Goal: Book appointment/travel/reservation: Book appointment/travel/reservation

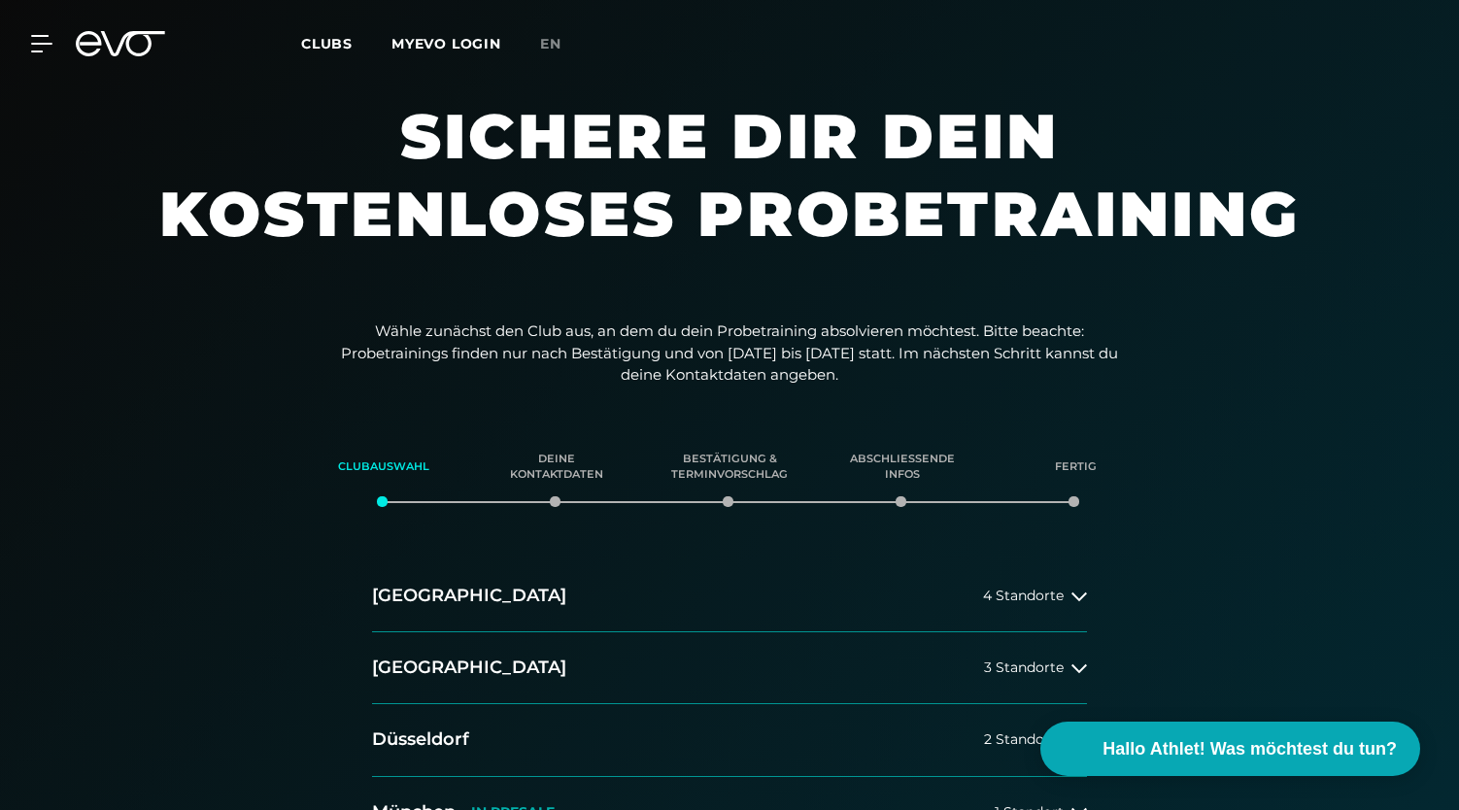
click at [140, 38] on icon at bounding box center [120, 43] width 89 height 25
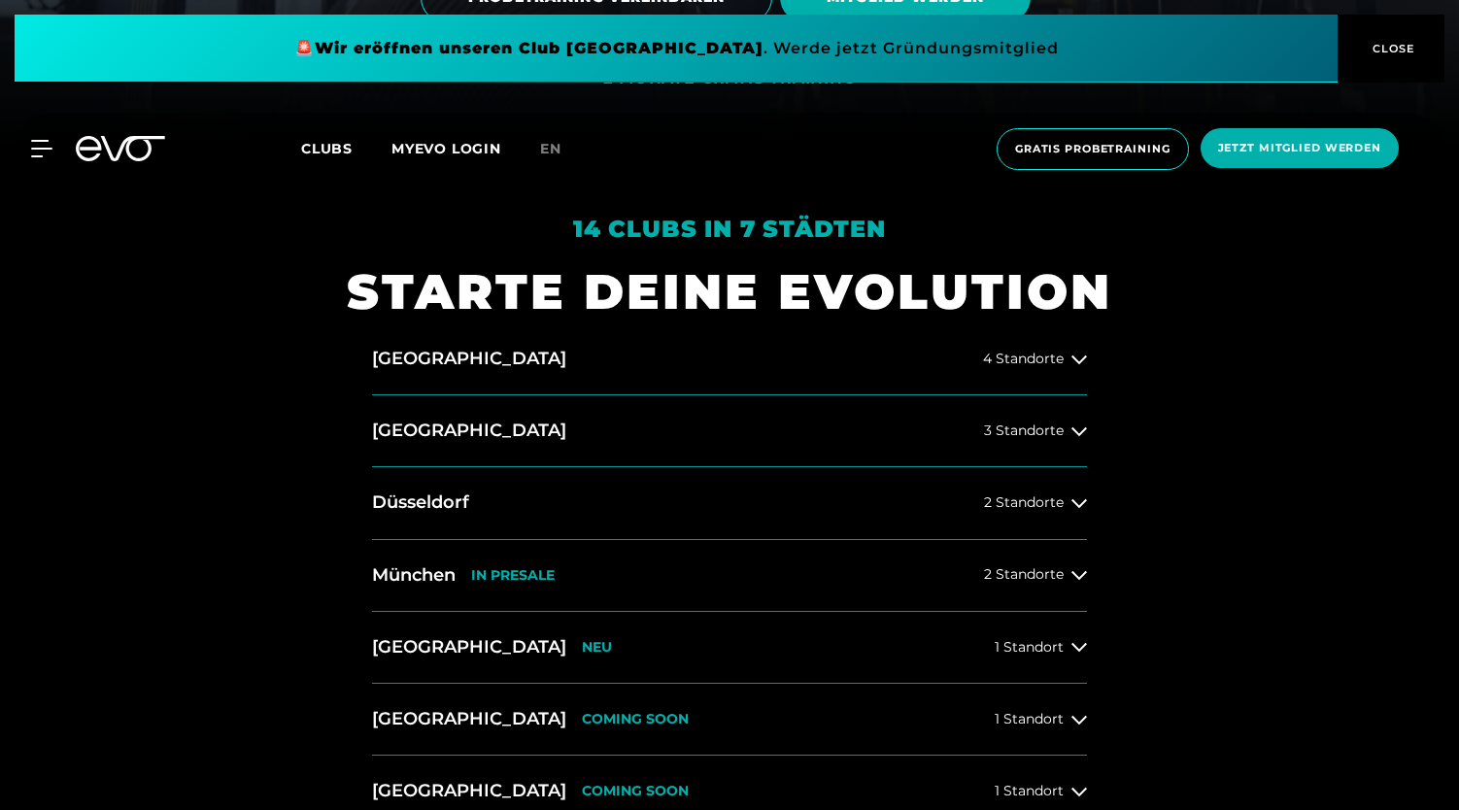
scroll to position [937, 0]
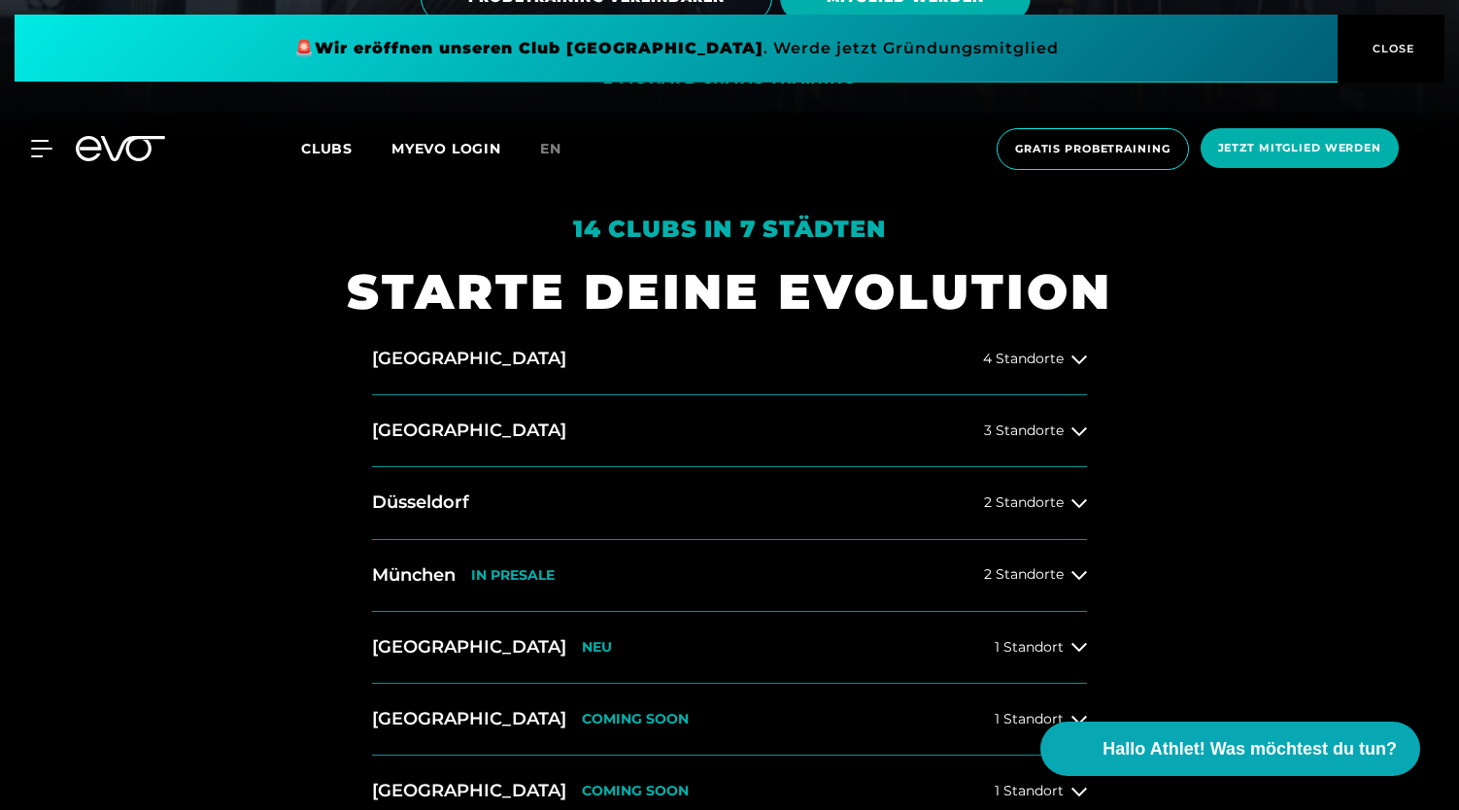
scroll to position [721, 0]
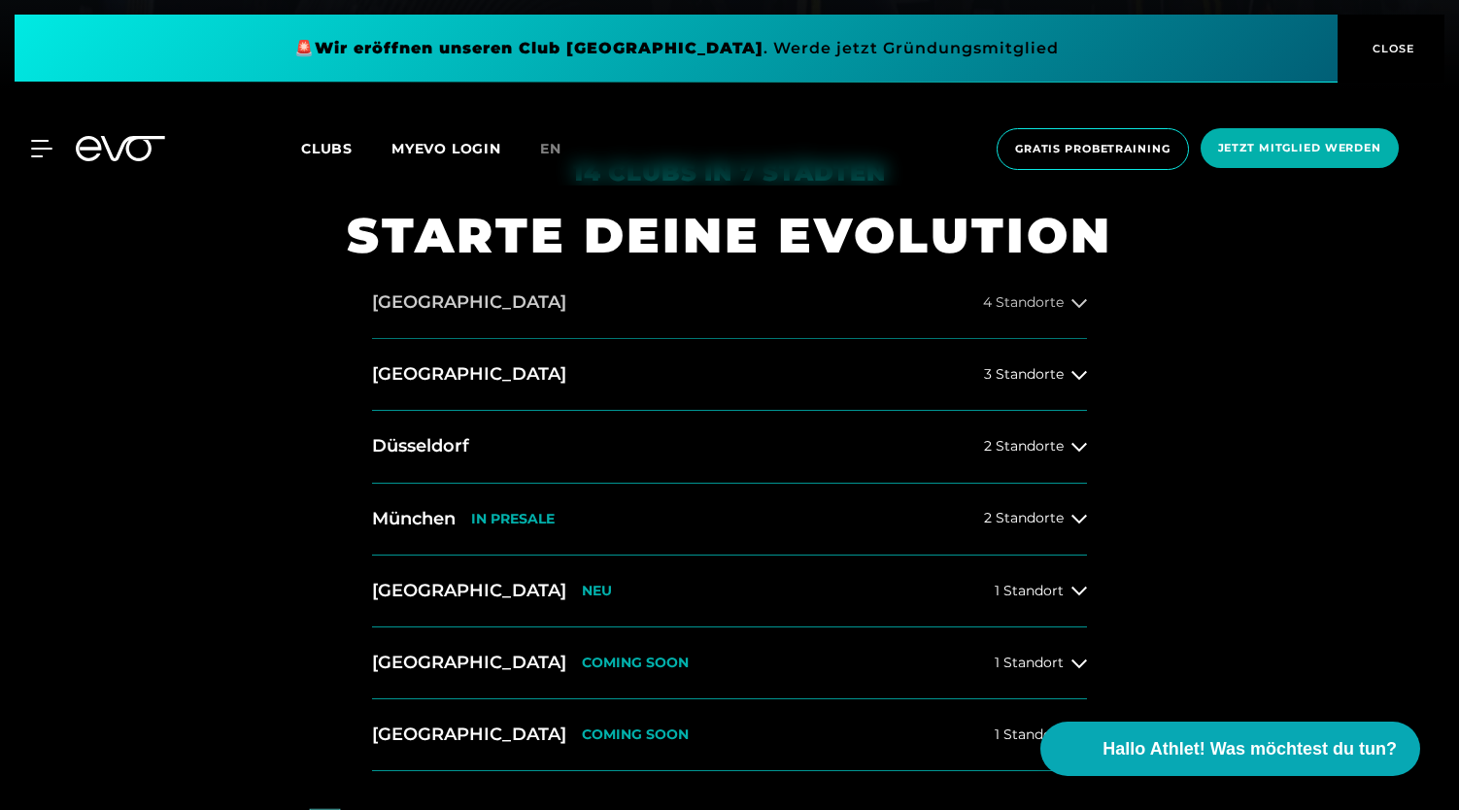
click at [705, 310] on button "Hamburg 4 Standorte" at bounding box center [729, 303] width 715 height 72
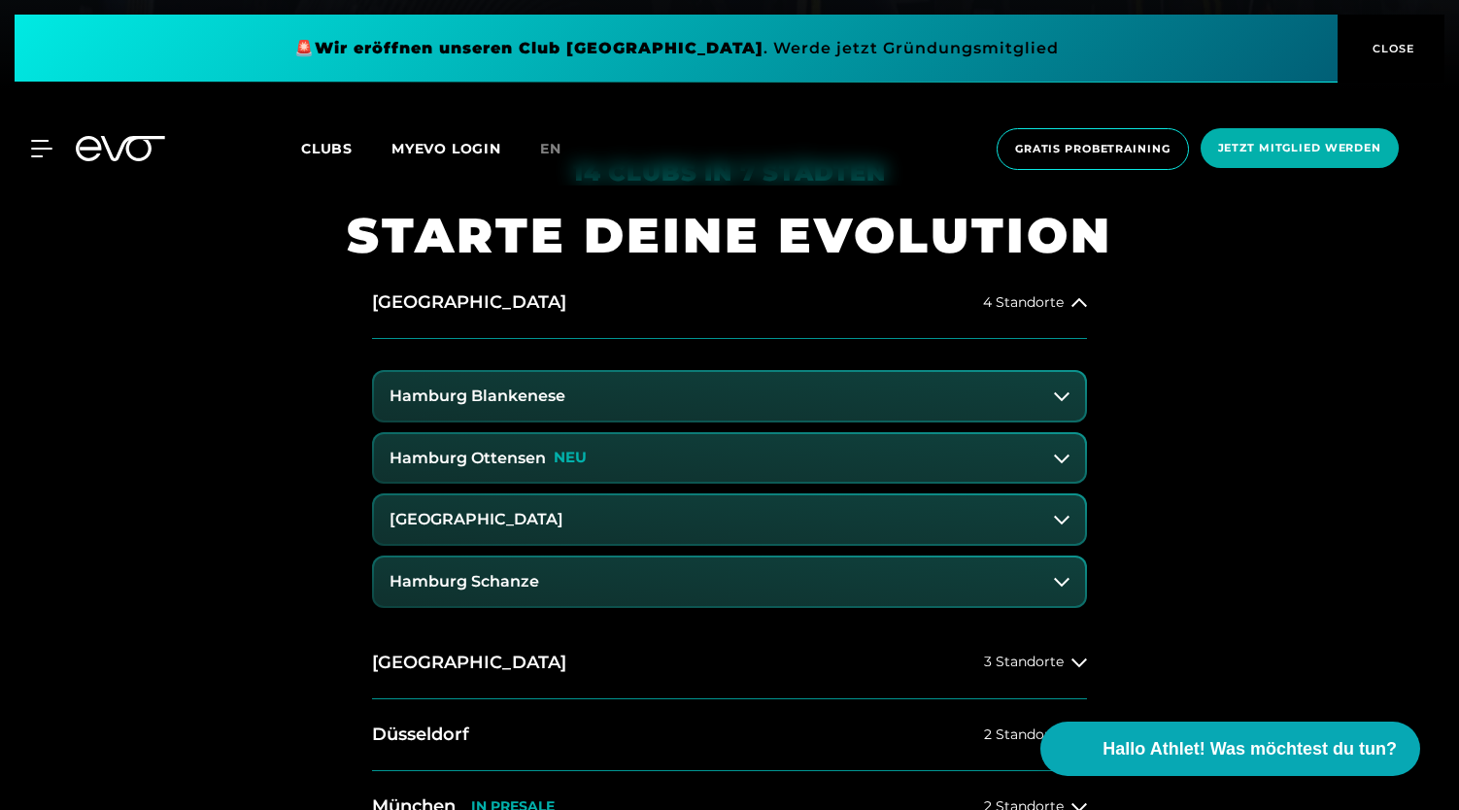
click at [558, 391] on h3 "Hamburg Blankenese" at bounding box center [478, 396] width 176 height 17
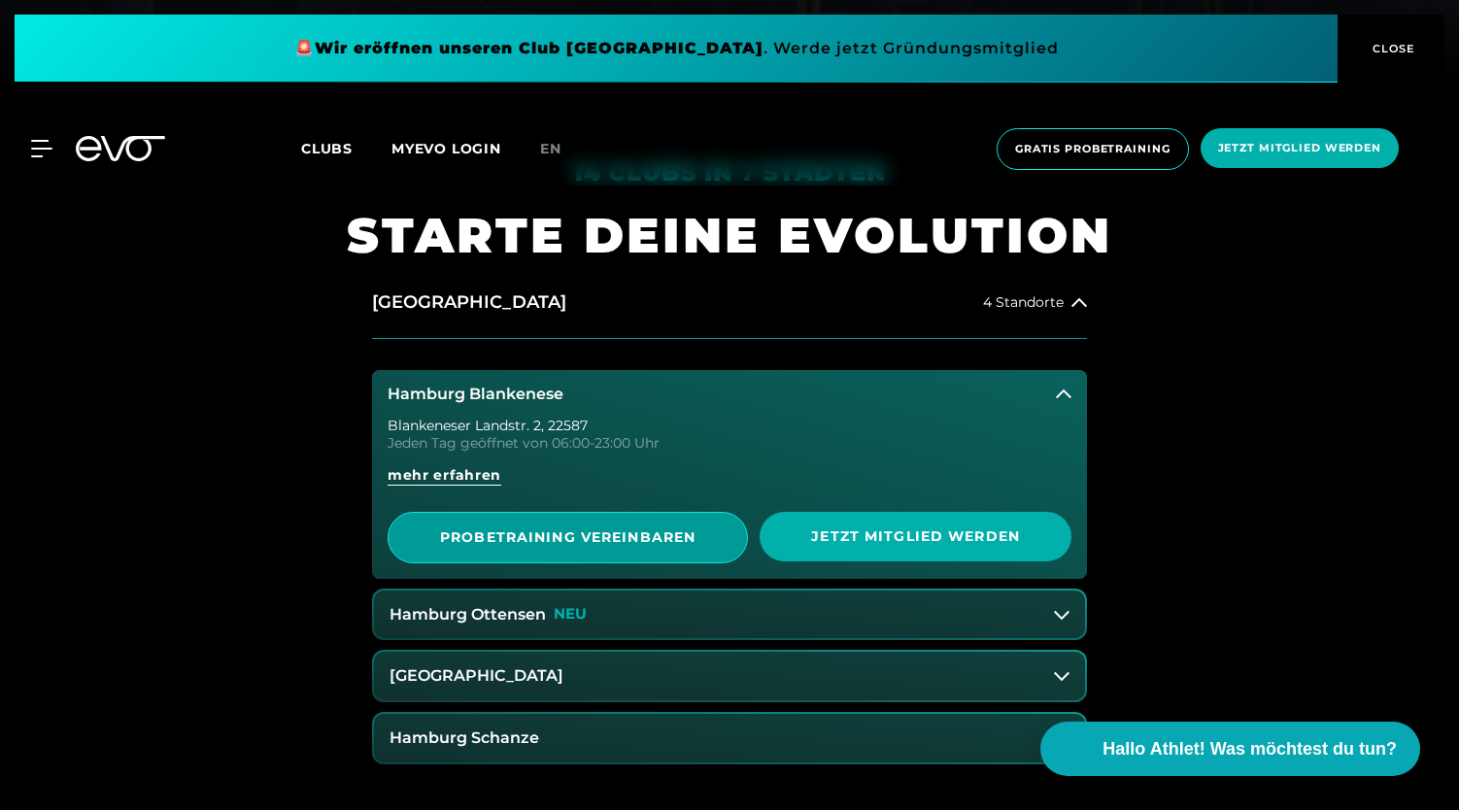
click at [556, 541] on span "PROBETRAINING VEREINBAREN" at bounding box center [567, 537] width 265 height 20
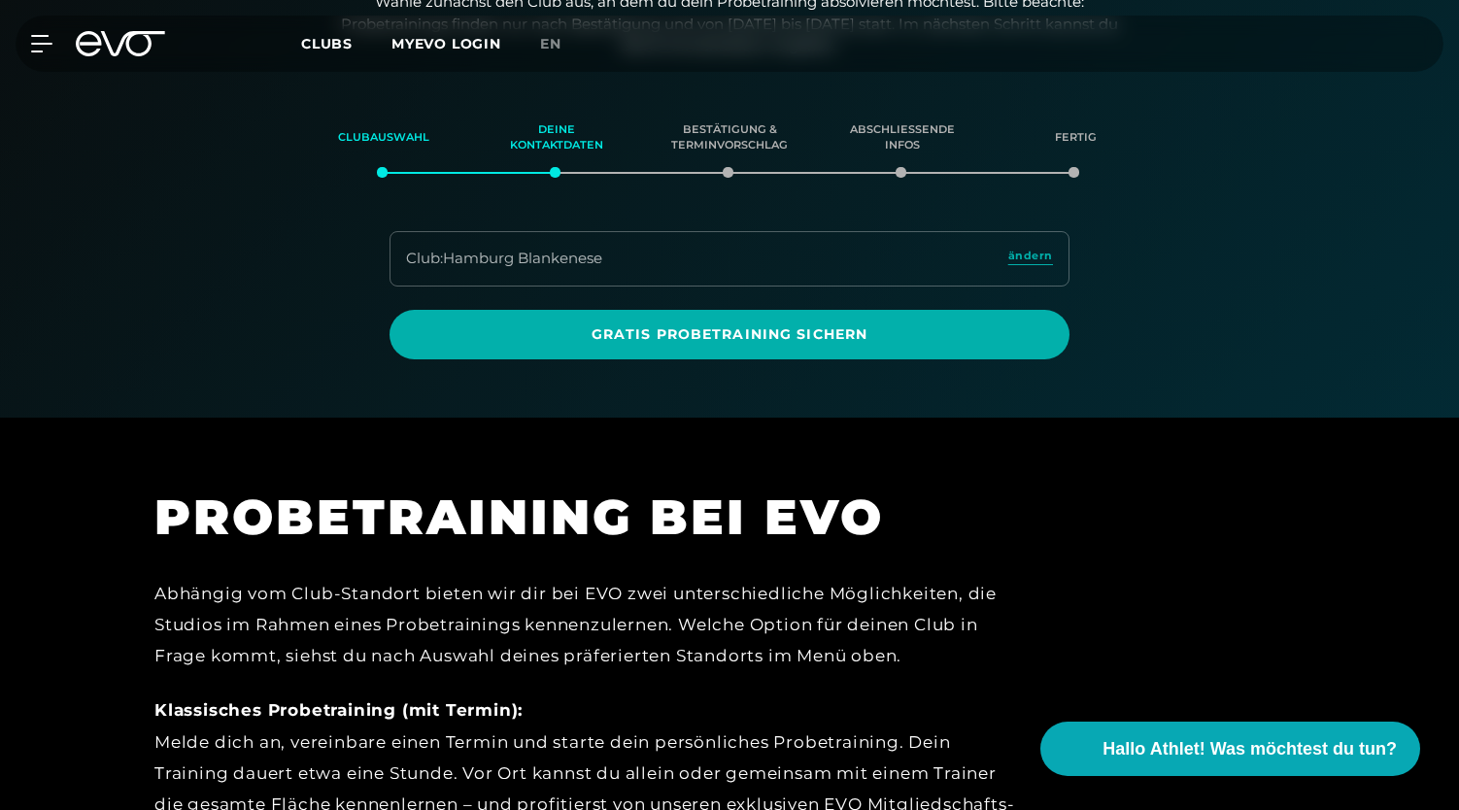
scroll to position [333, 0]
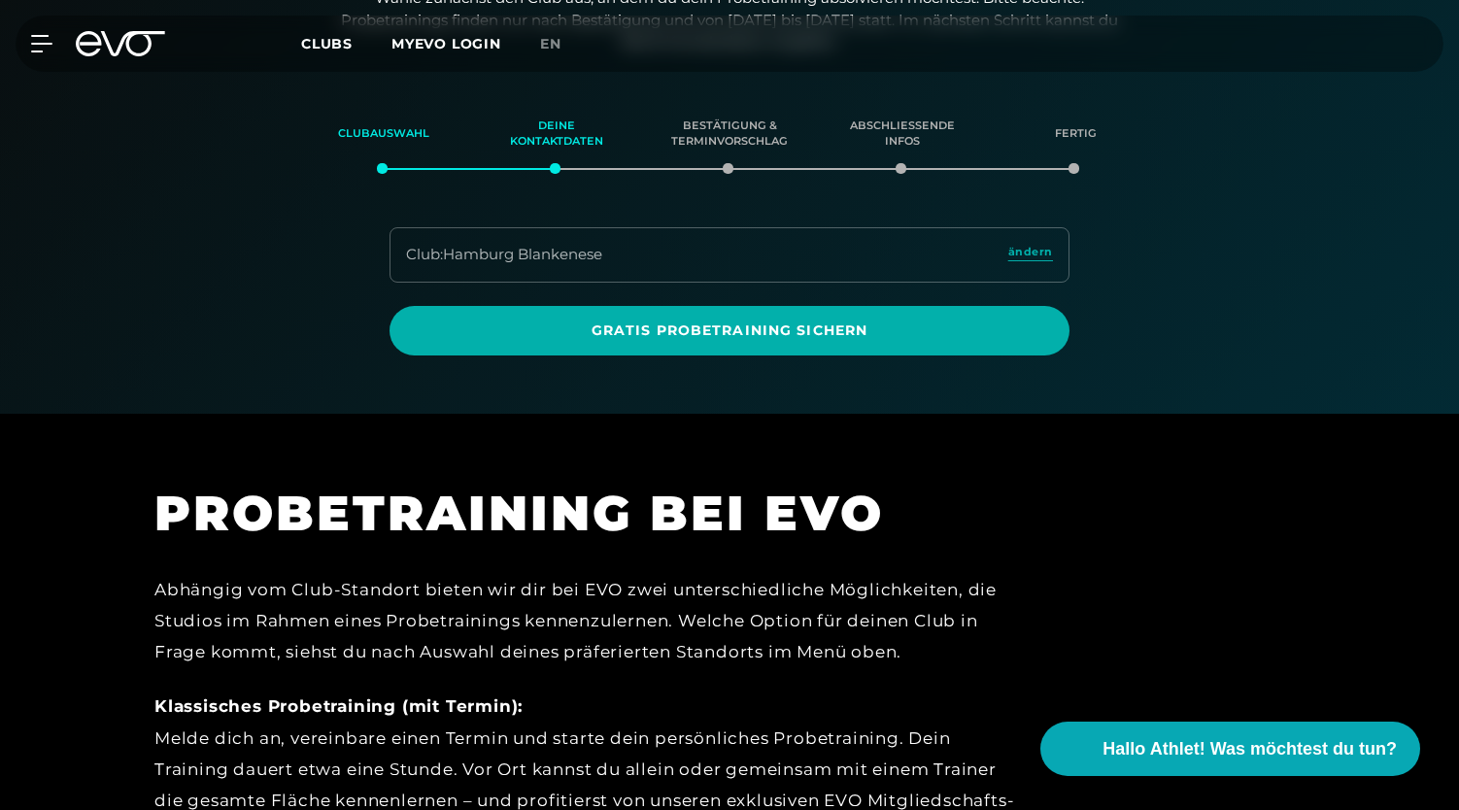
click at [576, 251] on div "Club : Hamburg Blankenese" at bounding box center [504, 255] width 196 height 22
click at [295, 257] on div "Club : Hamburg Blankenese ändern Gratis Probetraining sichern" at bounding box center [730, 291] width 1360 height 128
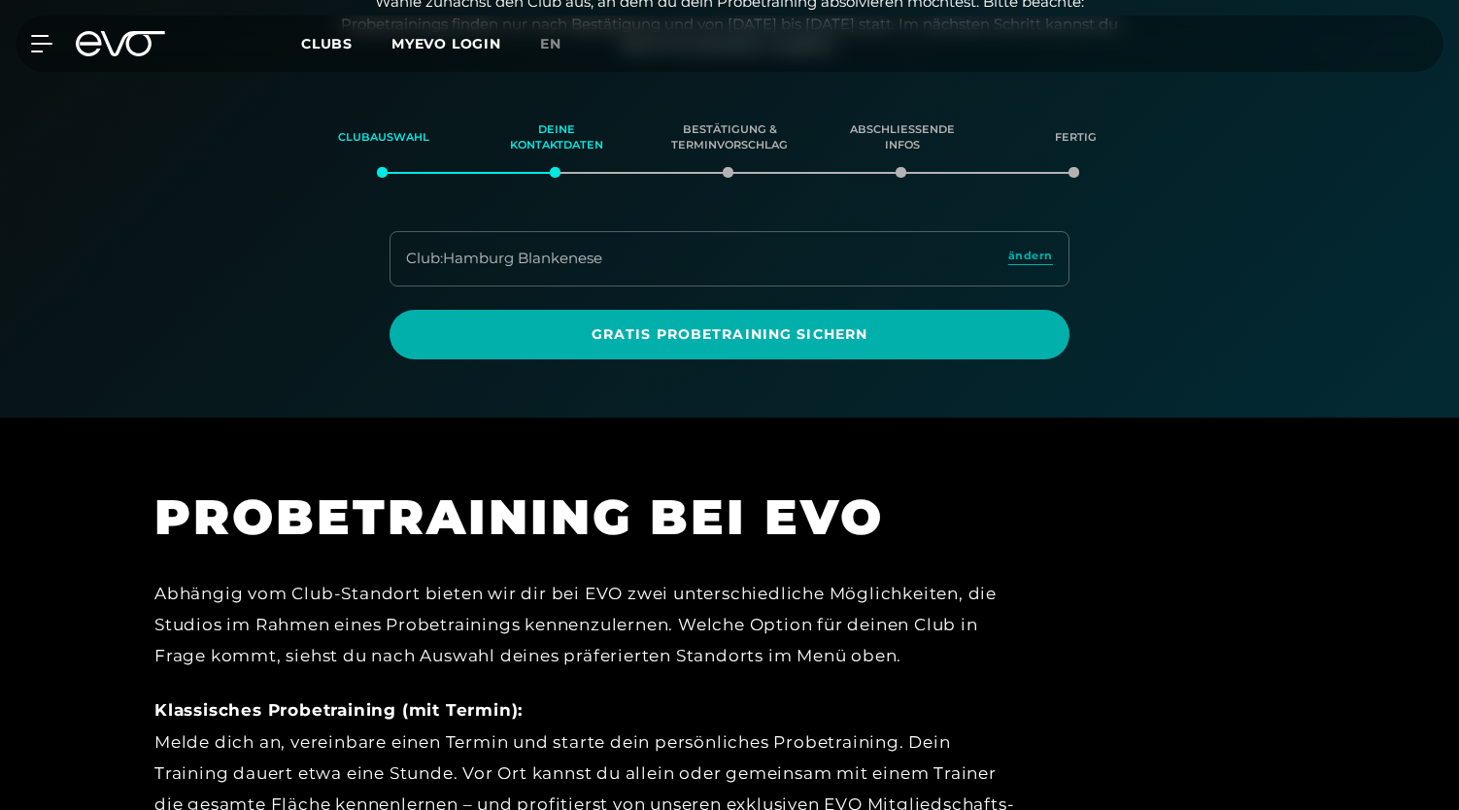
scroll to position [333, 0]
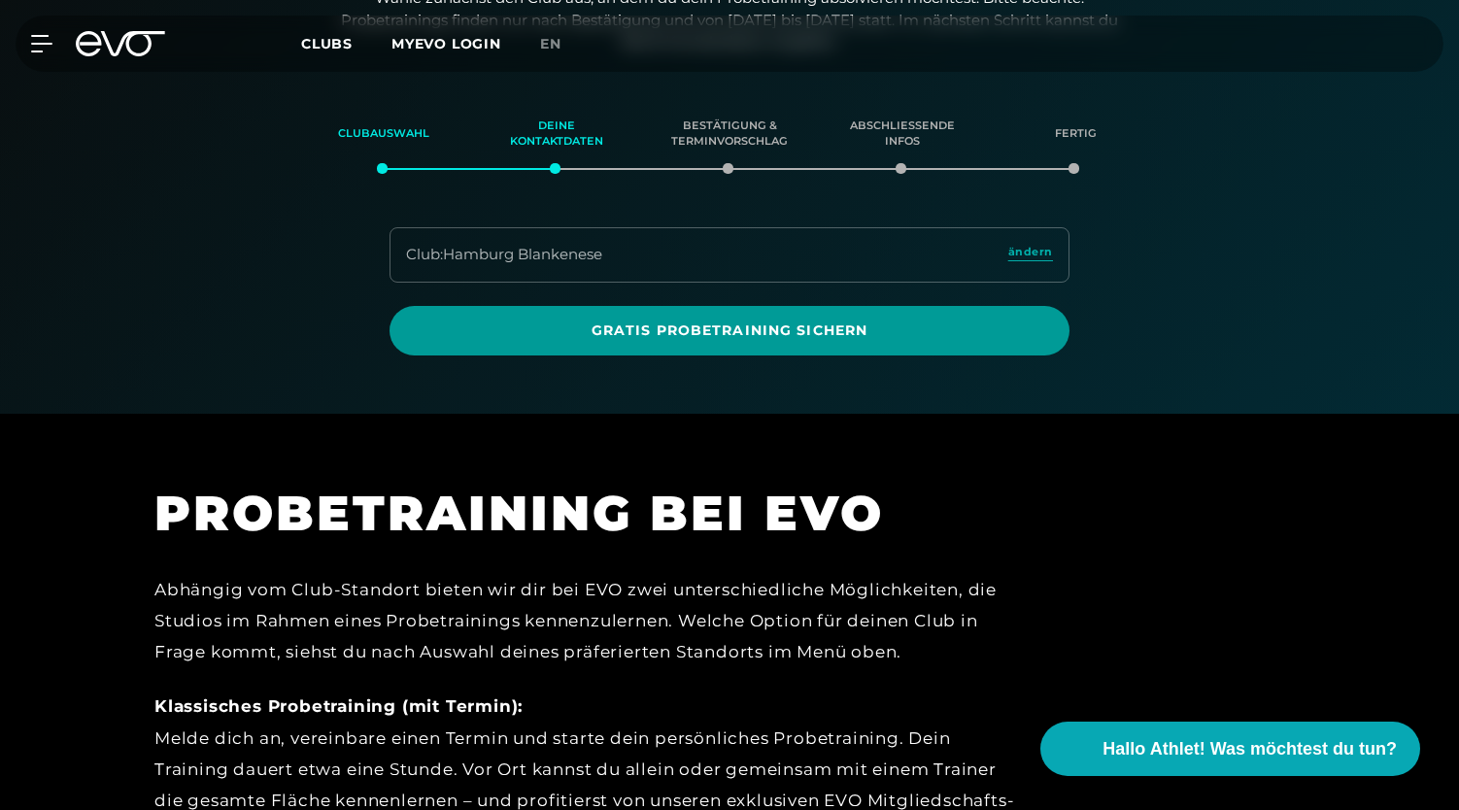
click at [662, 325] on span "Gratis Probetraining sichern" at bounding box center [729, 331] width 587 height 20
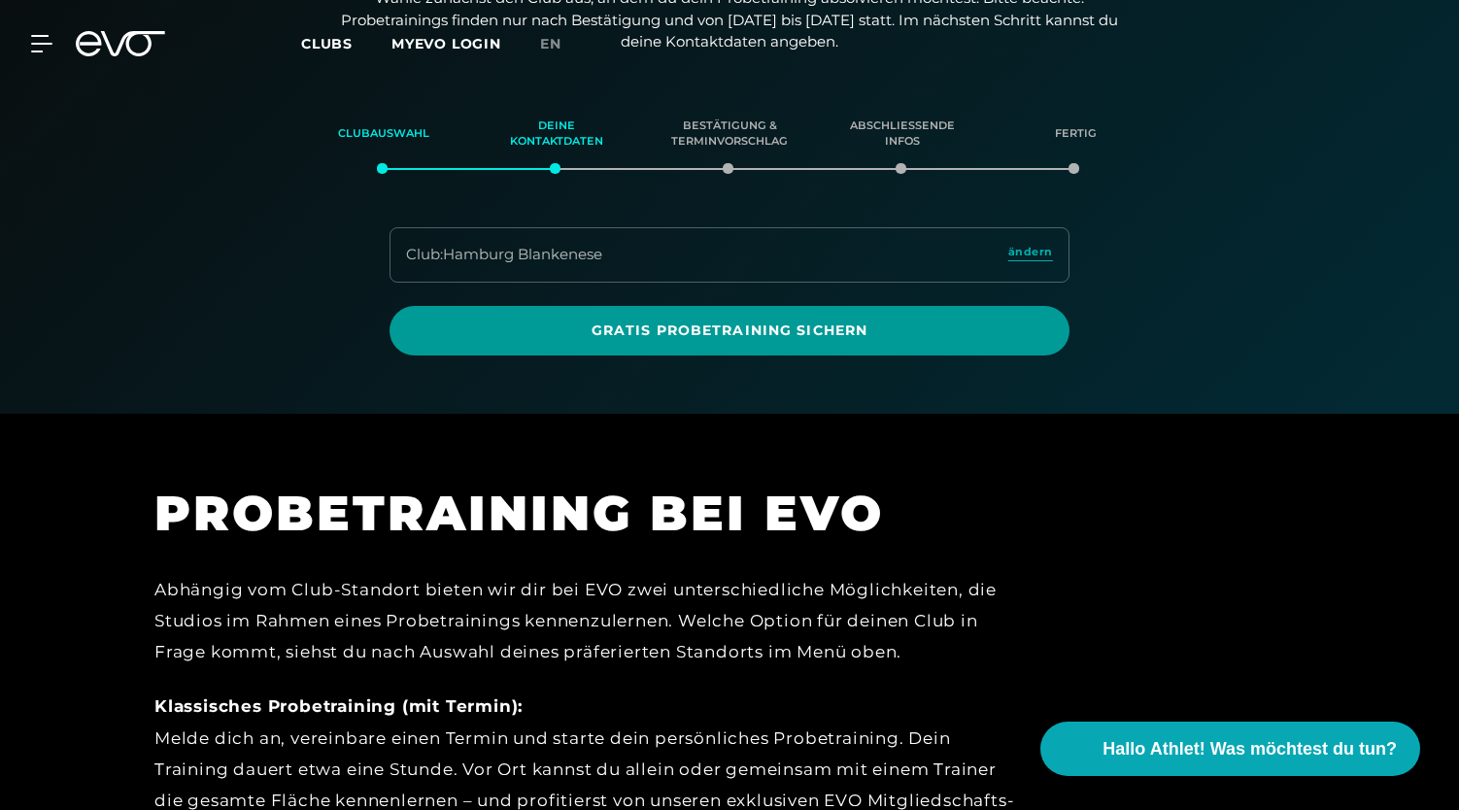
scroll to position [0, 0]
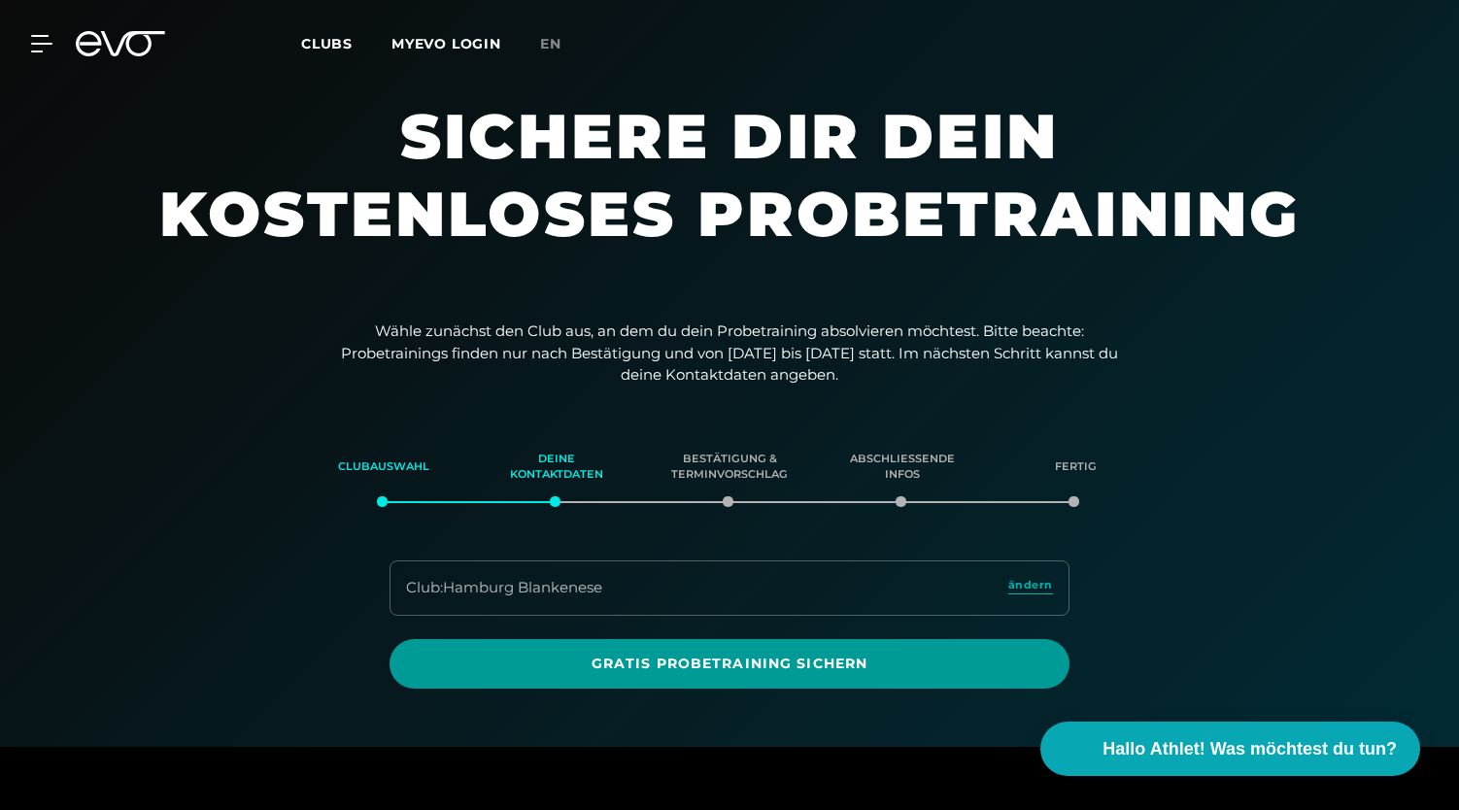
click at [742, 670] on span "Gratis Probetraining sichern" at bounding box center [729, 664] width 587 height 20
click at [736, 655] on span "Gratis Probetraining sichern" at bounding box center [729, 664] width 587 height 20
click at [735, 654] on span "Gratis Probetraining sichern" at bounding box center [729, 664] width 587 height 20
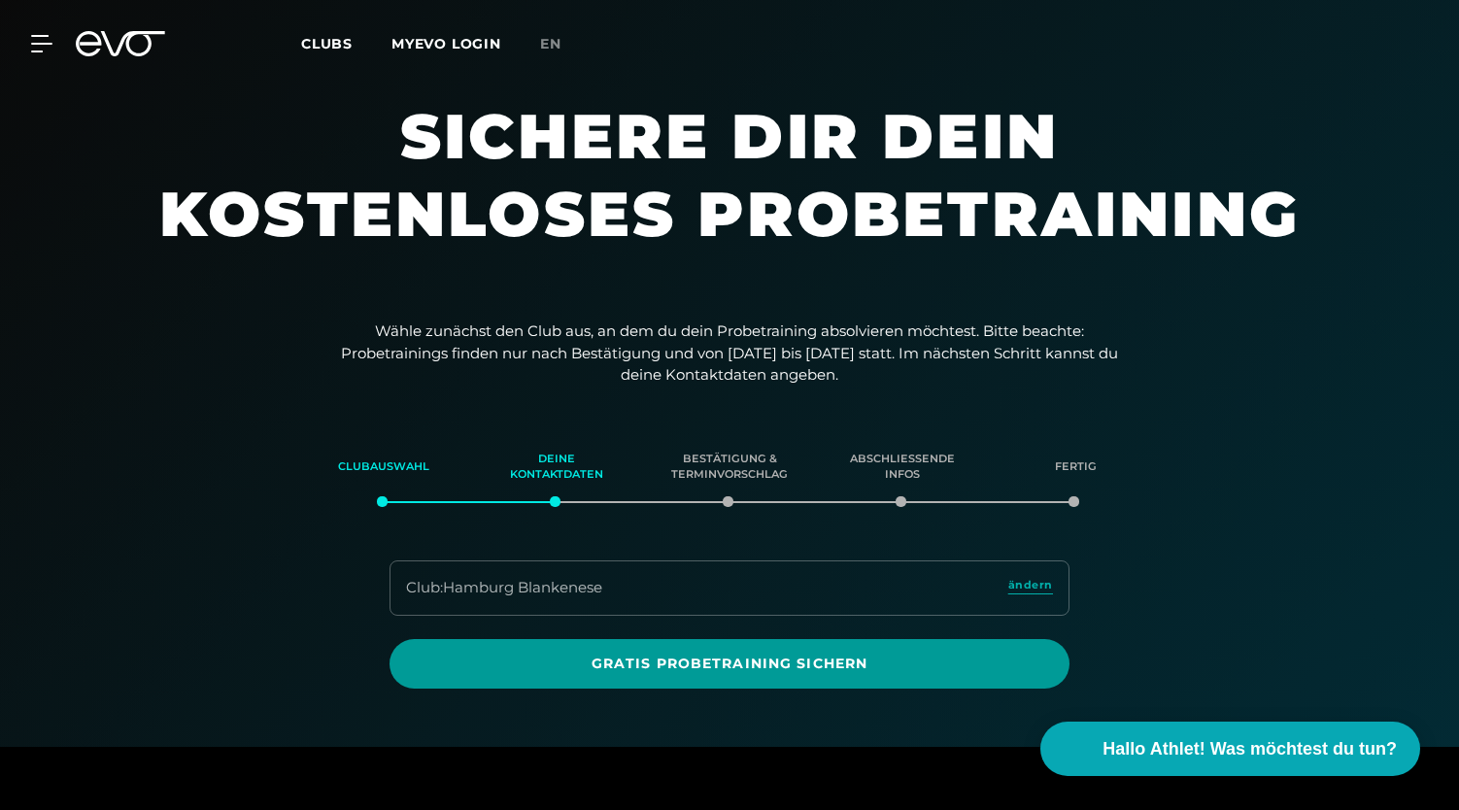
click at [735, 654] on span "Gratis Probetraining sichern" at bounding box center [729, 664] width 587 height 20
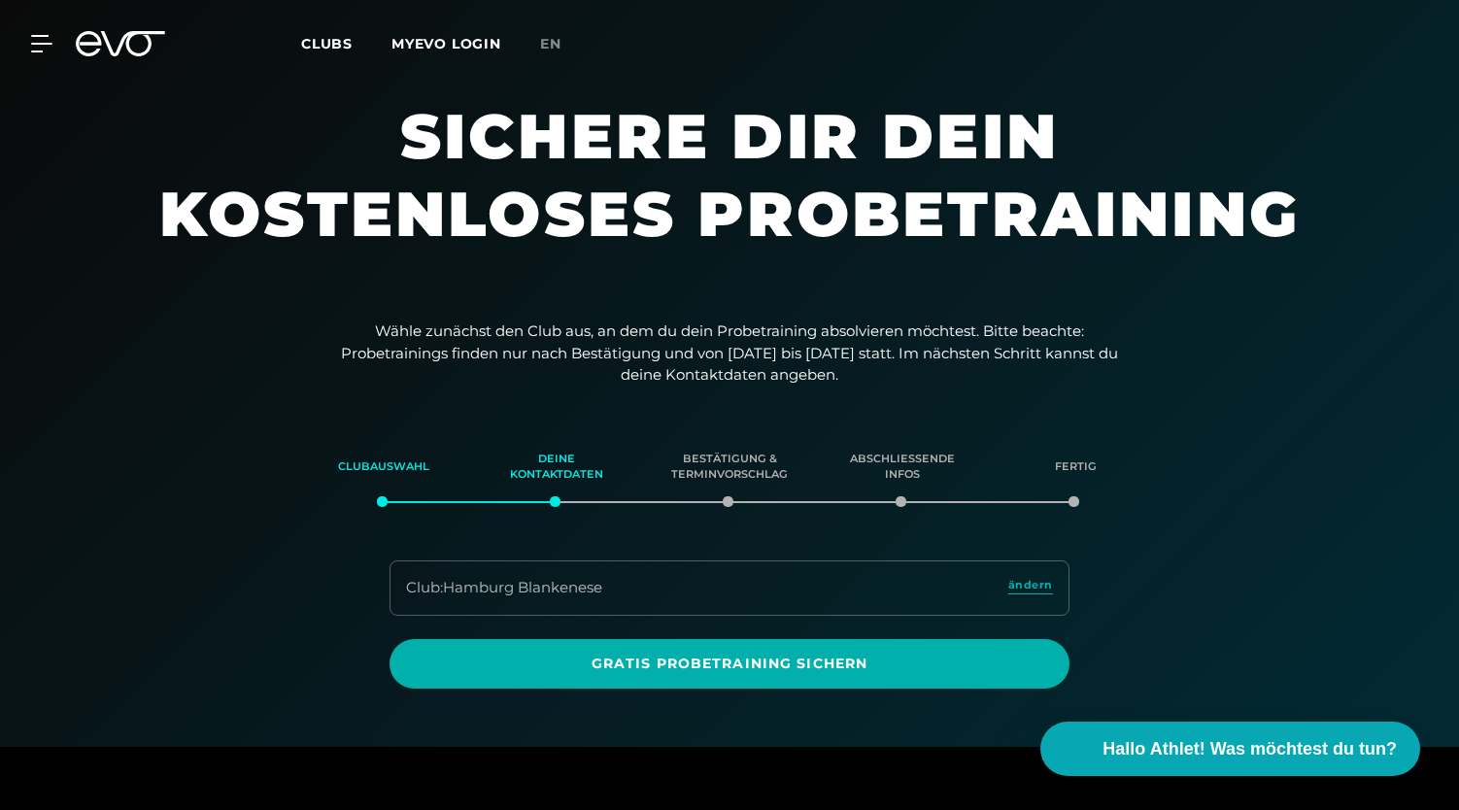
click at [118, 44] on icon at bounding box center [120, 43] width 89 height 25
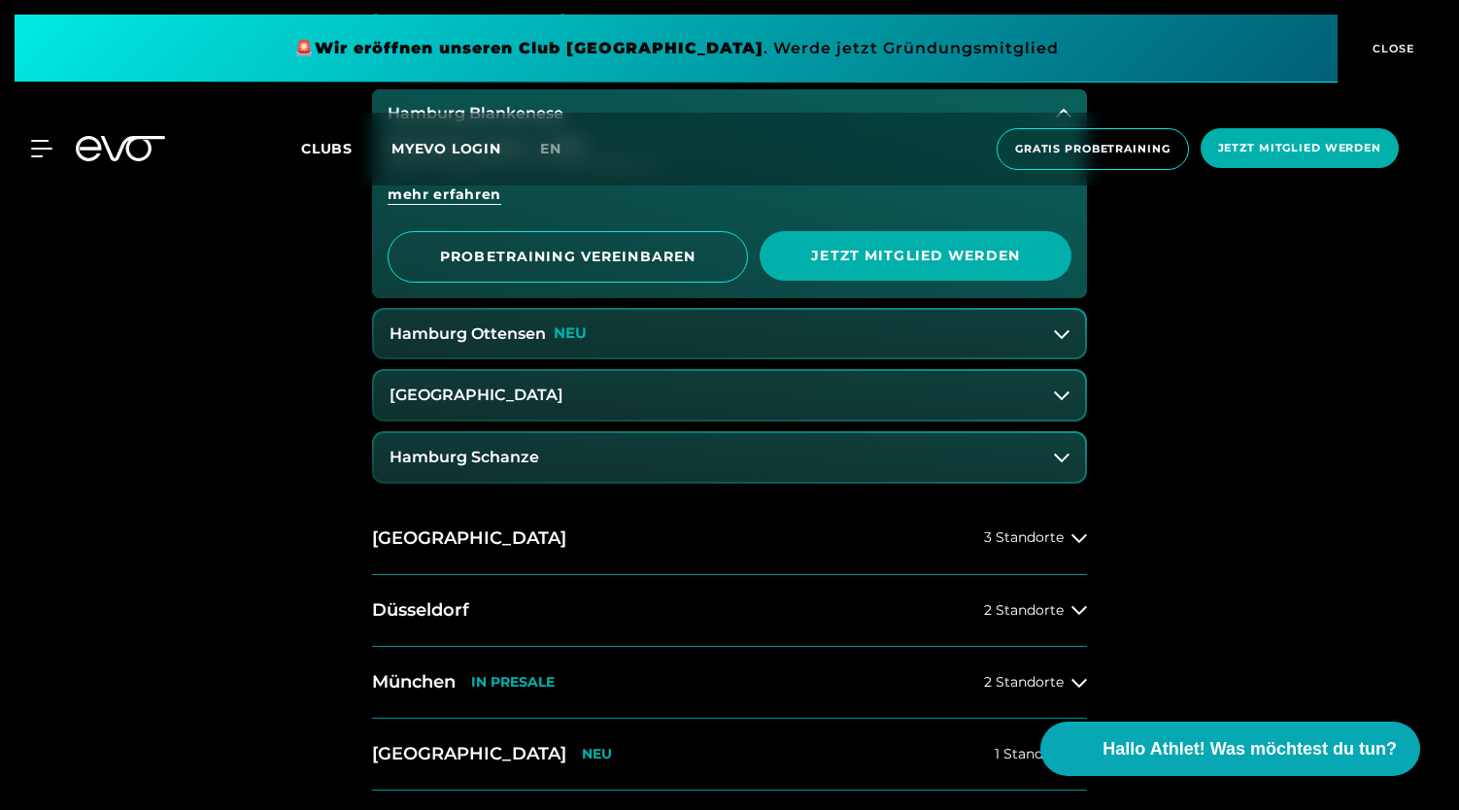
scroll to position [846, 0]
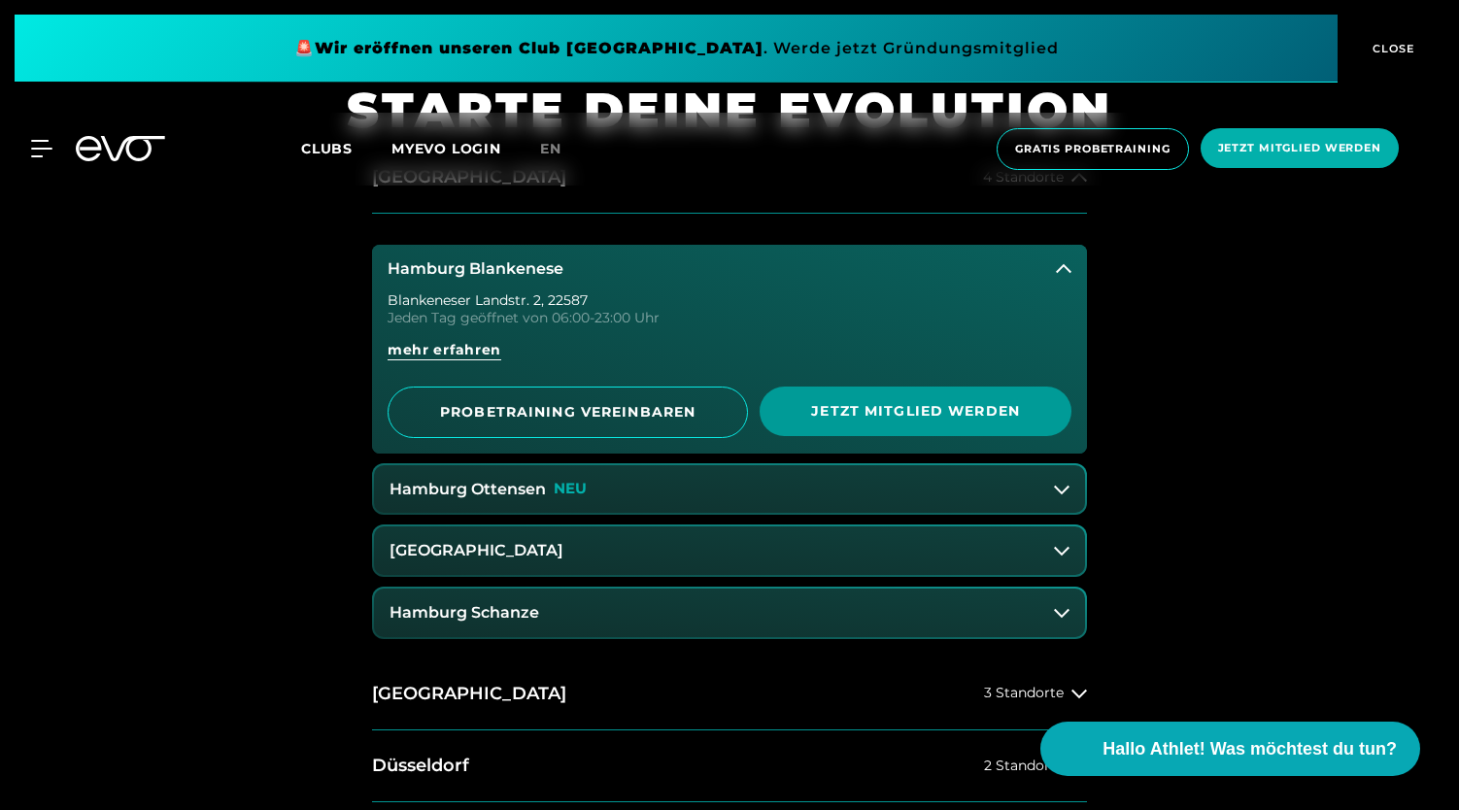
click at [919, 401] on span "Jetzt Mitglied werden" at bounding box center [915, 411] width 219 height 20
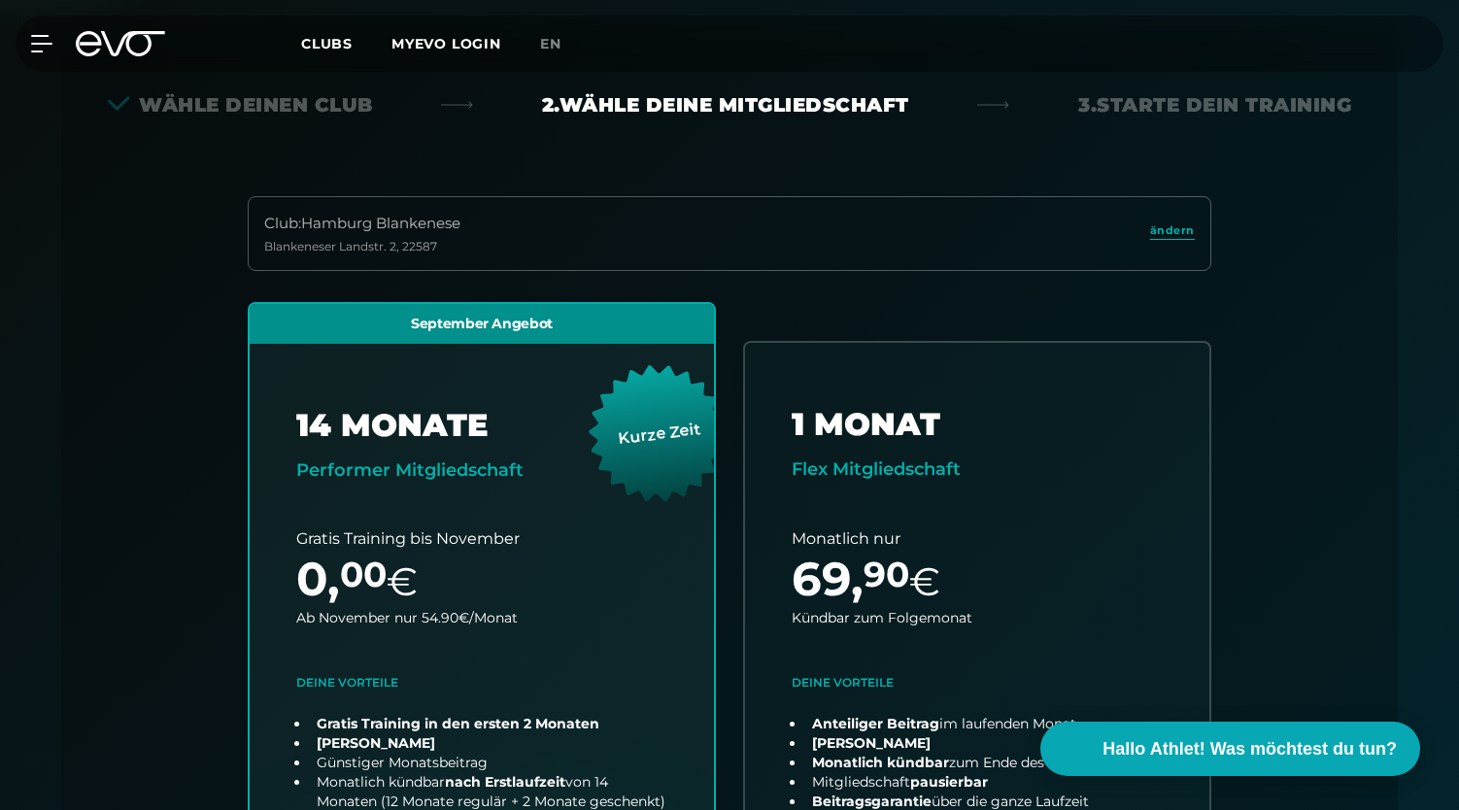
scroll to position [429, 0]
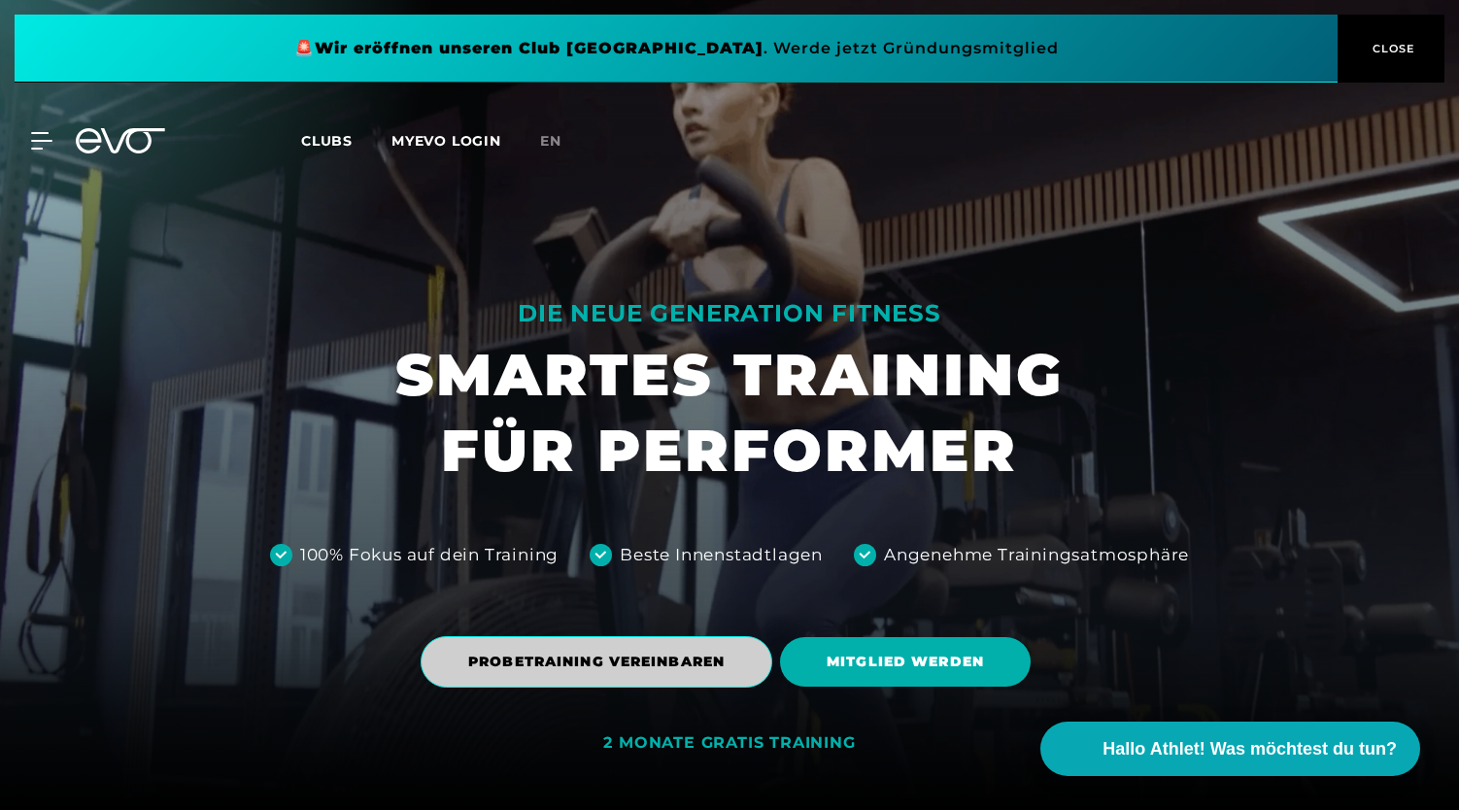
click at [688, 673] on span "PROBETRAINING VEREINBAREN" at bounding box center [597, 661] width 352 height 51
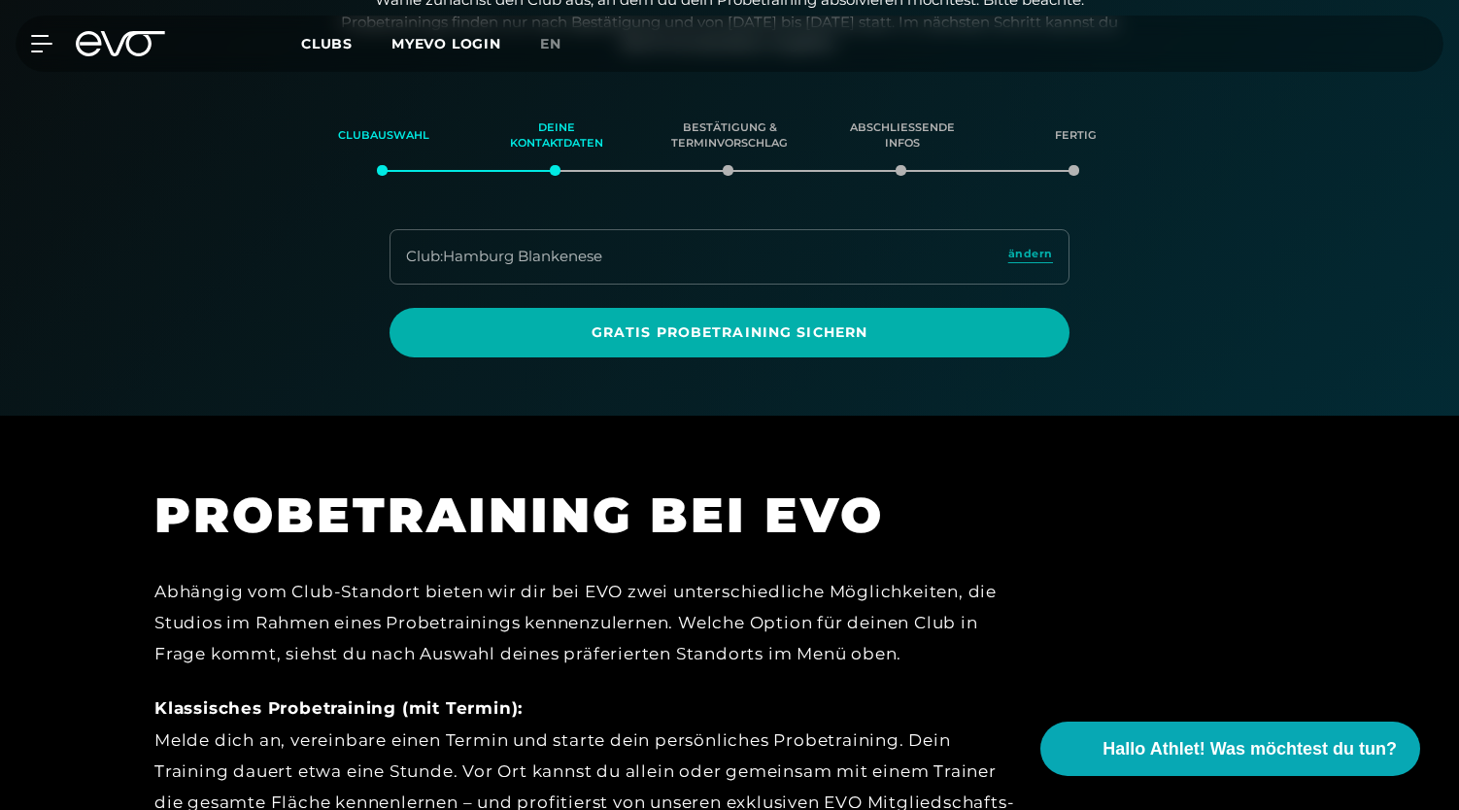
scroll to position [333, 0]
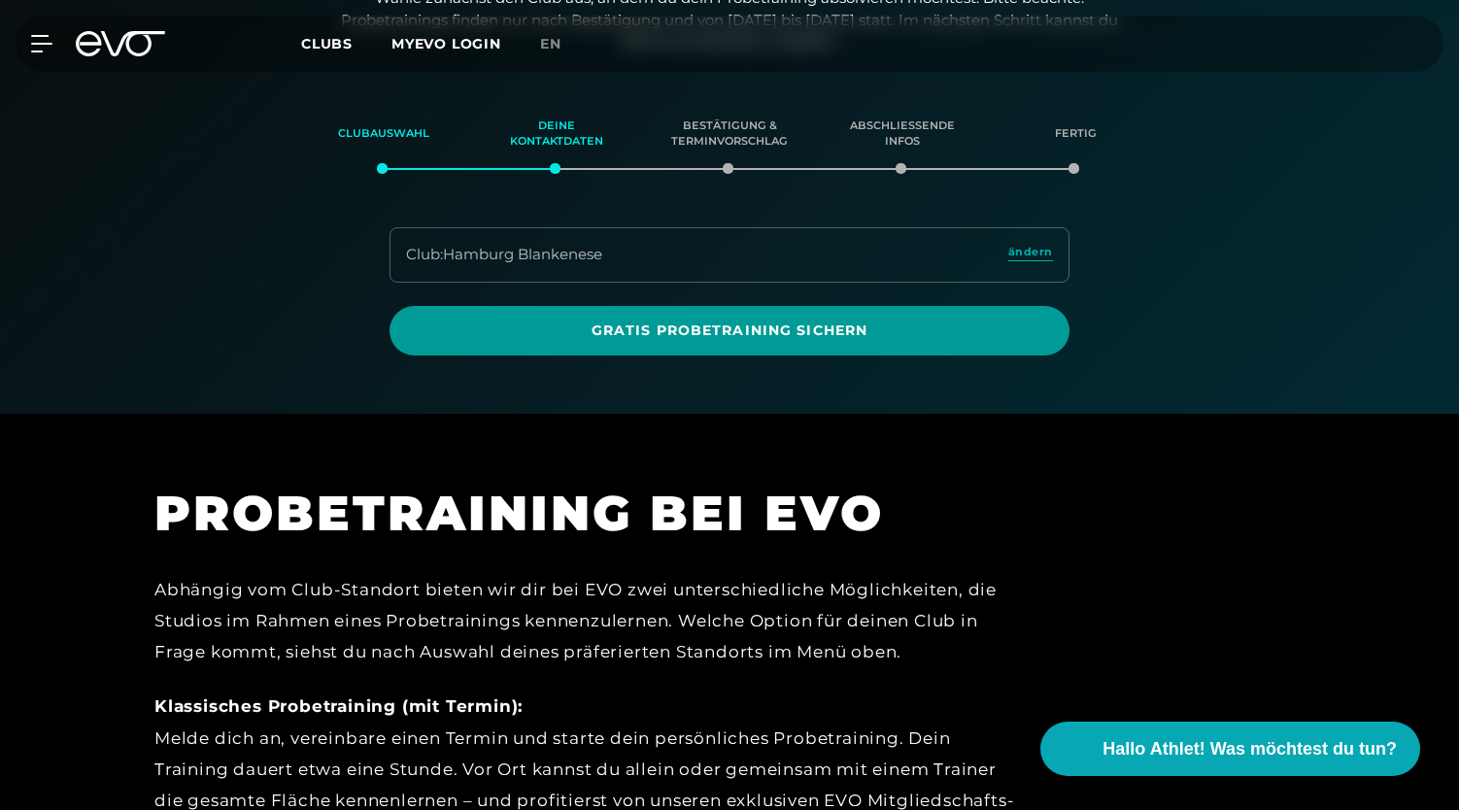
click at [621, 333] on span "Gratis Probetraining sichern" at bounding box center [729, 331] width 587 height 20
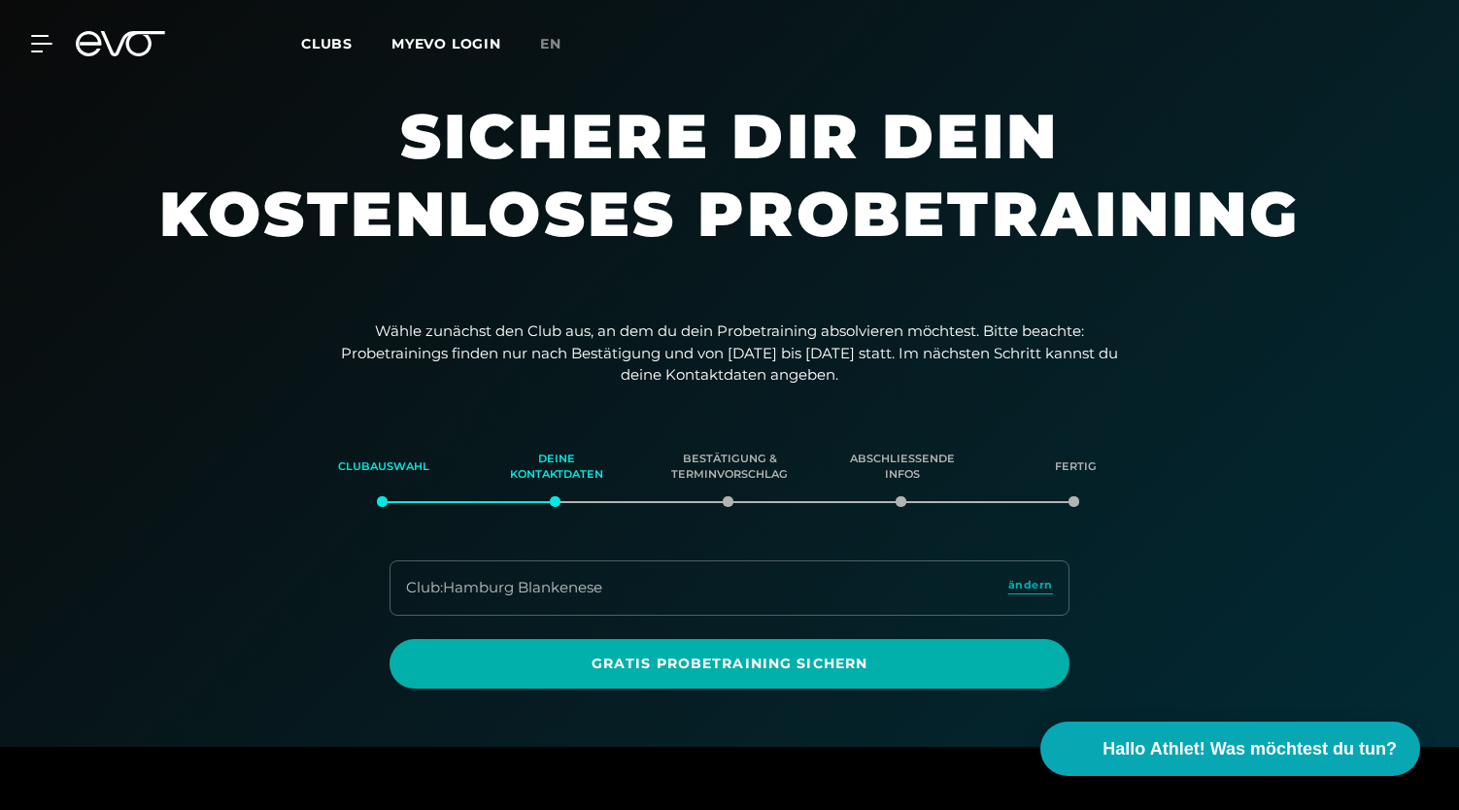
click at [162, 431] on div "Clubauswahl Deine Kontaktdaten Bestätigung & Terminvorschlag Abschließende Info…" at bounding box center [730, 457] width 1360 height 52
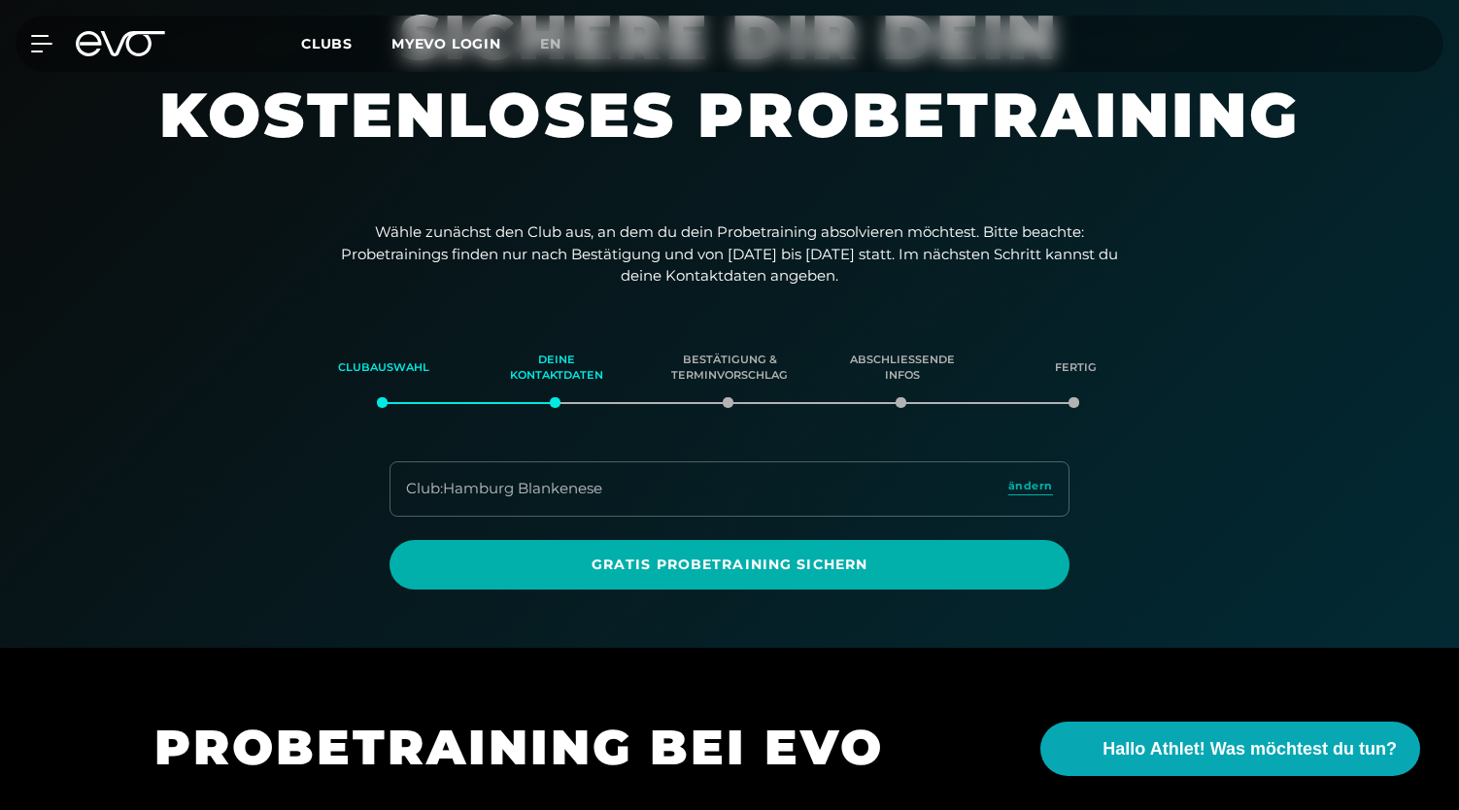
scroll to position [78, 0]
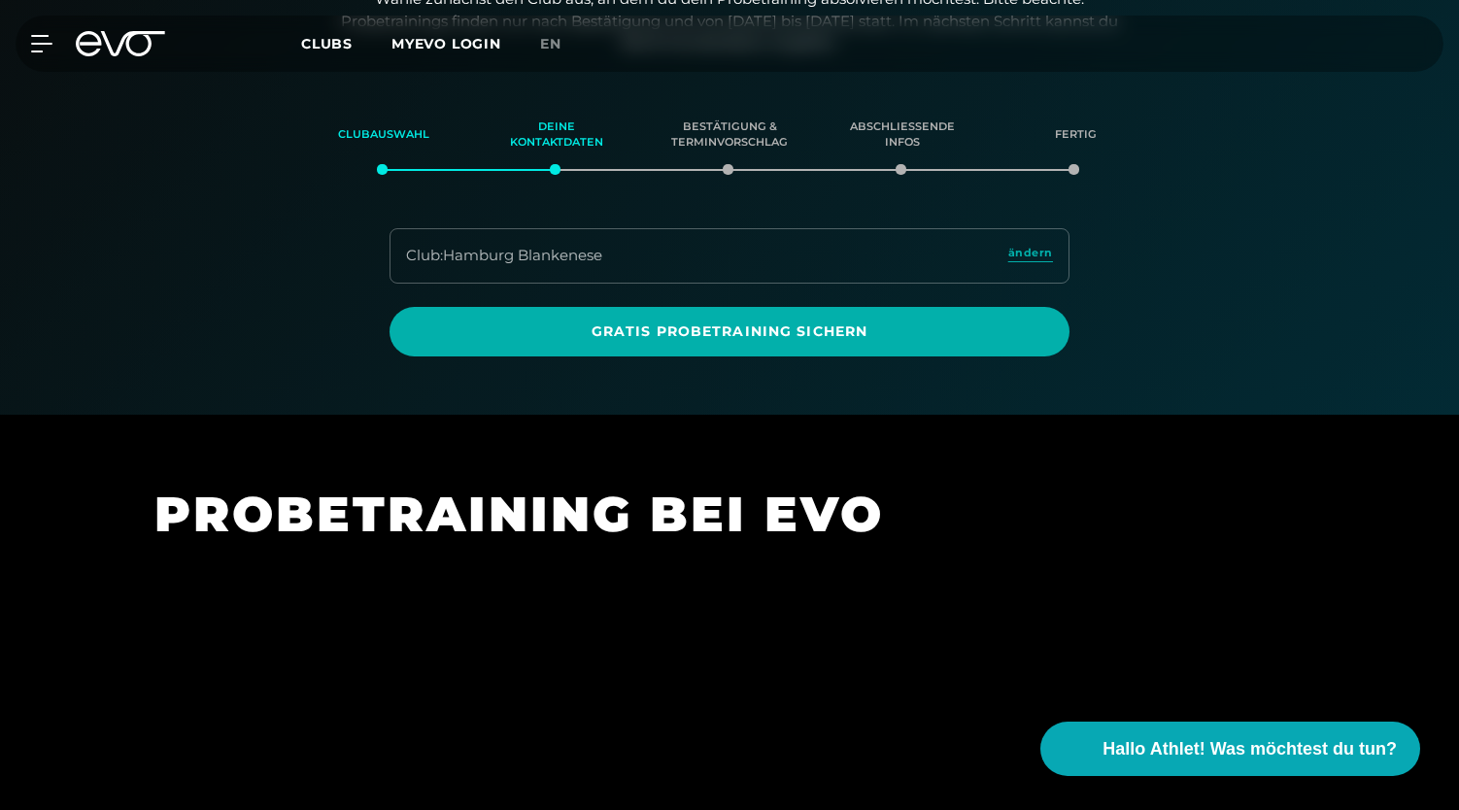
scroll to position [333, 0]
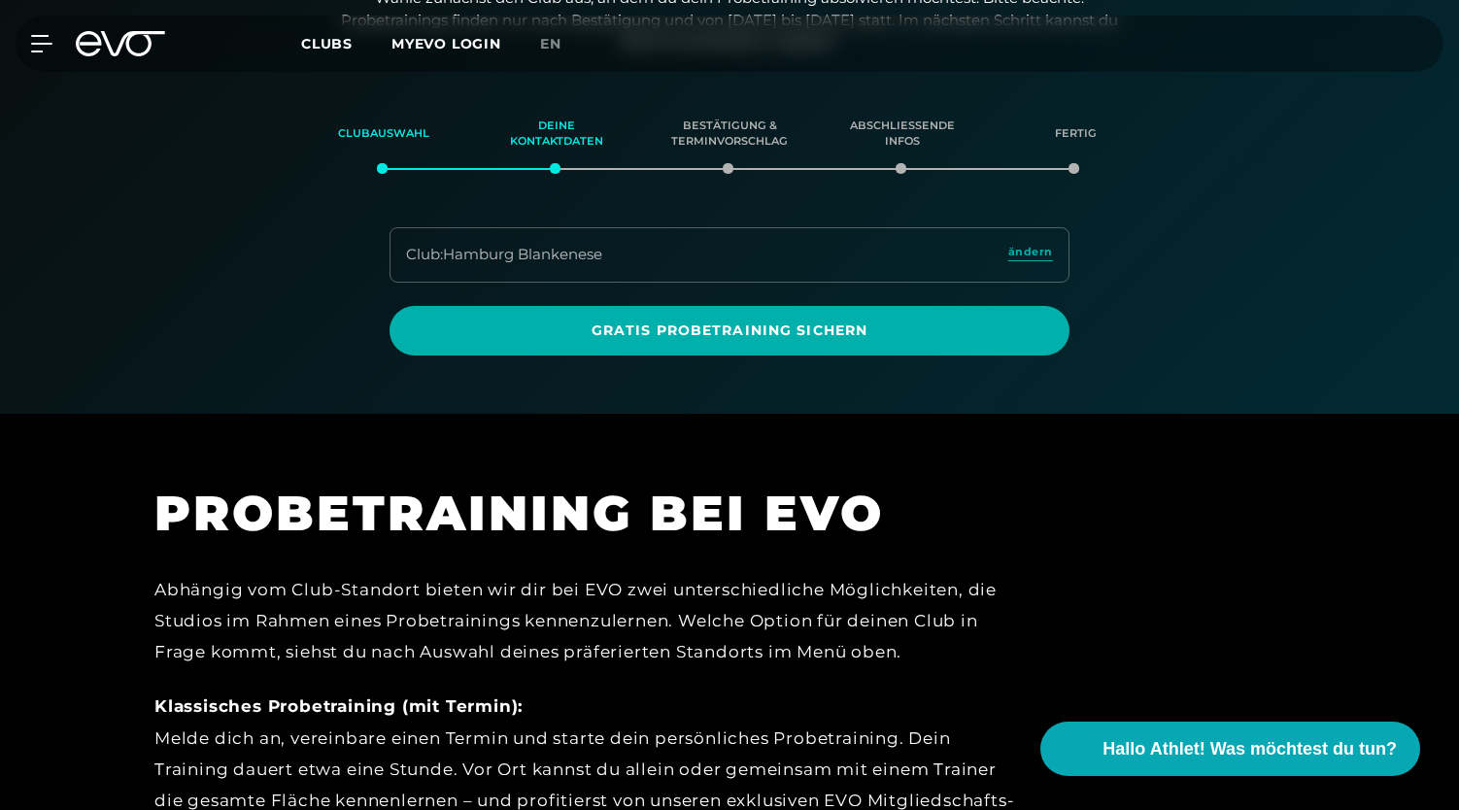
click at [136, 46] on icon at bounding box center [120, 43] width 89 height 25
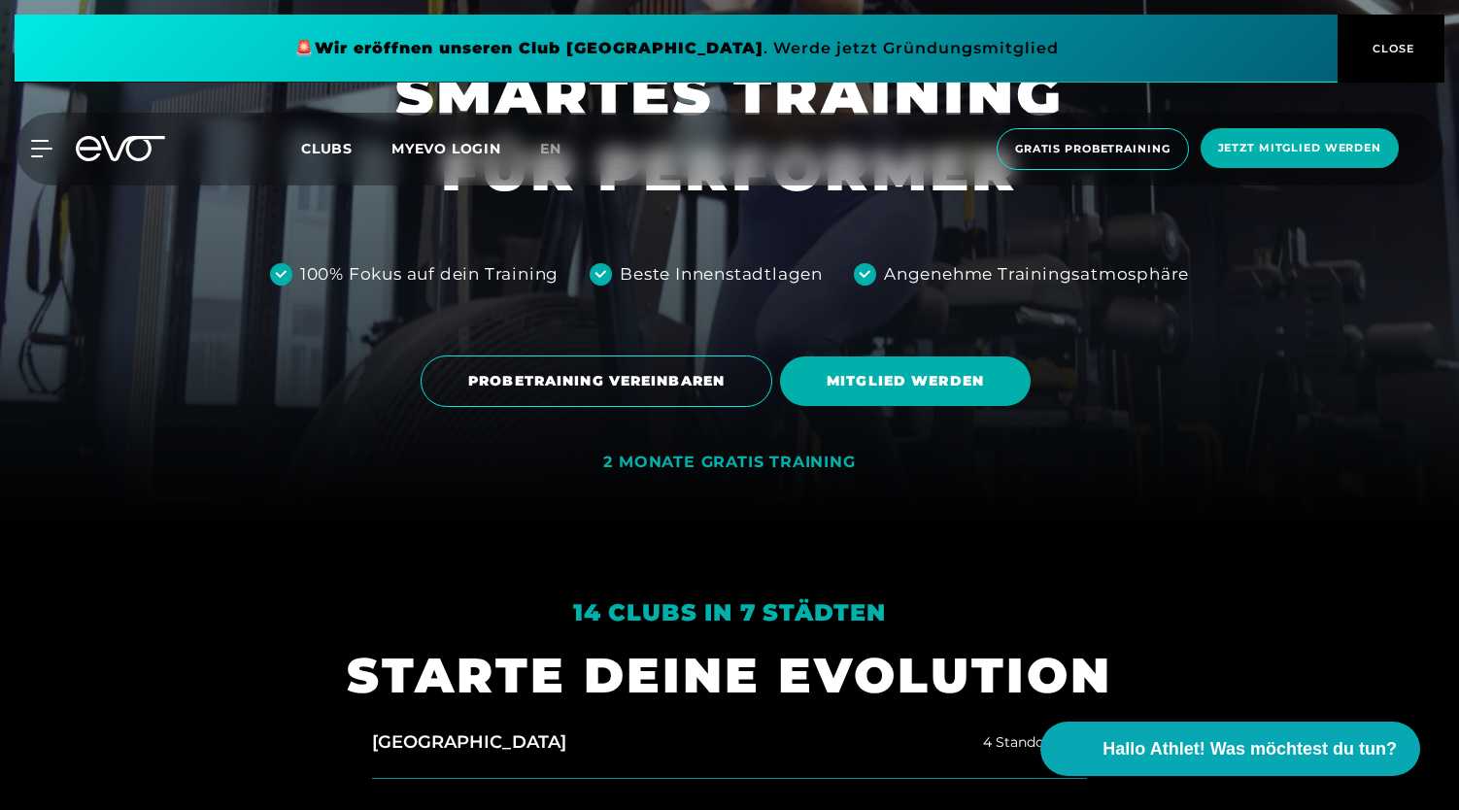
scroll to position [282, 0]
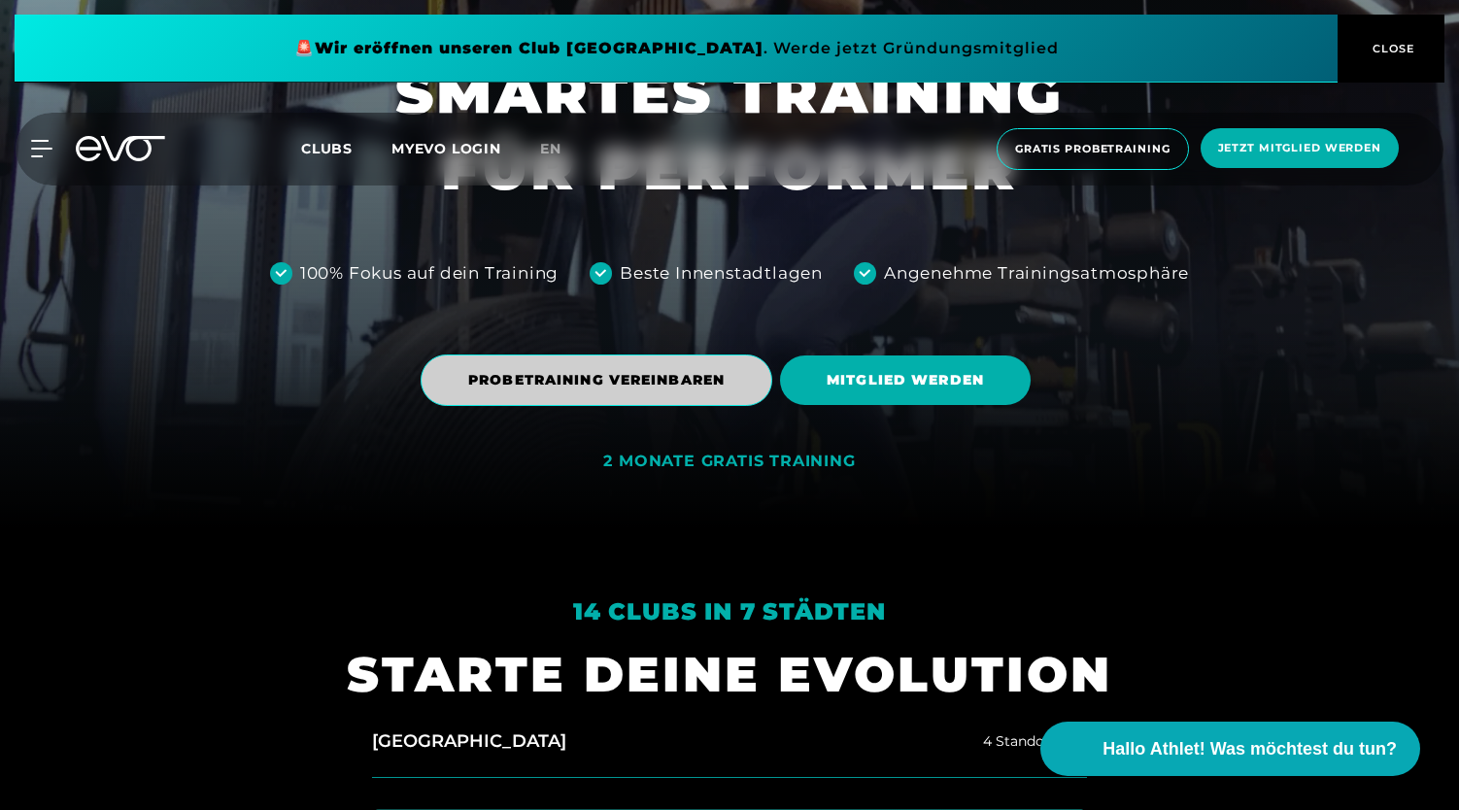
click at [596, 371] on span "PROBETRAINING VEREINBAREN" at bounding box center [596, 380] width 256 height 20
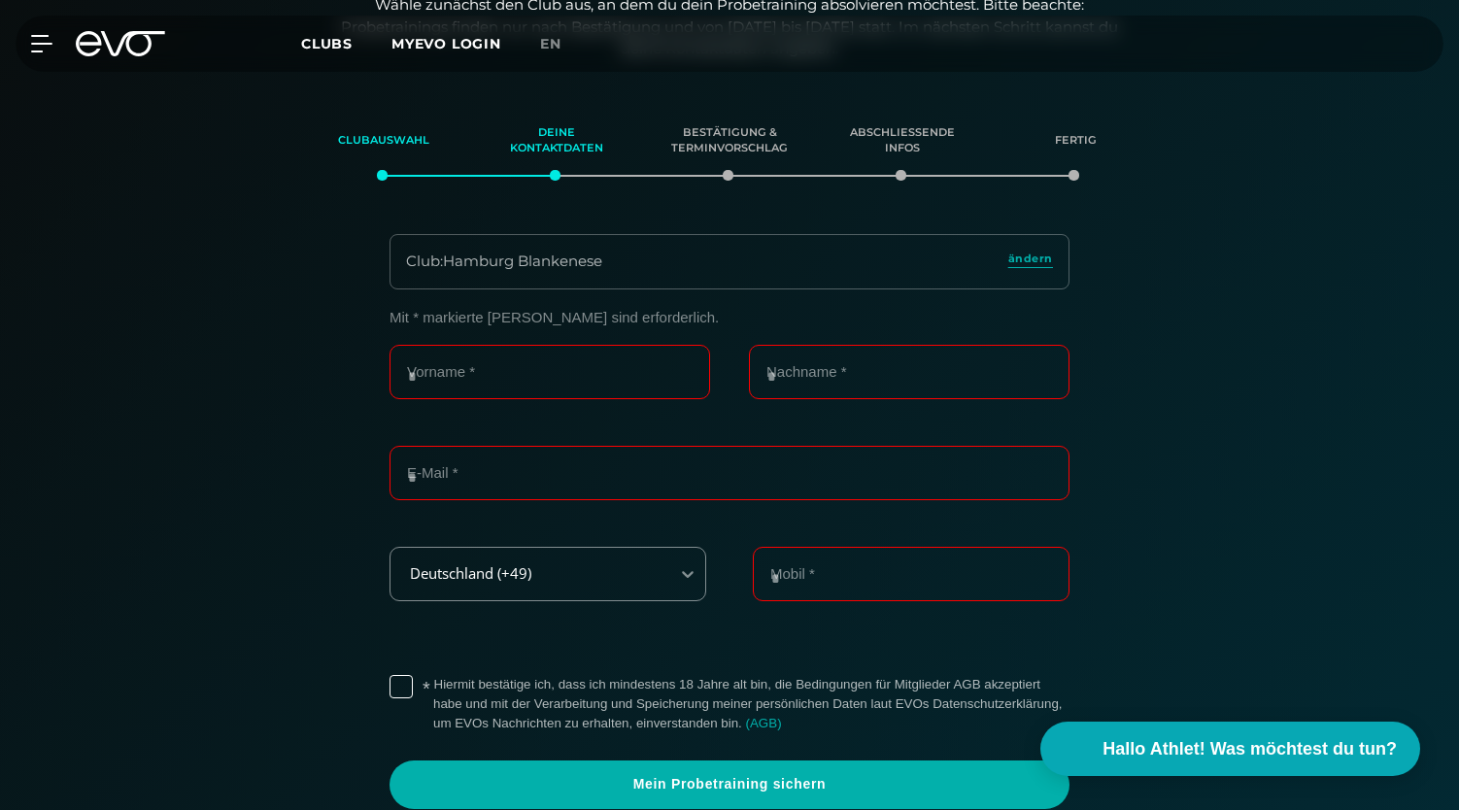
scroll to position [333, 0]
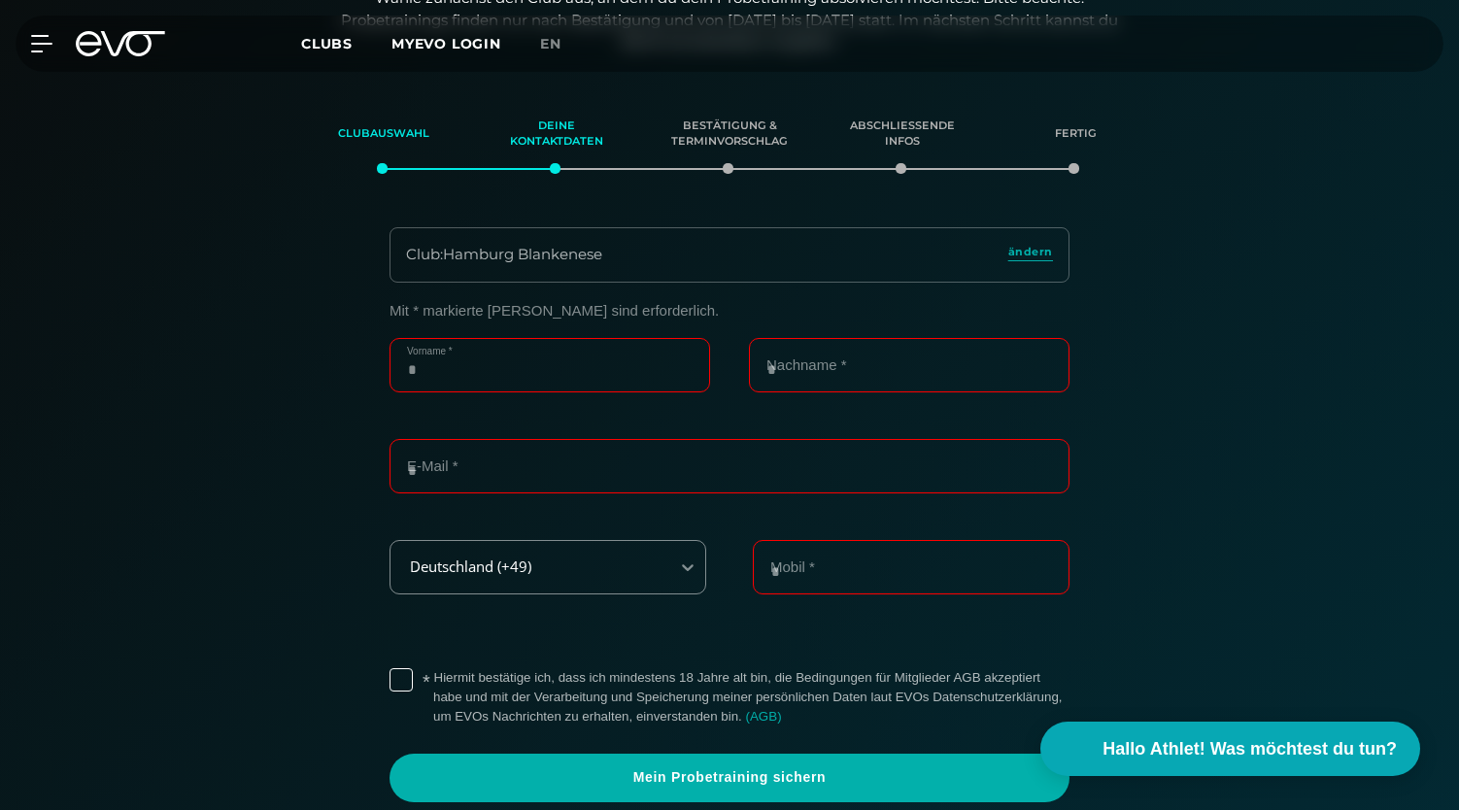
click at [447, 378] on input "Vorname *" at bounding box center [550, 365] width 321 height 54
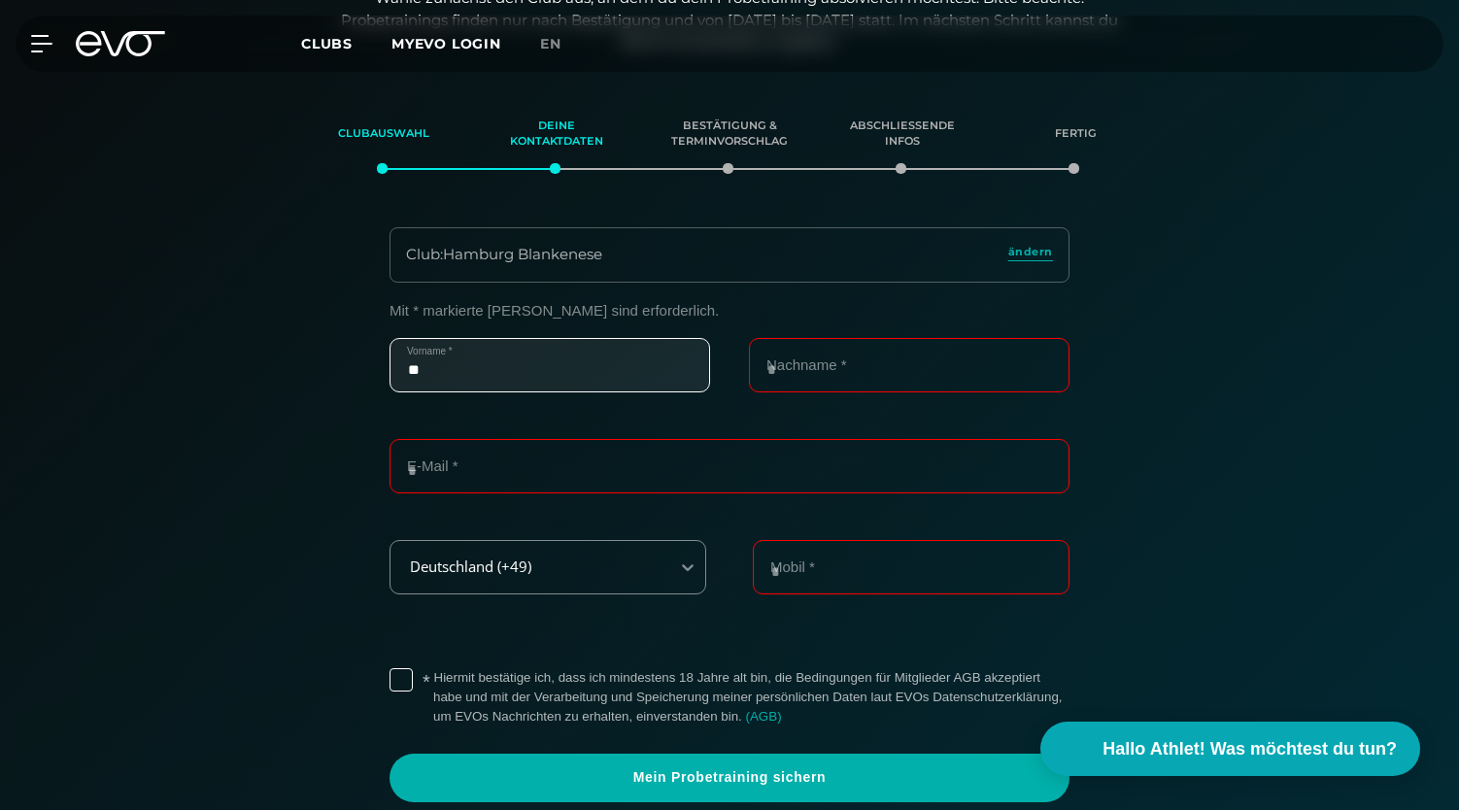
type input "*"
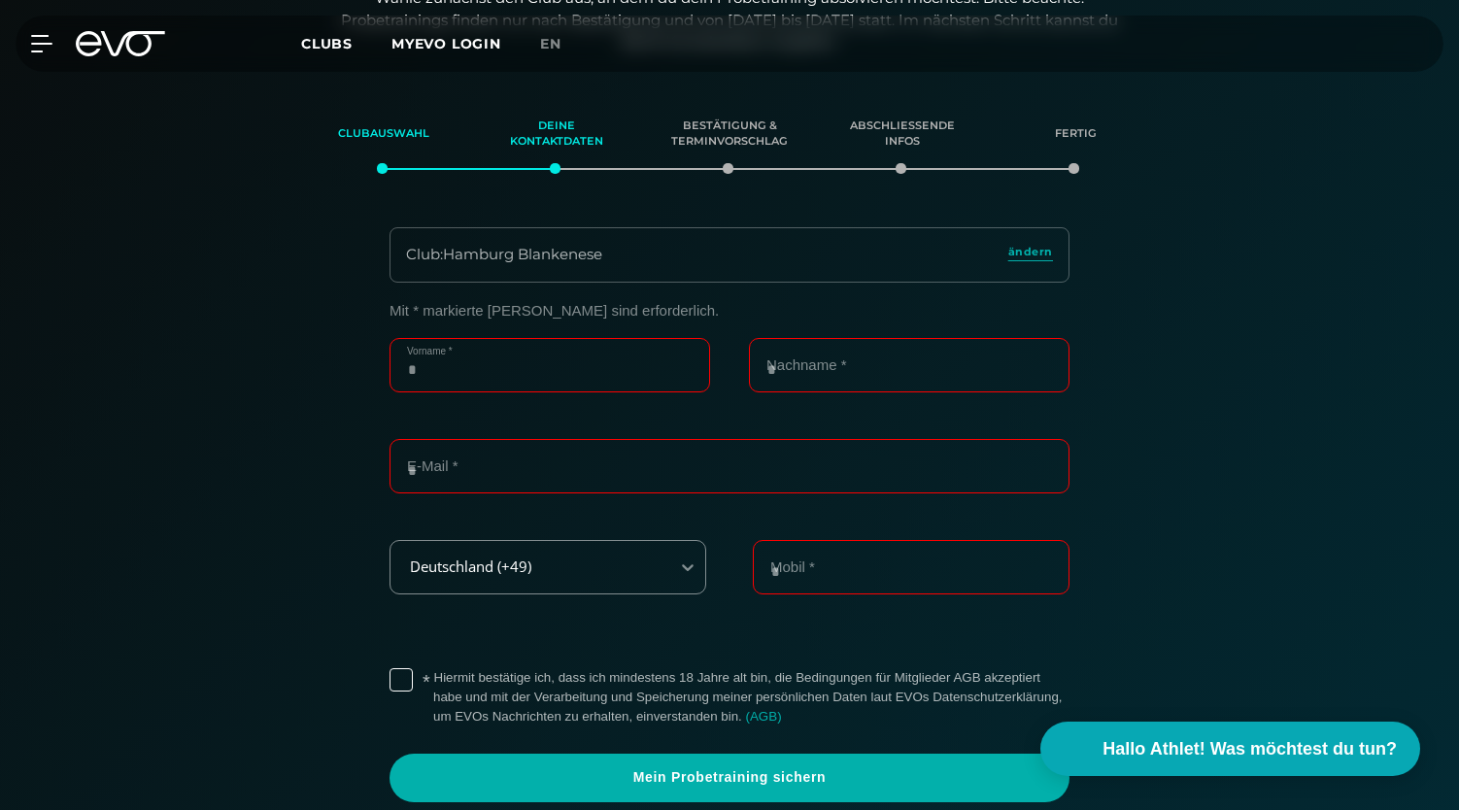
click at [438, 372] on input "Vorname *" at bounding box center [550, 365] width 321 height 54
click at [1034, 248] on span "ändern" at bounding box center [1030, 252] width 45 height 17
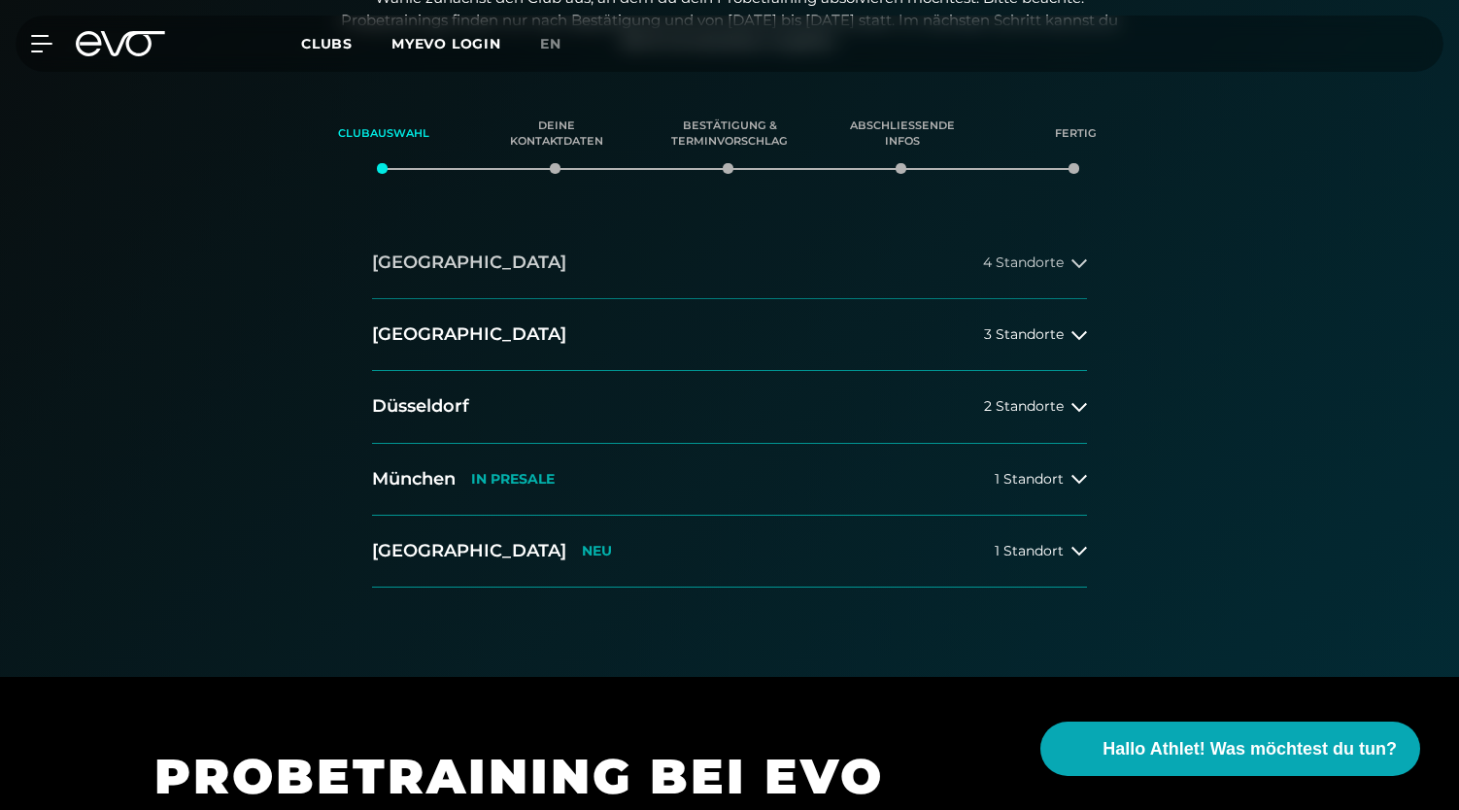
click at [723, 272] on button "Hamburg 4 Standorte" at bounding box center [729, 263] width 715 height 72
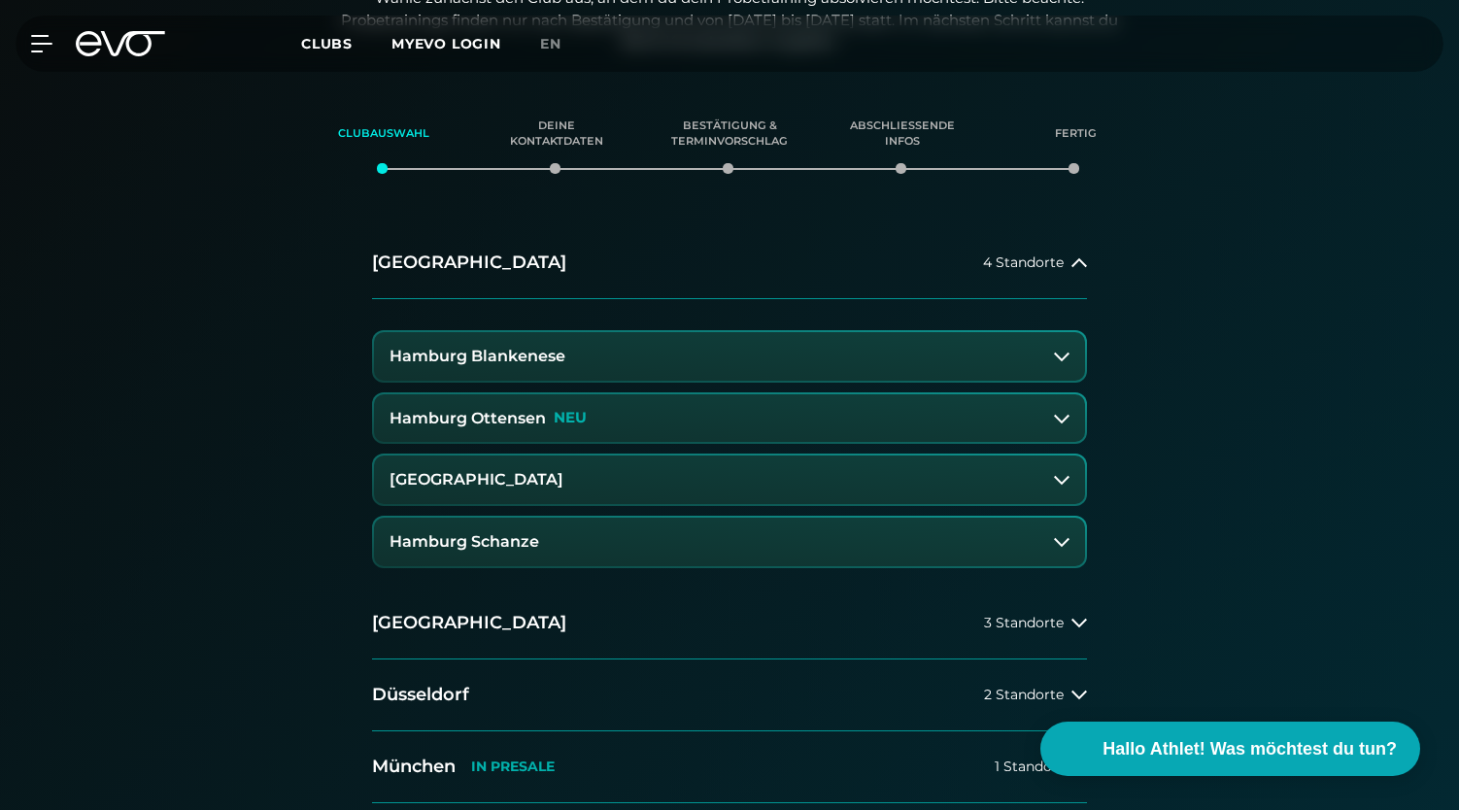
click at [631, 492] on button "[GEOGRAPHIC_DATA]" at bounding box center [729, 480] width 711 height 49
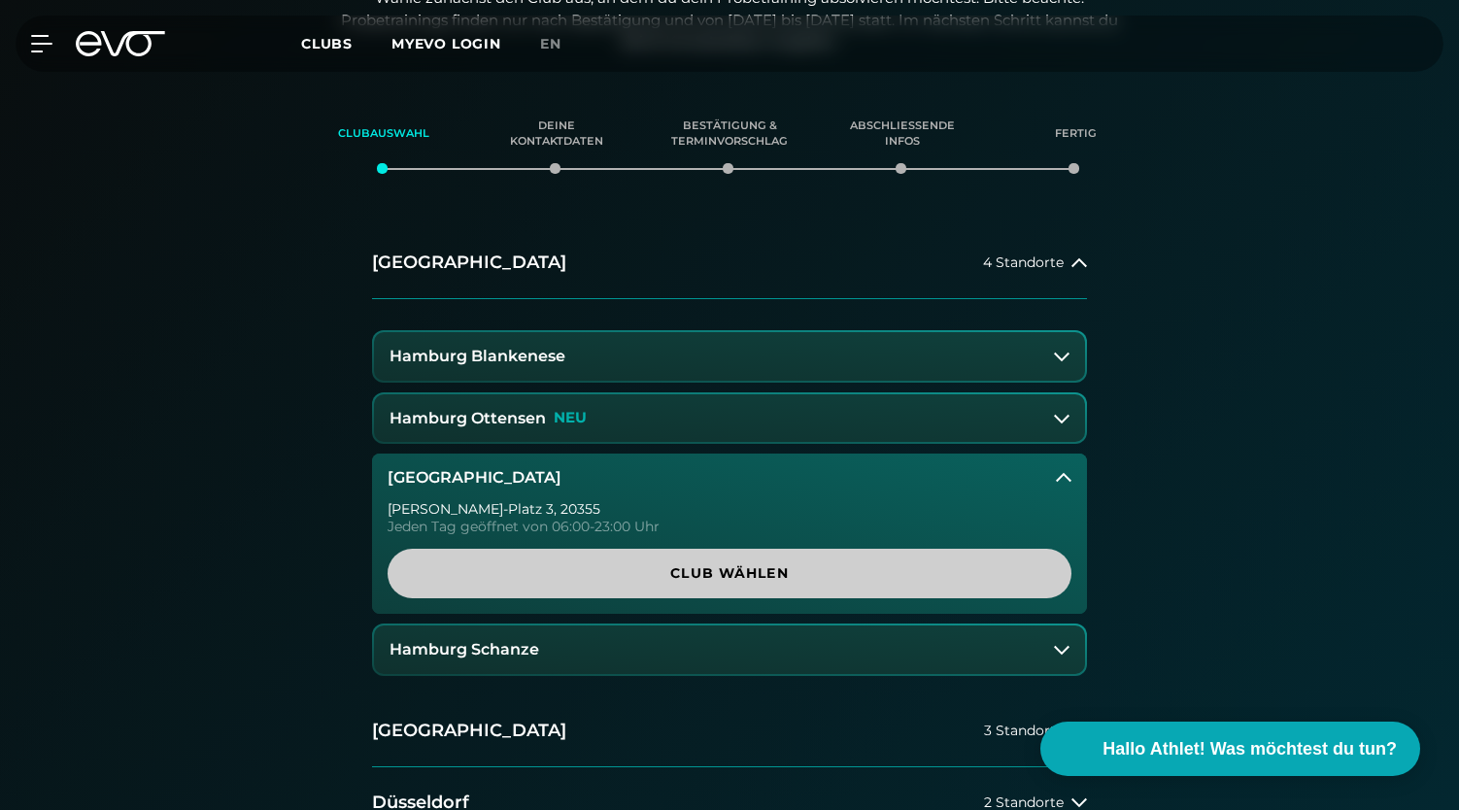
click at [658, 570] on span "Club wählen" at bounding box center [729, 573] width 591 height 20
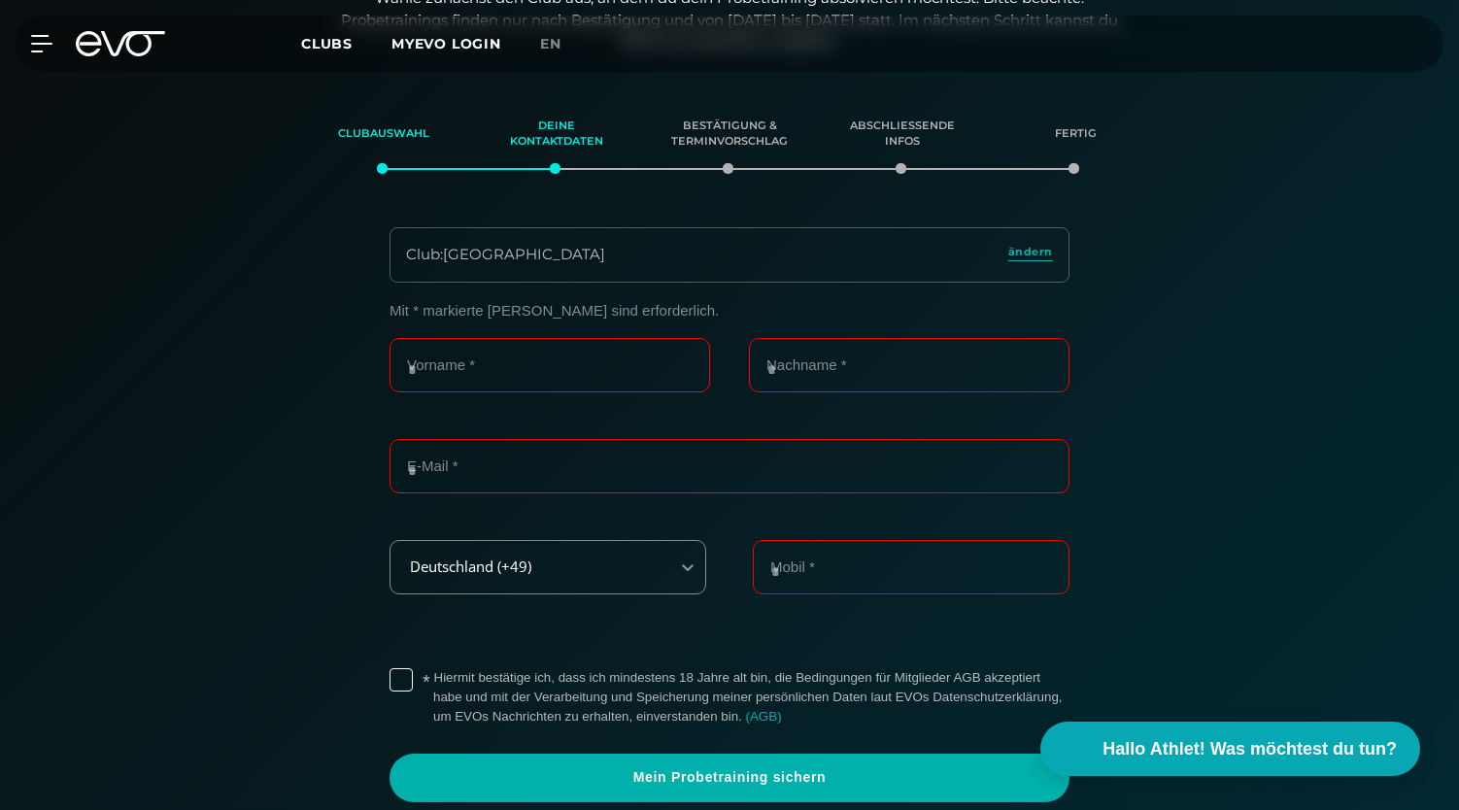
drag, startPoint x: 552, startPoint y: 403, endPoint x: 540, endPoint y: 388, distance: 19.4
click at [546, 401] on div "Vorname *" at bounding box center [550, 377] width 321 height 78
click at [538, 384] on input "Vorname *" at bounding box center [550, 365] width 321 height 54
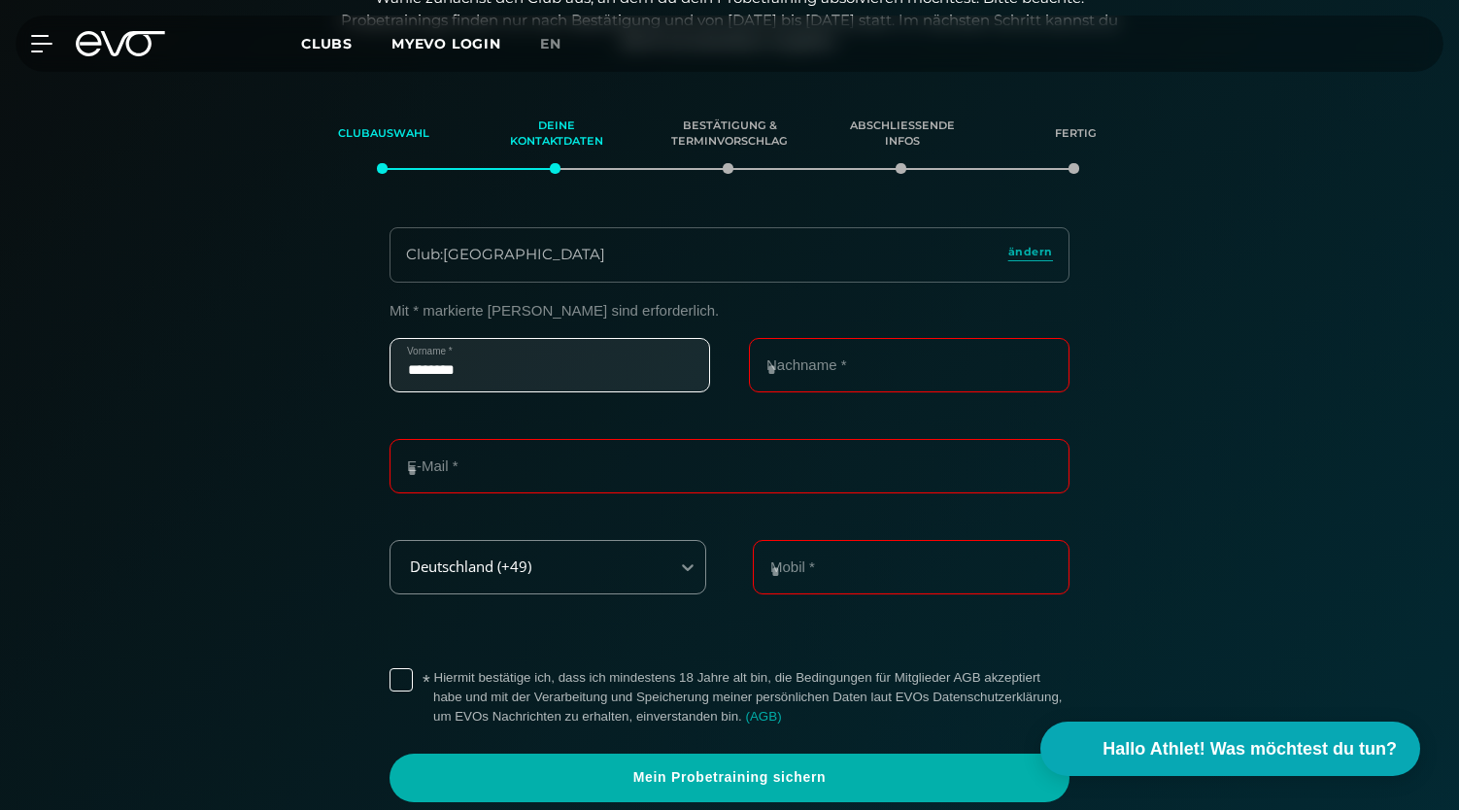
type input "********"
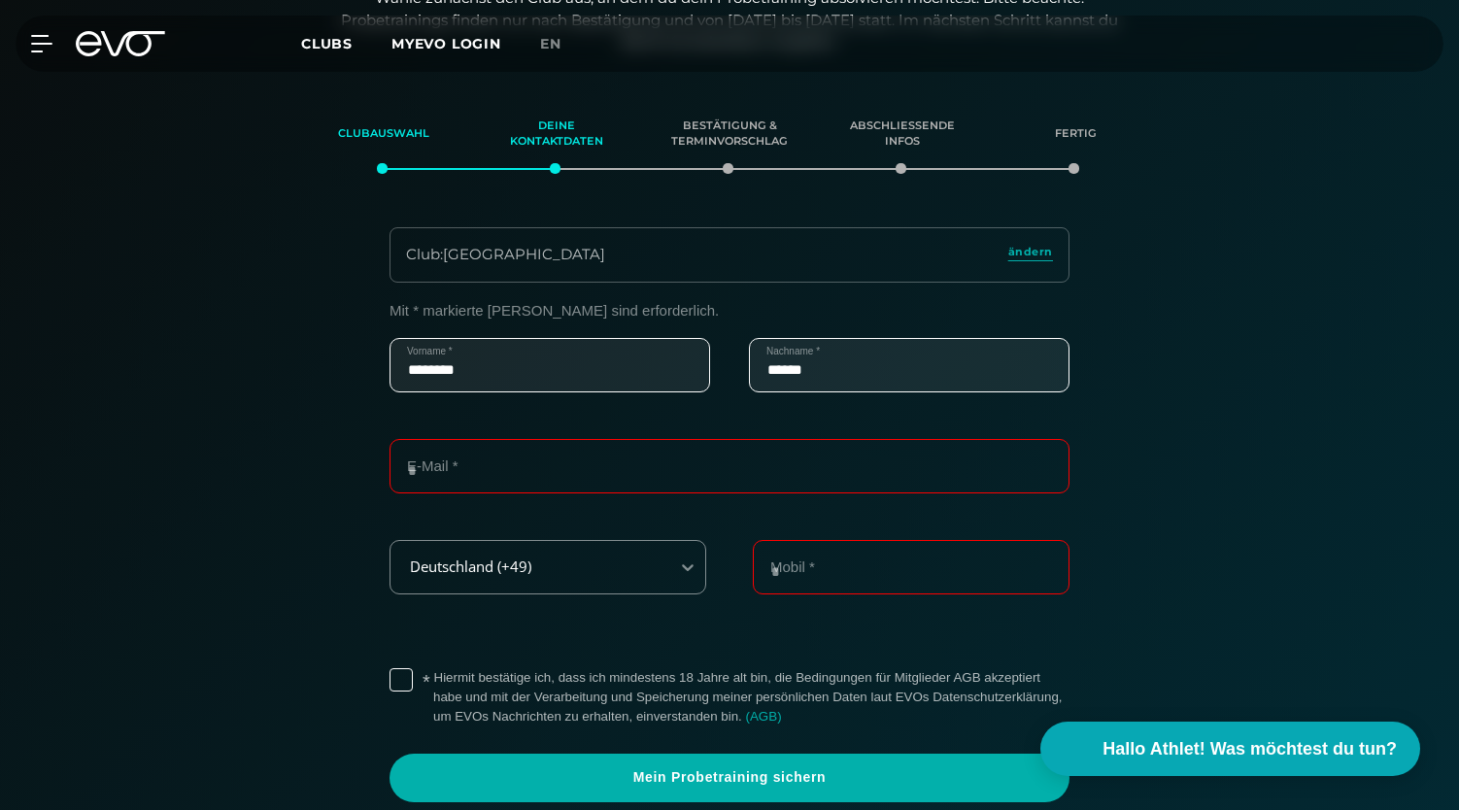
type input "******"
click at [519, 469] on input "**********" at bounding box center [730, 466] width 680 height 54
type input "**********"
click at [433, 689] on label "* Hiermit bestätige ich, dass ich mindestens 18 Jahre alt bin, die Bedingungen …" at bounding box center [751, 697] width 636 height 58
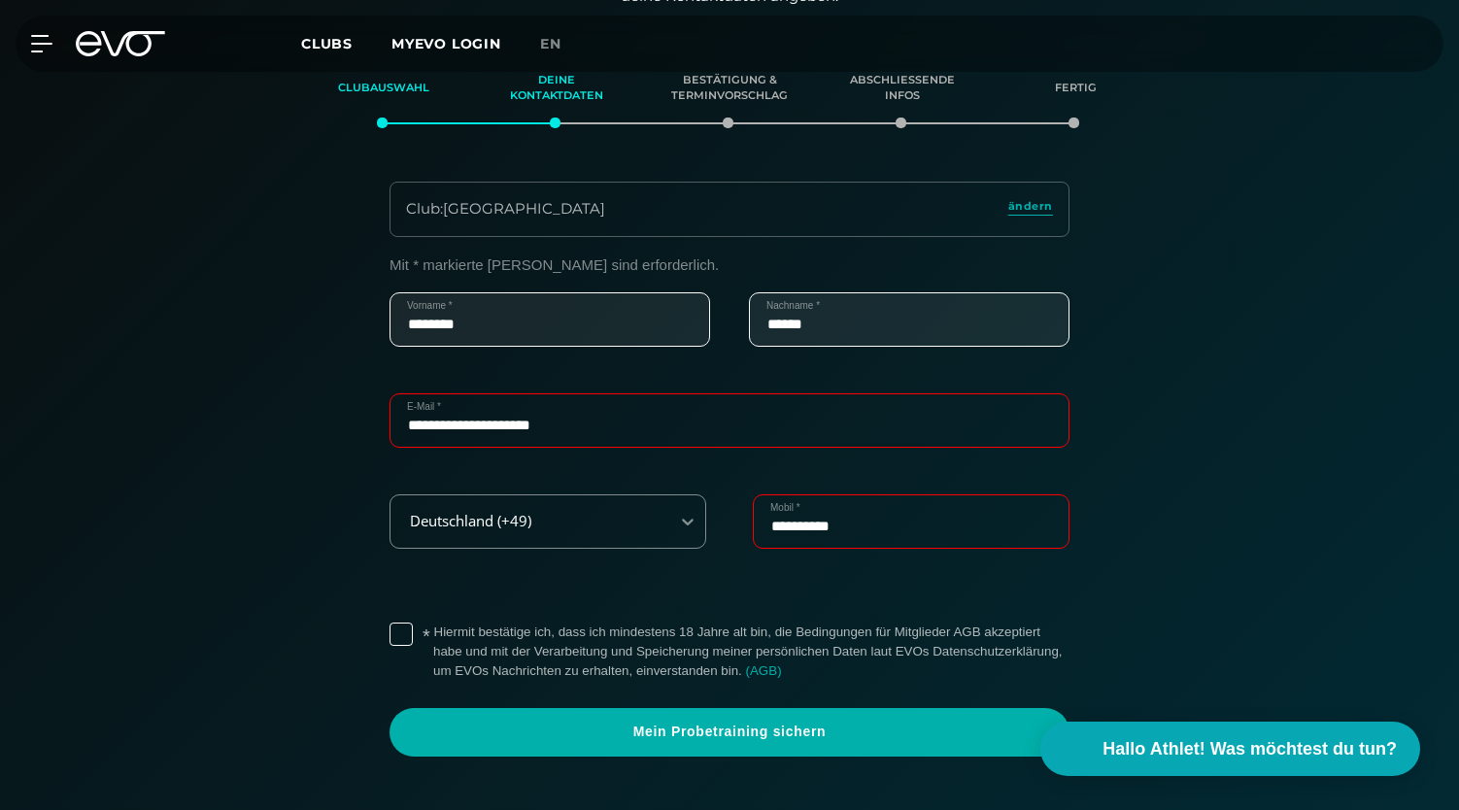
scroll to position [382, 0]
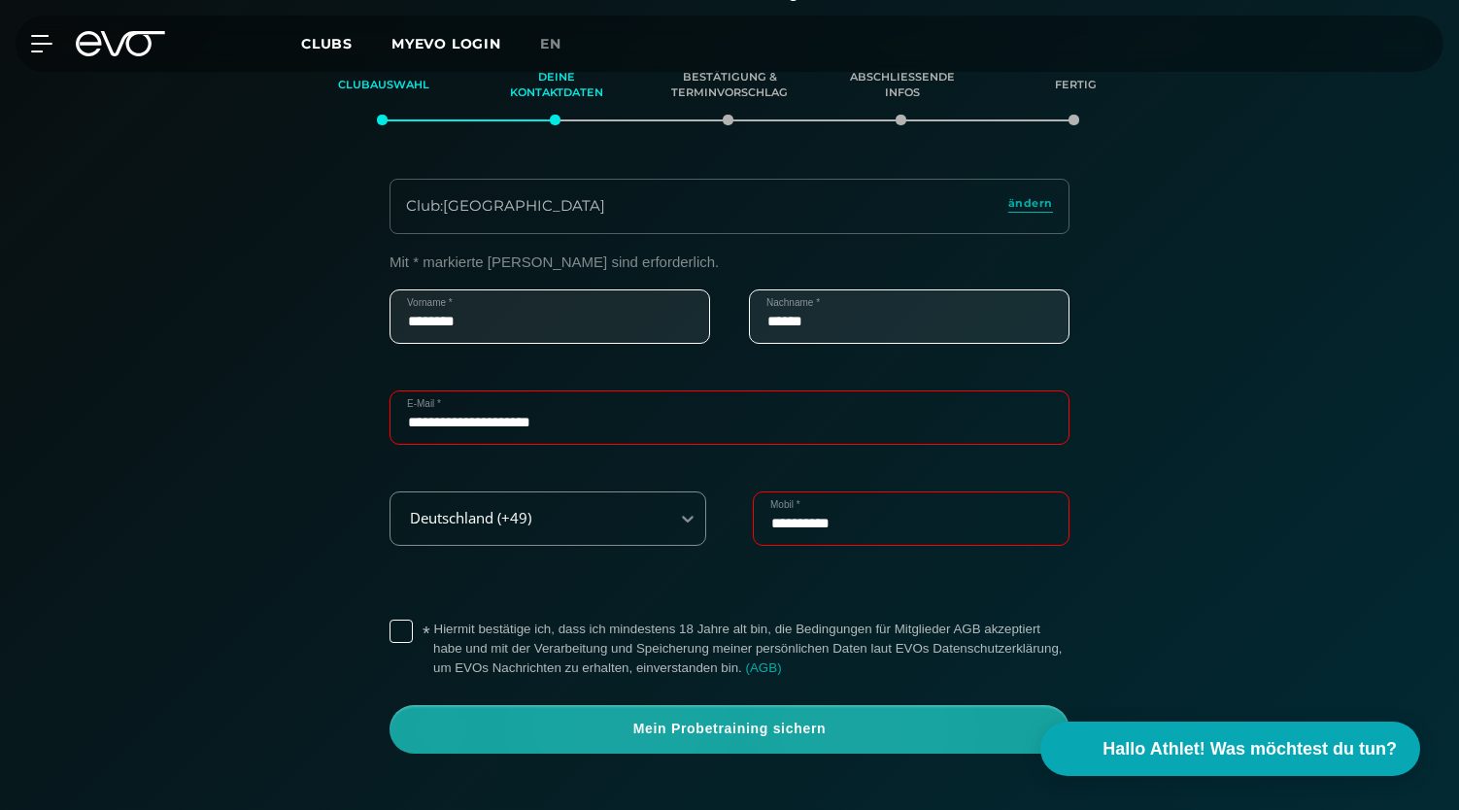
click at [617, 720] on span "Mein Probetraining sichern" at bounding box center [729, 729] width 587 height 19
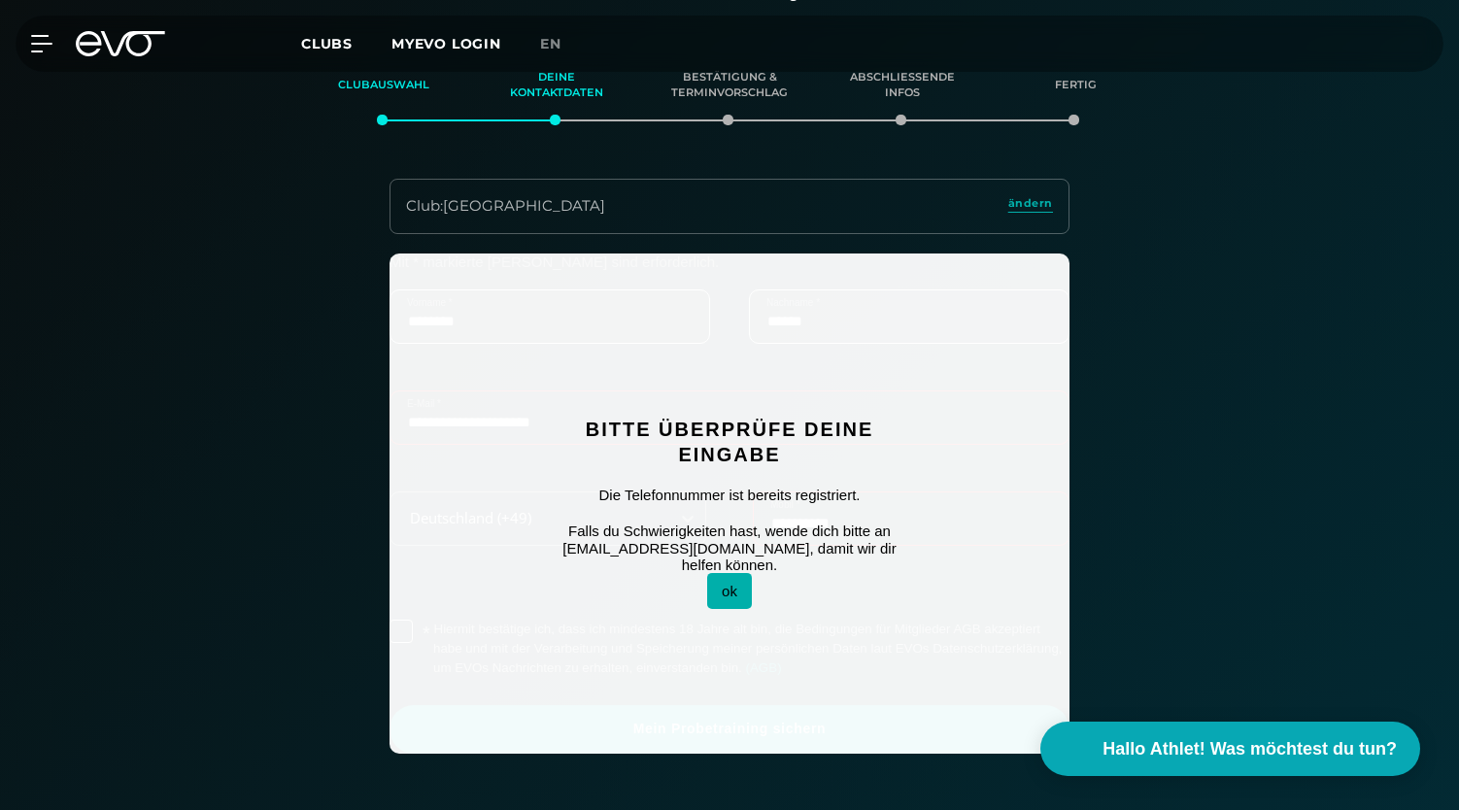
click at [734, 574] on button "ok" at bounding box center [729, 591] width 45 height 36
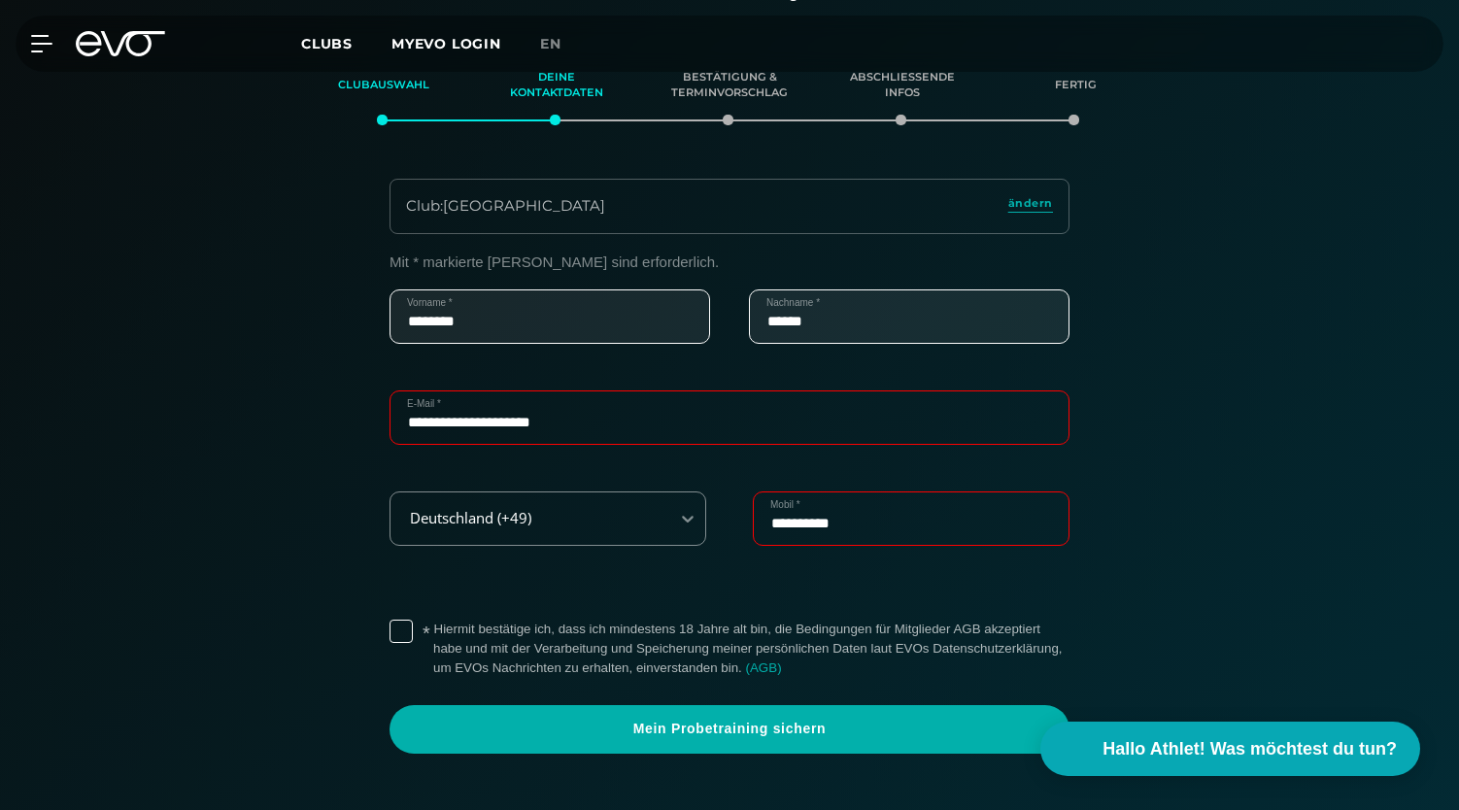
click at [859, 529] on input "**********" at bounding box center [911, 519] width 317 height 54
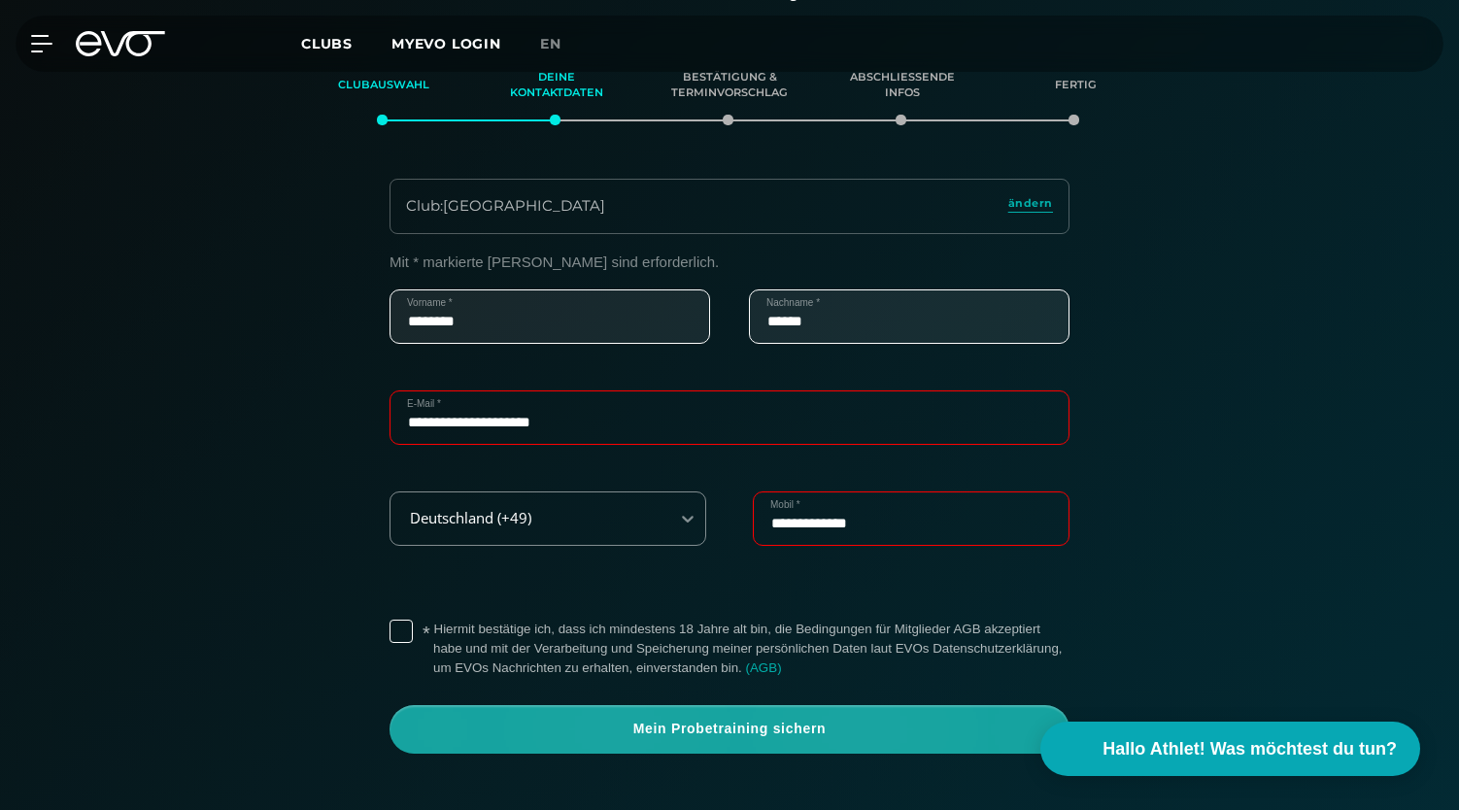
type input "**********"
click at [771, 721] on span "Mein Probetraining sichern" at bounding box center [729, 729] width 587 height 19
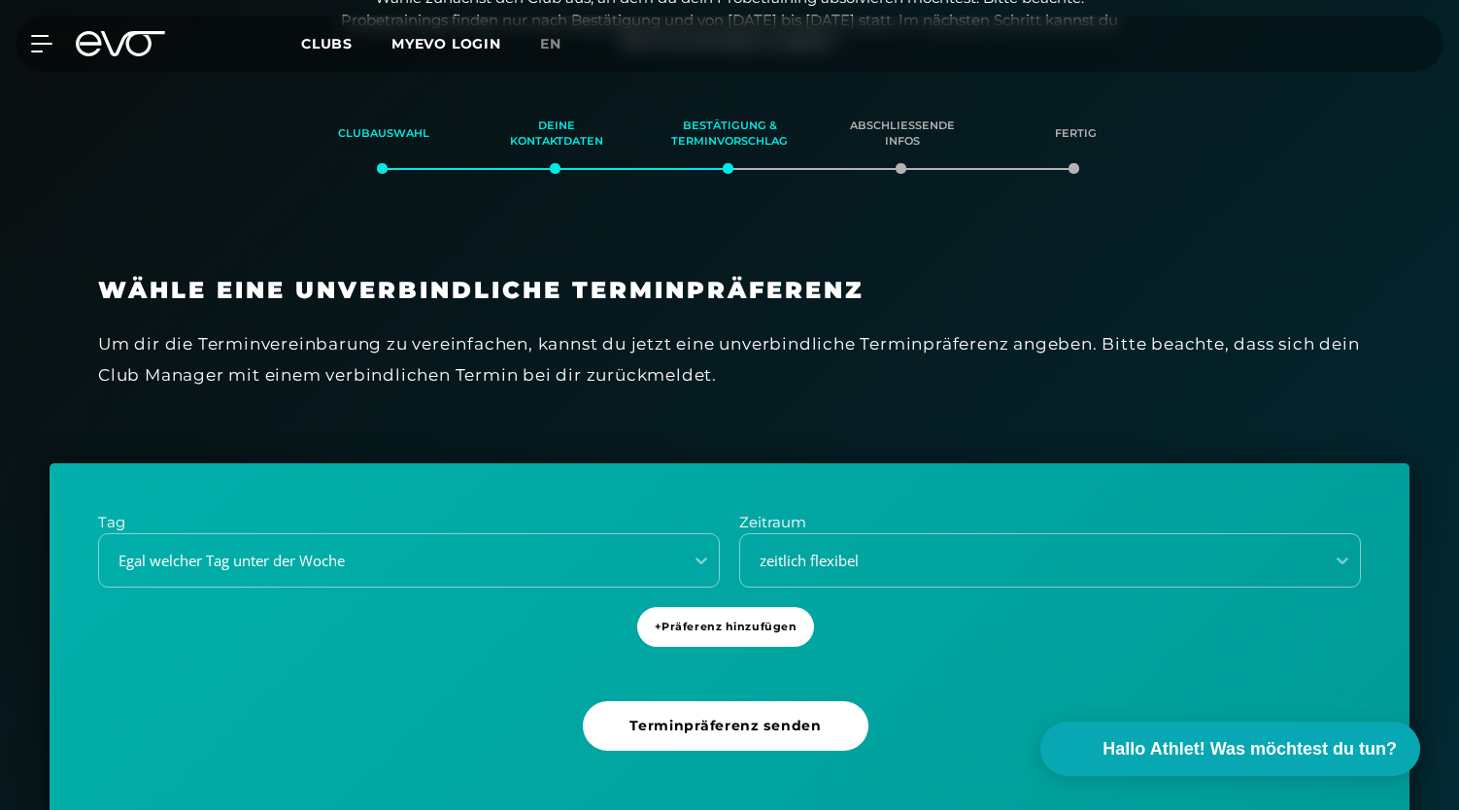
scroll to position [0, 0]
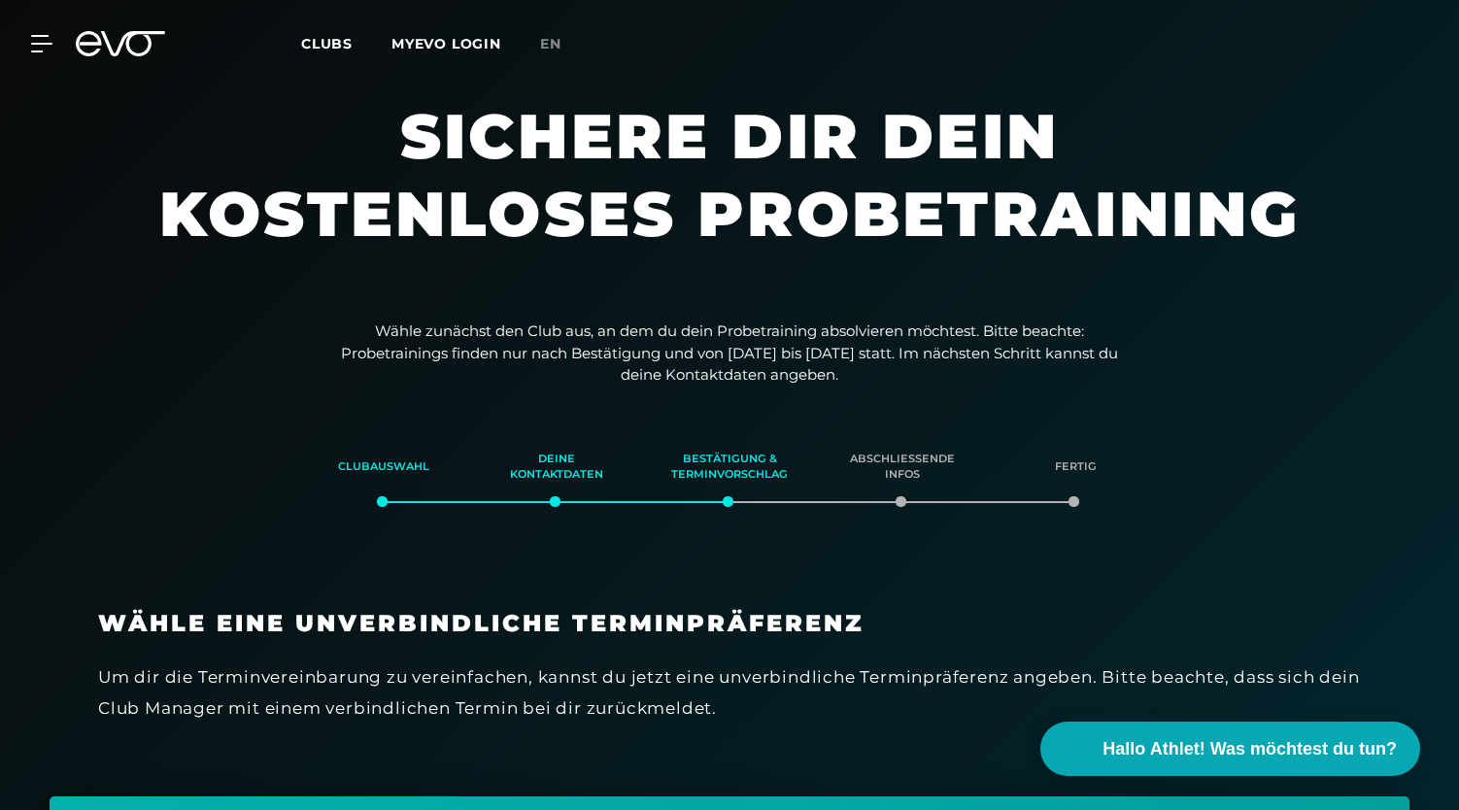
click at [128, 39] on icon at bounding box center [133, 43] width 64 height 25
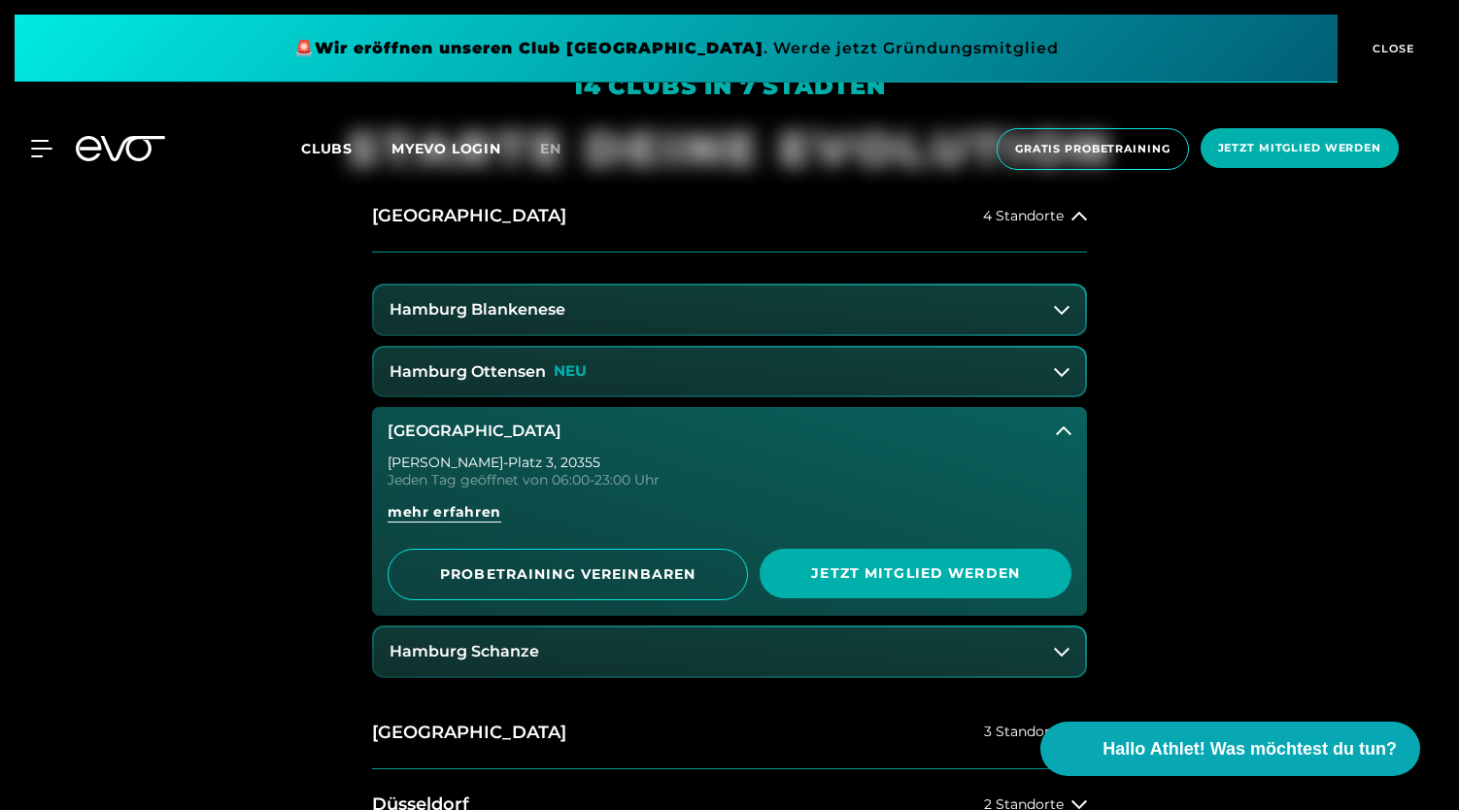
scroll to position [808, 0]
click at [779, 384] on button "Hamburg Ottensen NEU" at bounding box center [729, 371] width 711 height 49
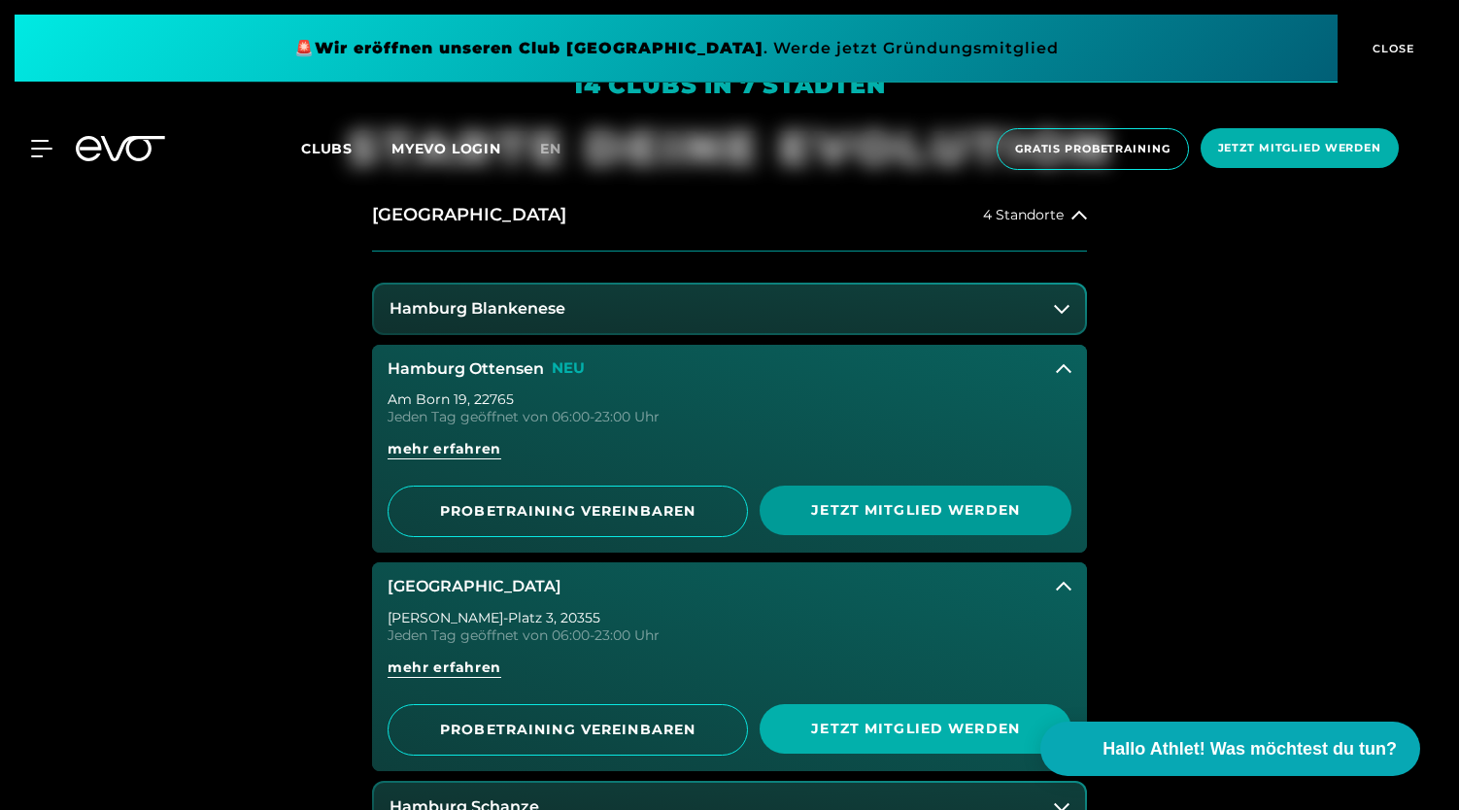
click at [887, 513] on span "Jetzt Mitglied werden" at bounding box center [915, 510] width 219 height 20
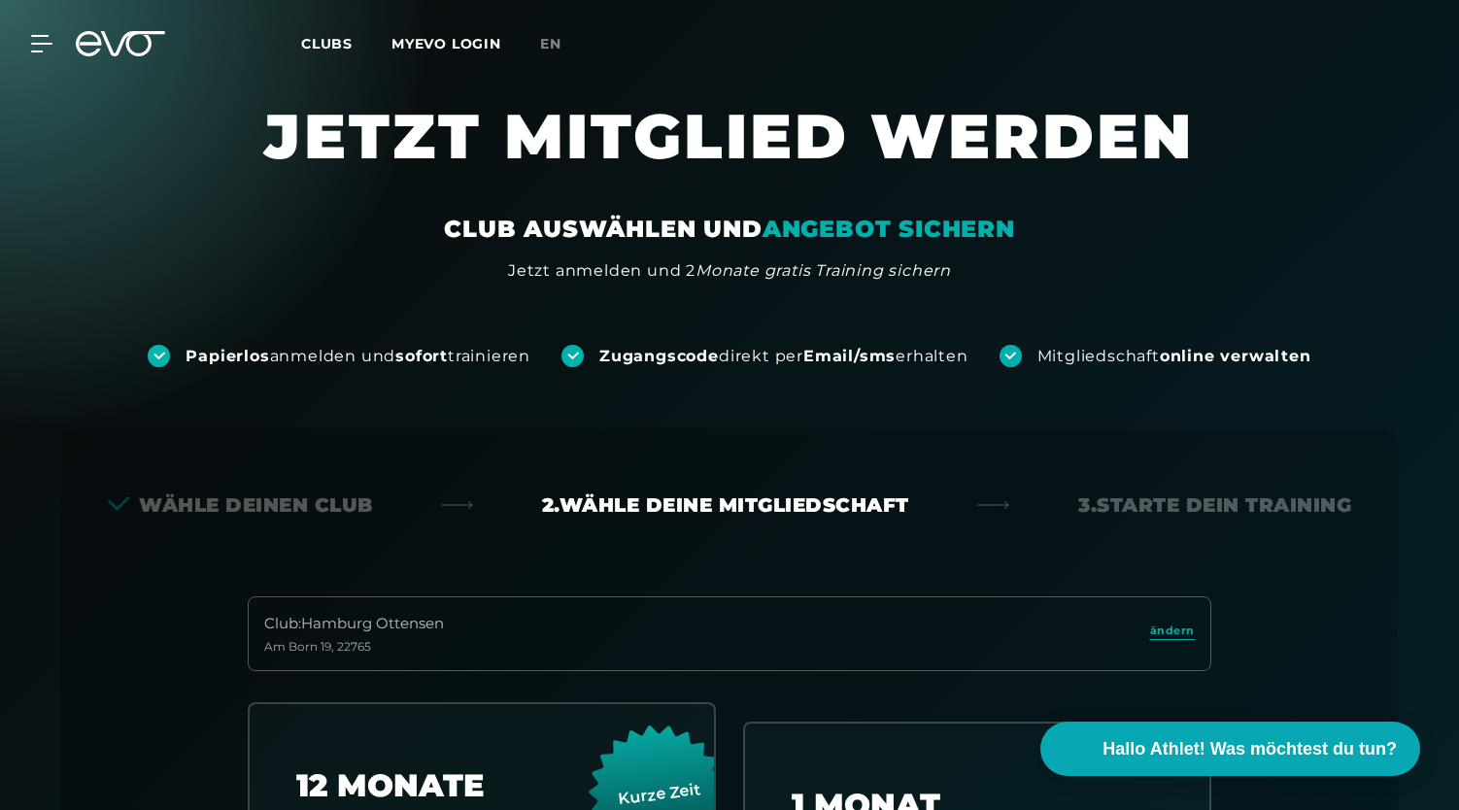
click at [136, 44] on icon at bounding box center [120, 43] width 89 height 25
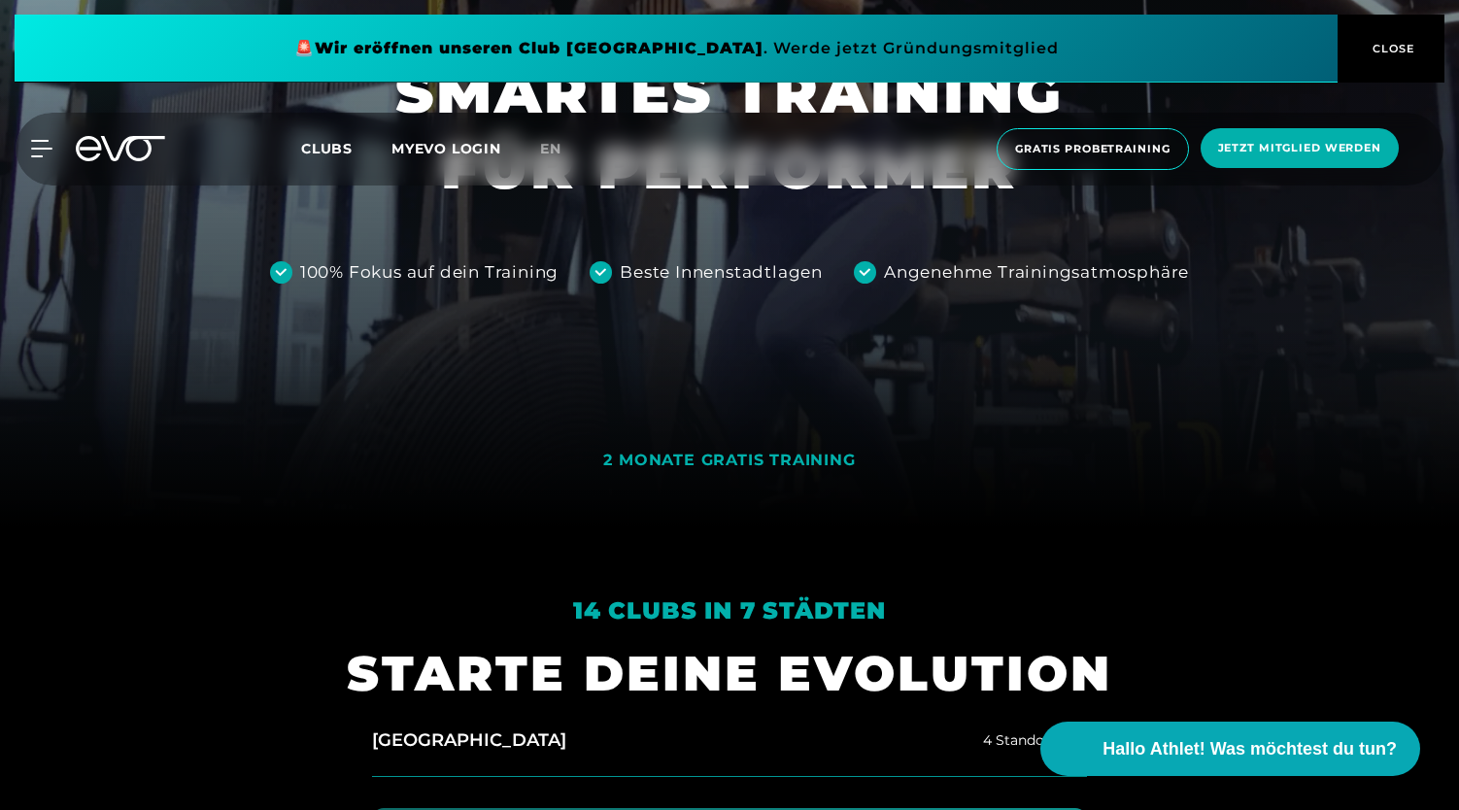
scroll to position [284, 0]
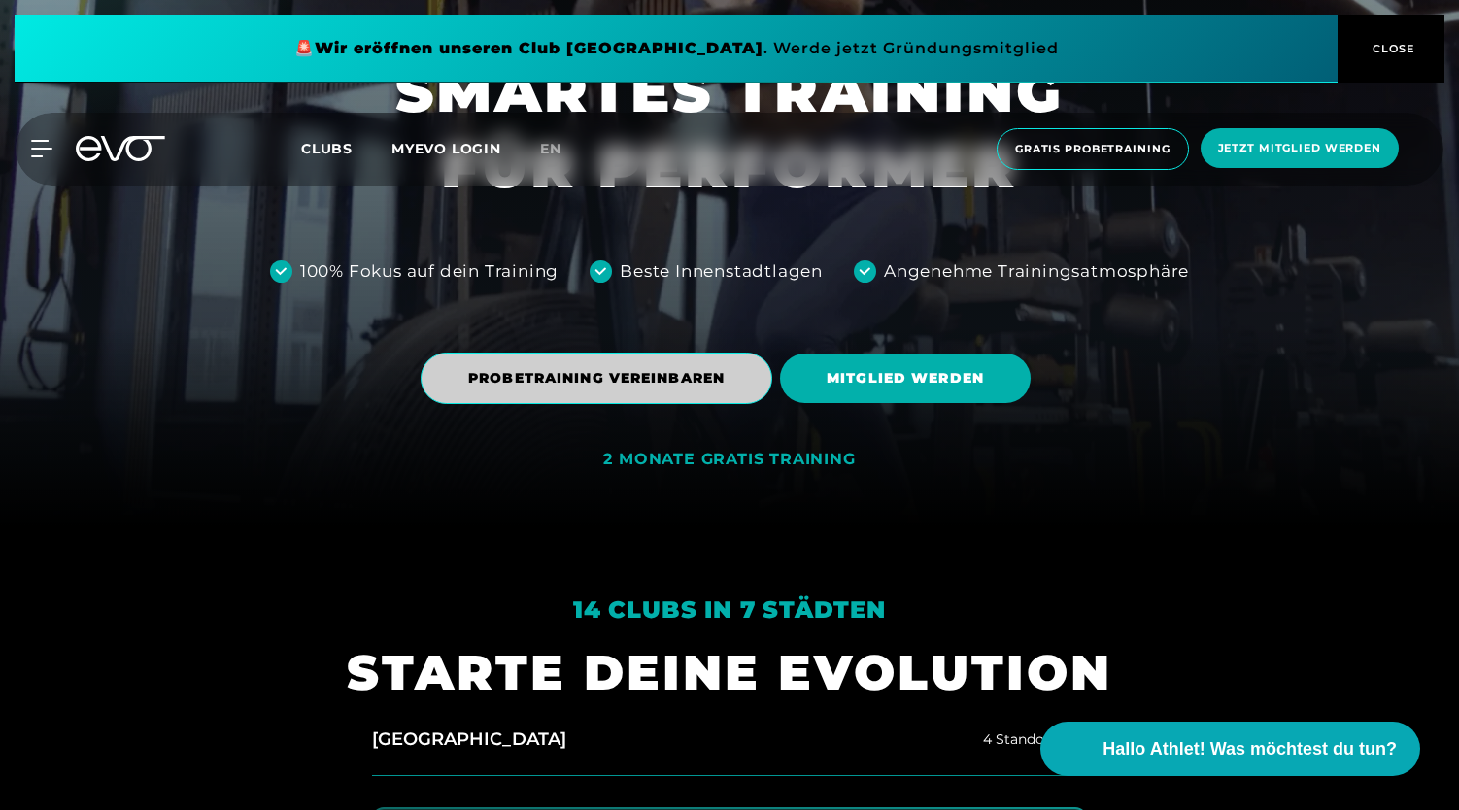
click at [618, 380] on span "PROBETRAINING VEREINBAREN" at bounding box center [596, 378] width 256 height 20
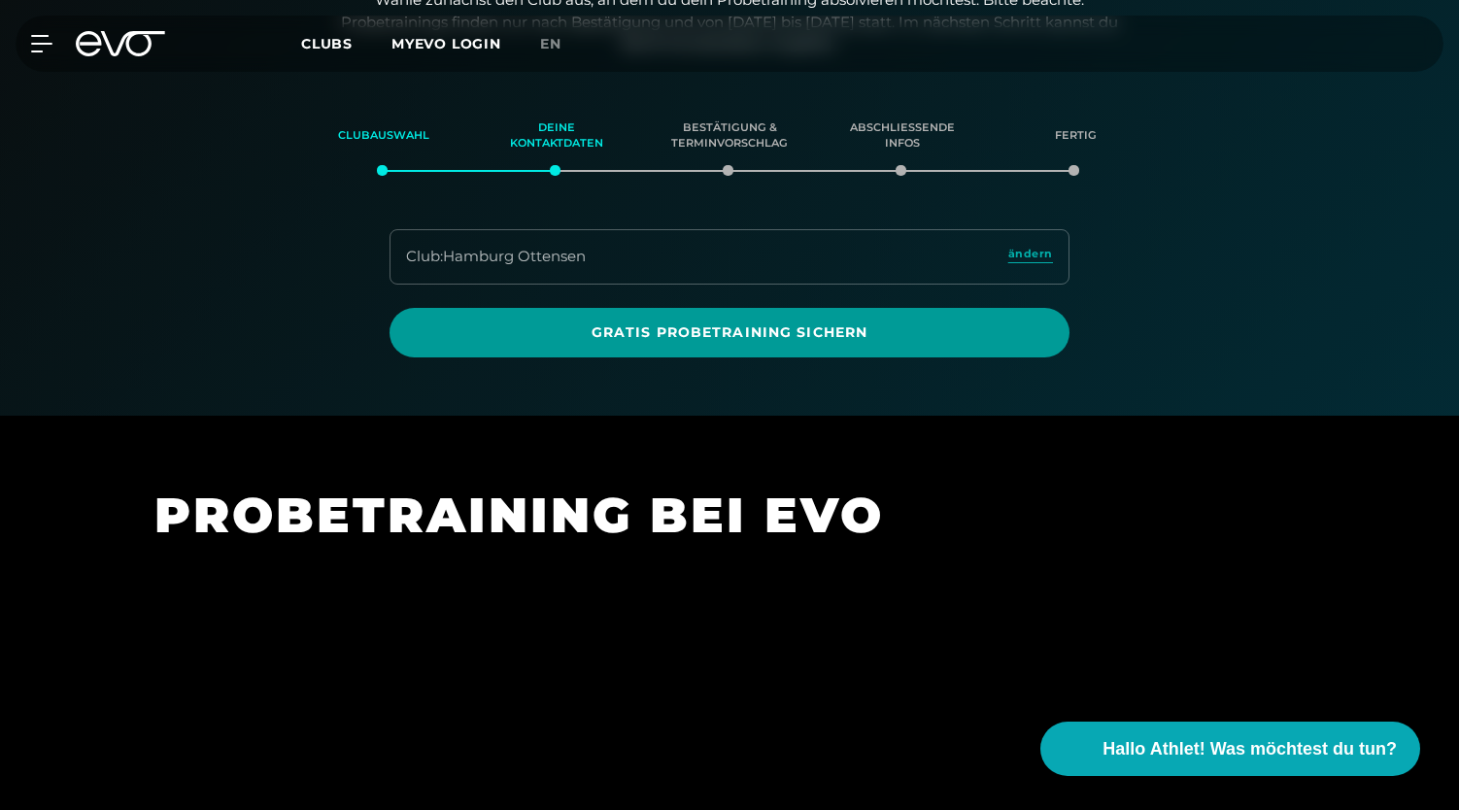
scroll to position [333, 0]
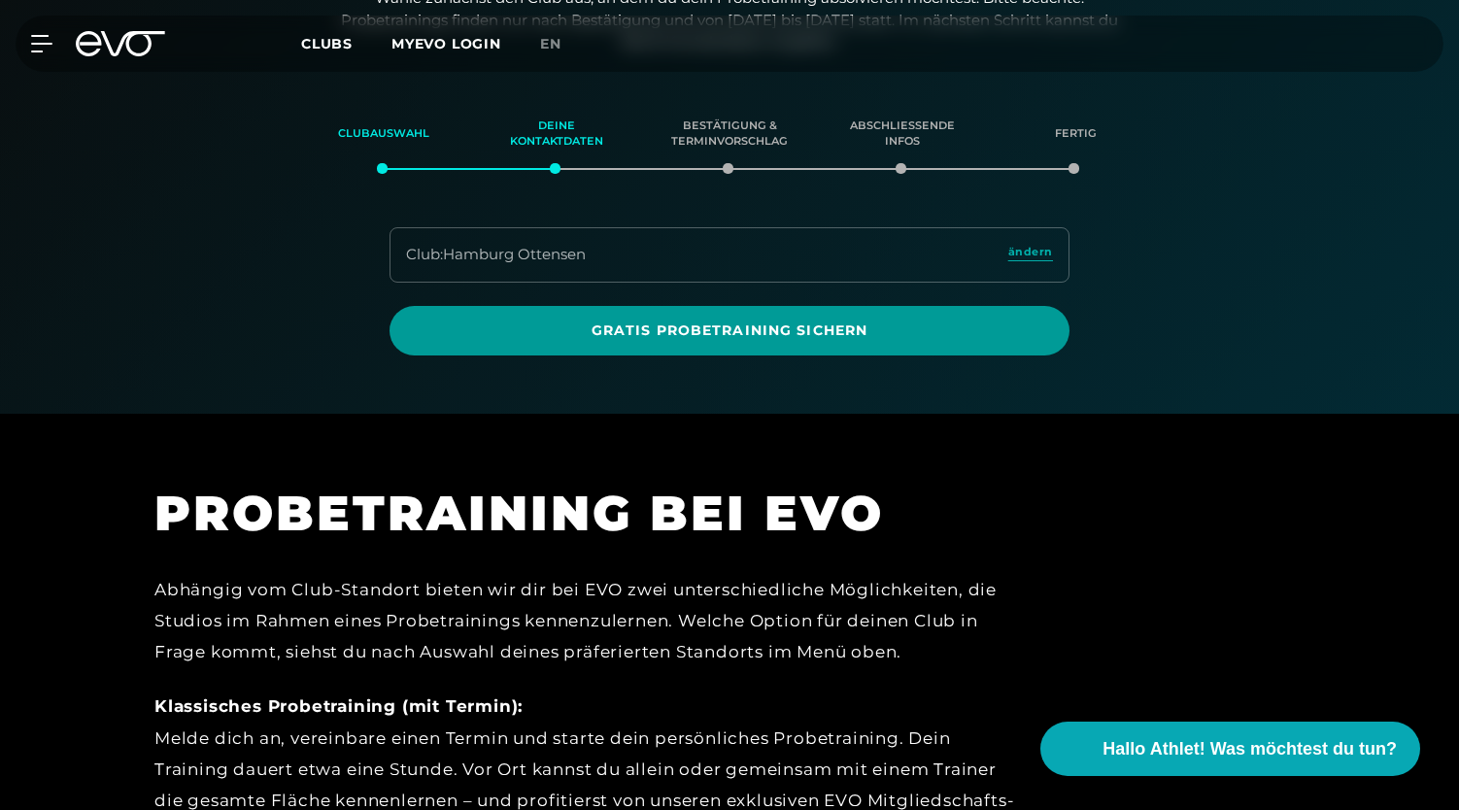
click at [707, 322] on span "Gratis Probetraining sichern" at bounding box center [729, 331] width 587 height 20
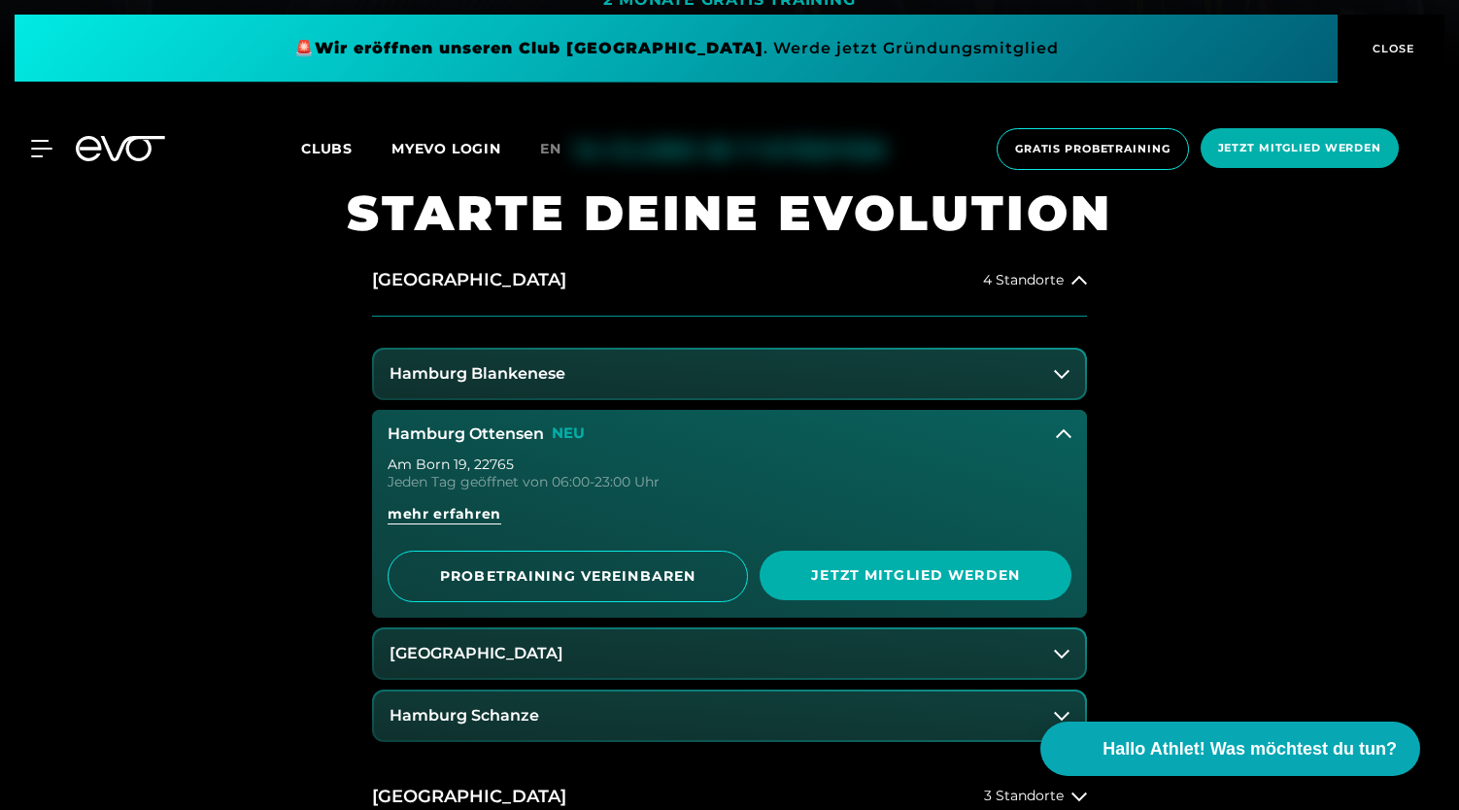
scroll to position [874, 0]
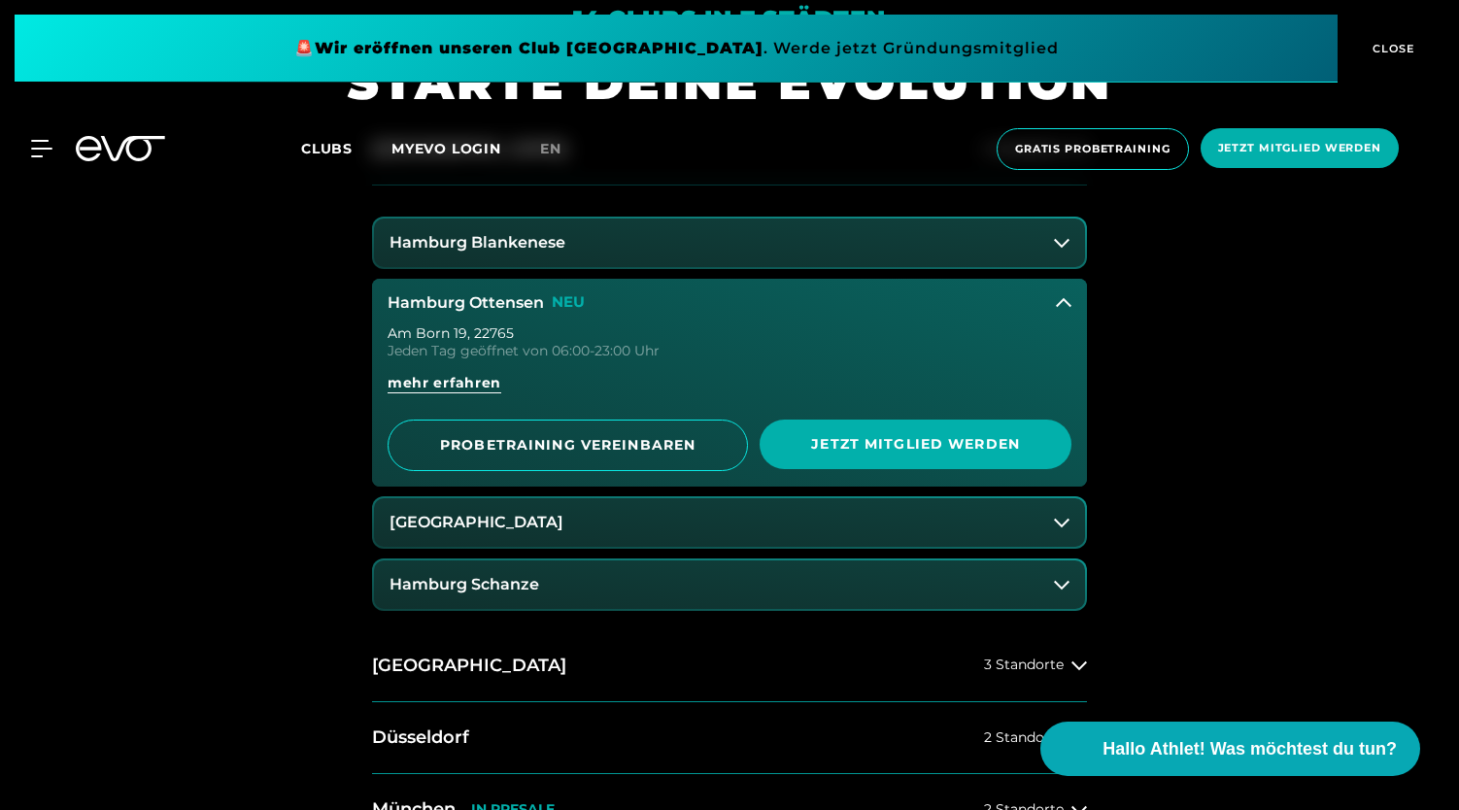
click at [1063, 306] on icon at bounding box center [1064, 303] width 16 height 16
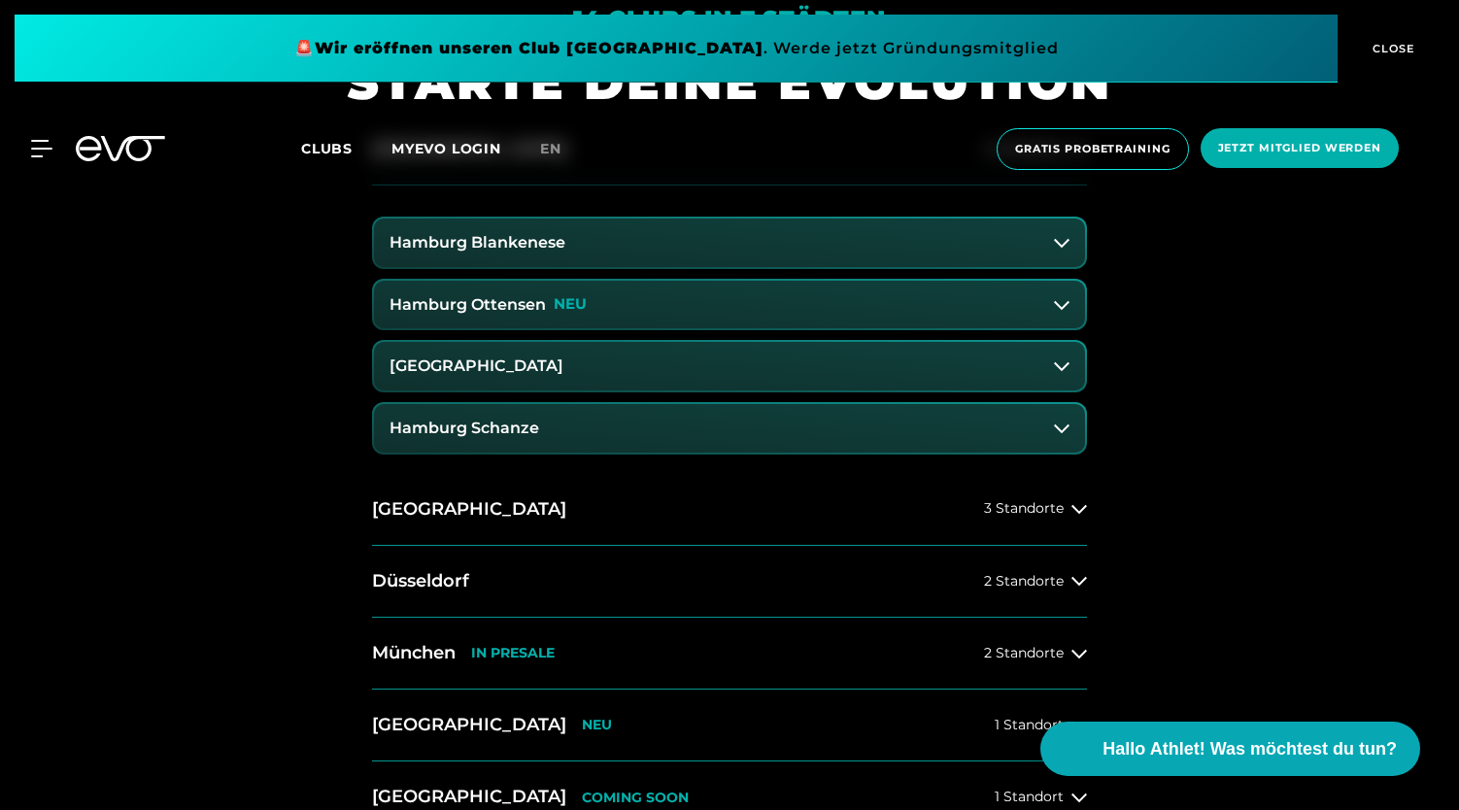
click at [1063, 306] on icon at bounding box center [1062, 305] width 16 height 16
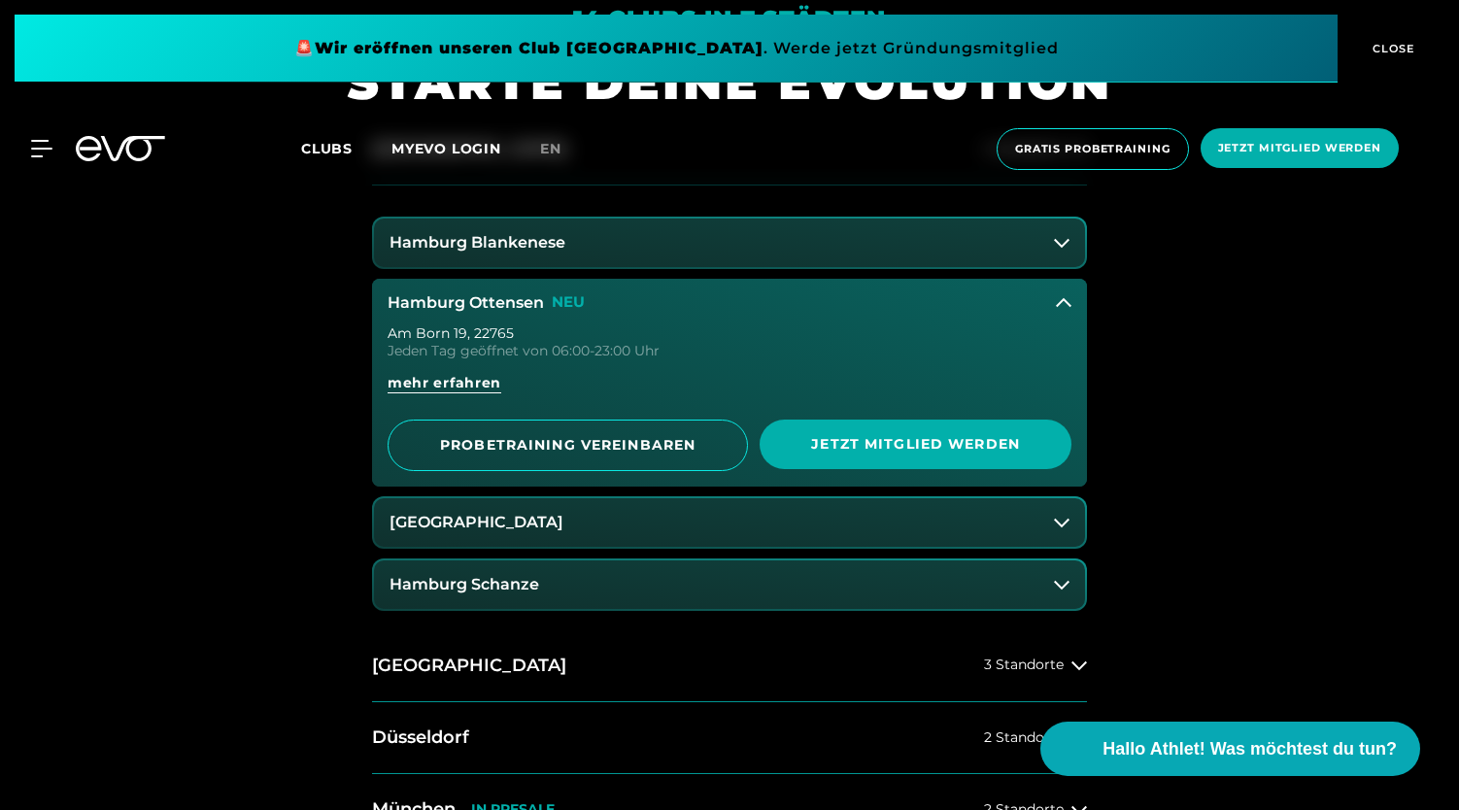
click at [1063, 306] on icon at bounding box center [1064, 303] width 16 height 16
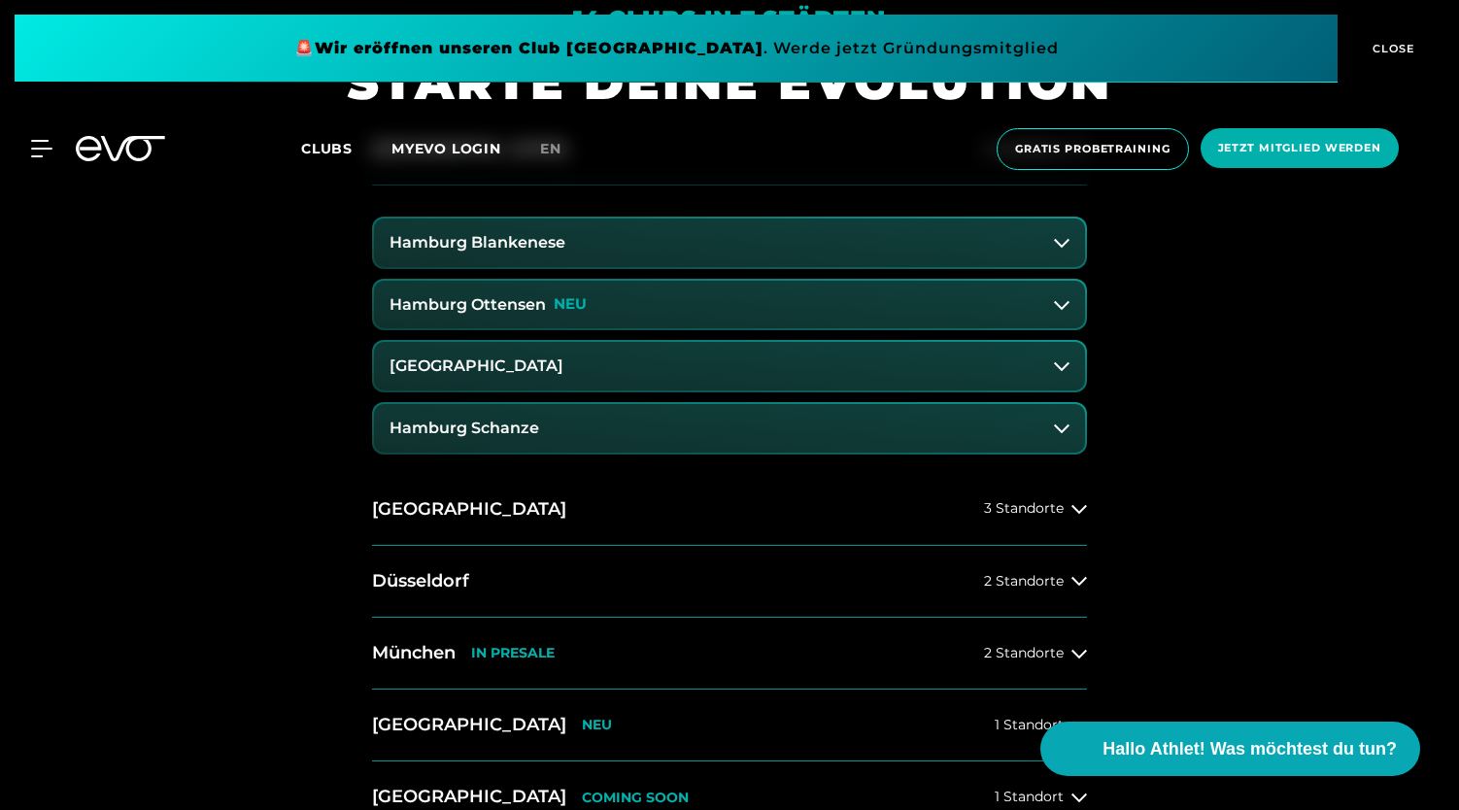
click at [1063, 306] on icon at bounding box center [1062, 305] width 16 height 16
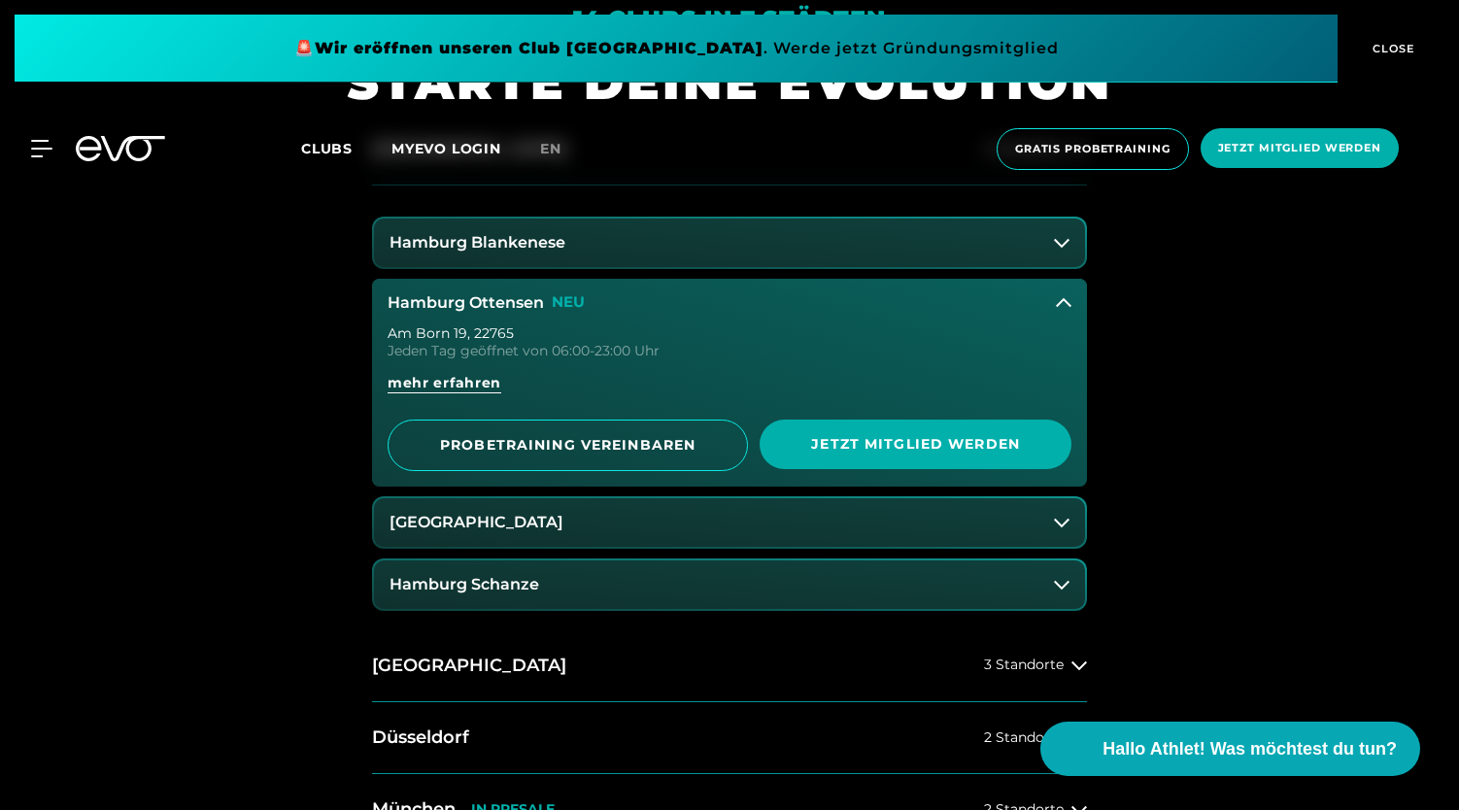
click at [1063, 306] on icon at bounding box center [1064, 303] width 16 height 16
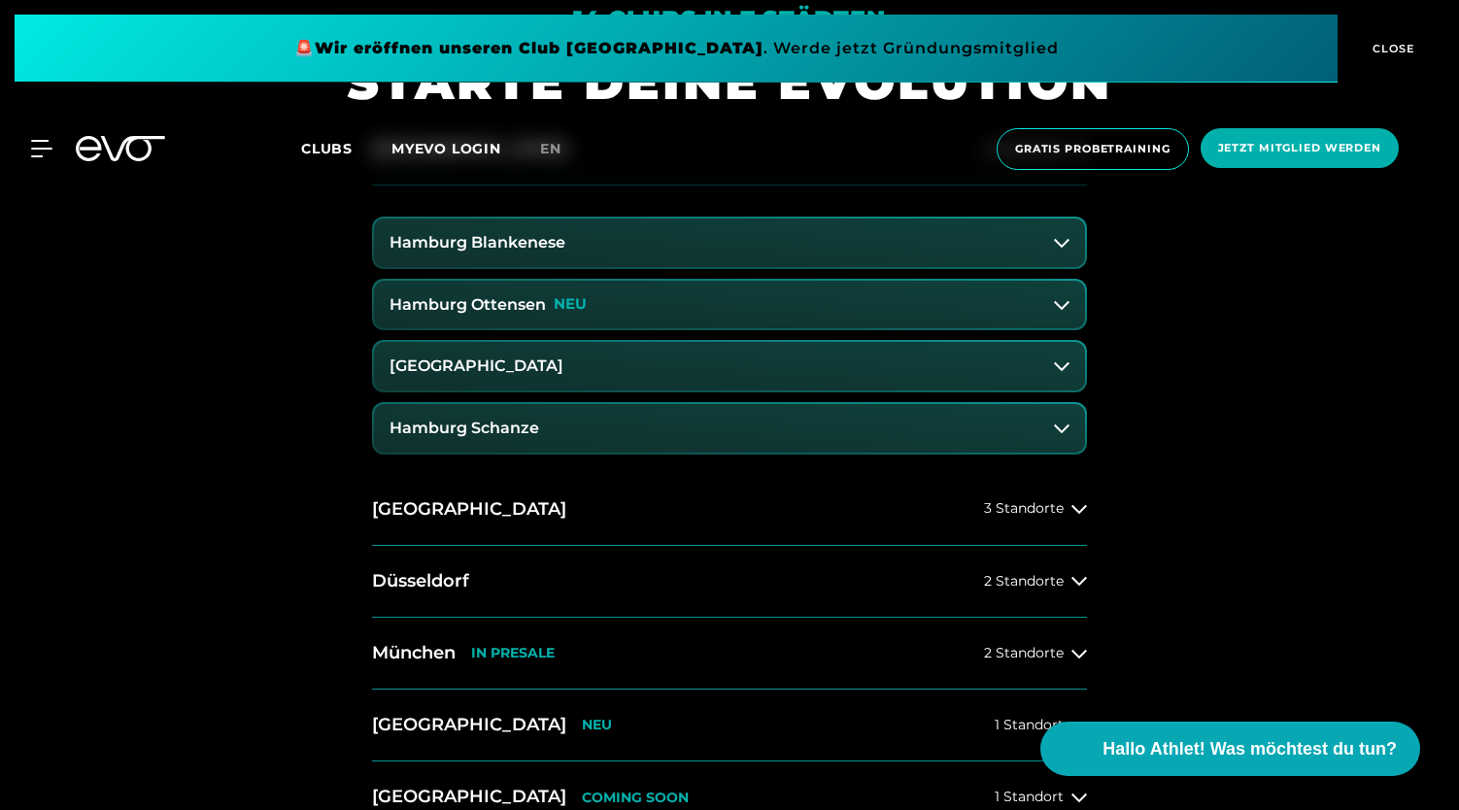
click at [1063, 306] on icon at bounding box center [1062, 305] width 16 height 16
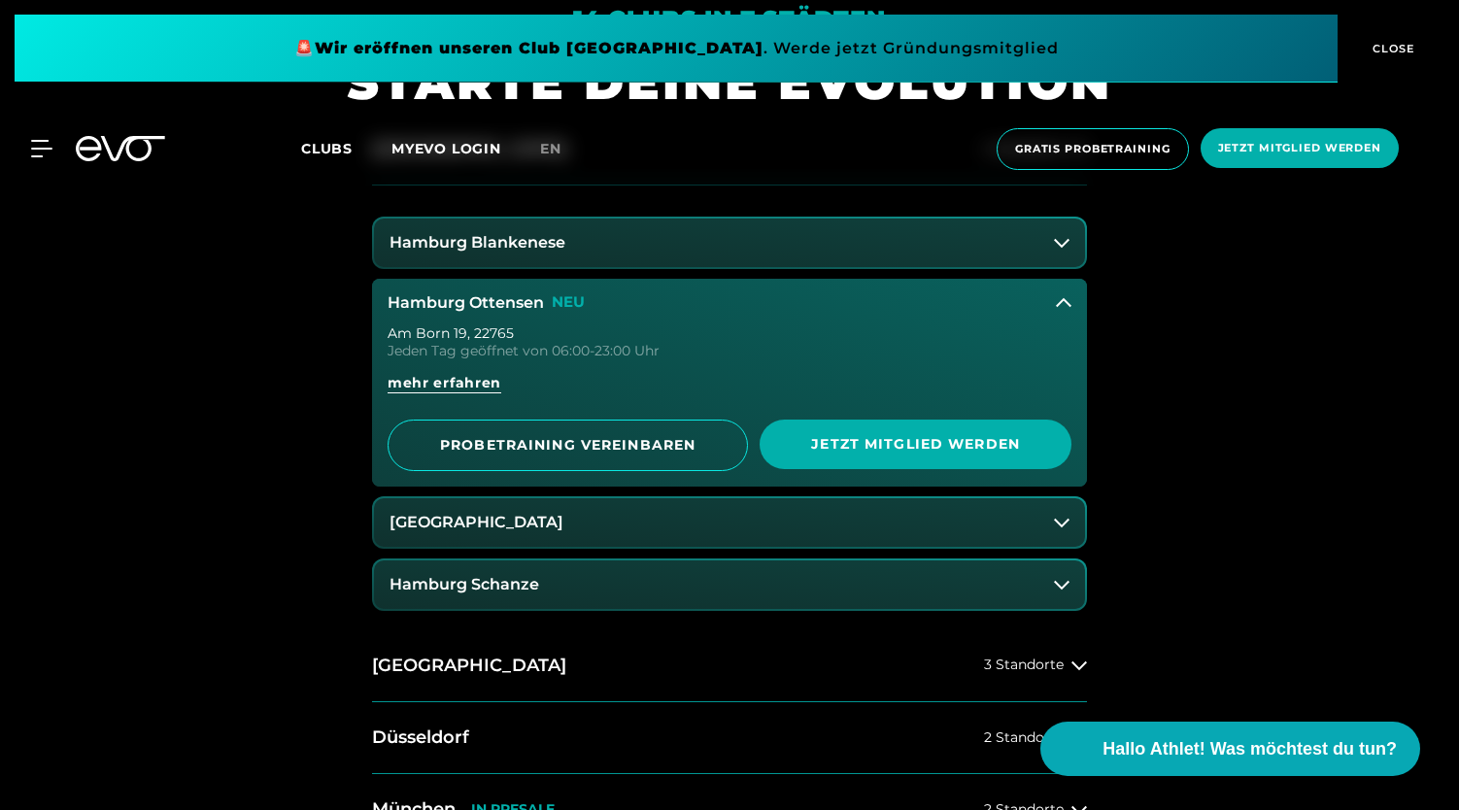
click at [1063, 306] on icon at bounding box center [1064, 303] width 16 height 16
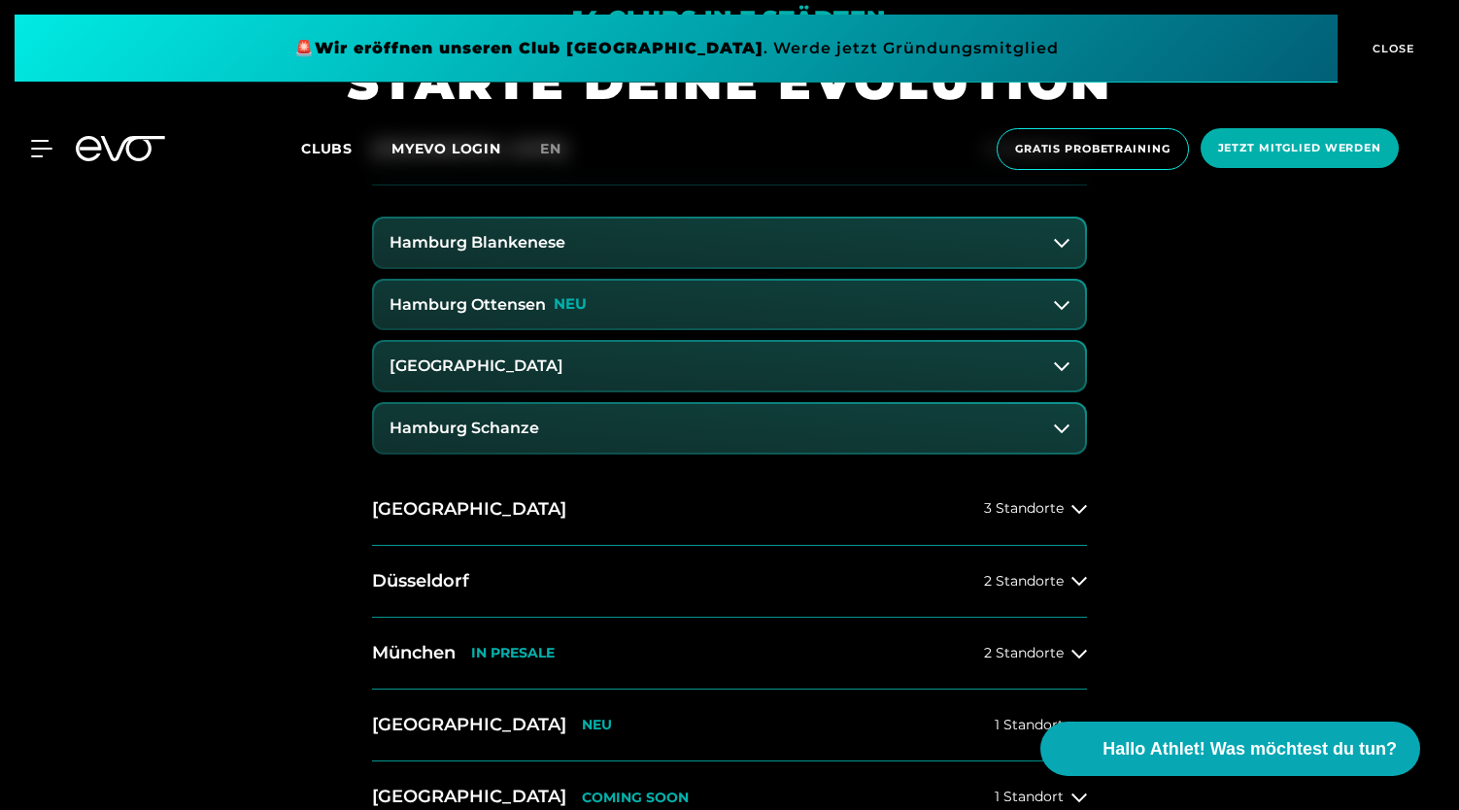
click at [1063, 306] on icon at bounding box center [1062, 305] width 16 height 16
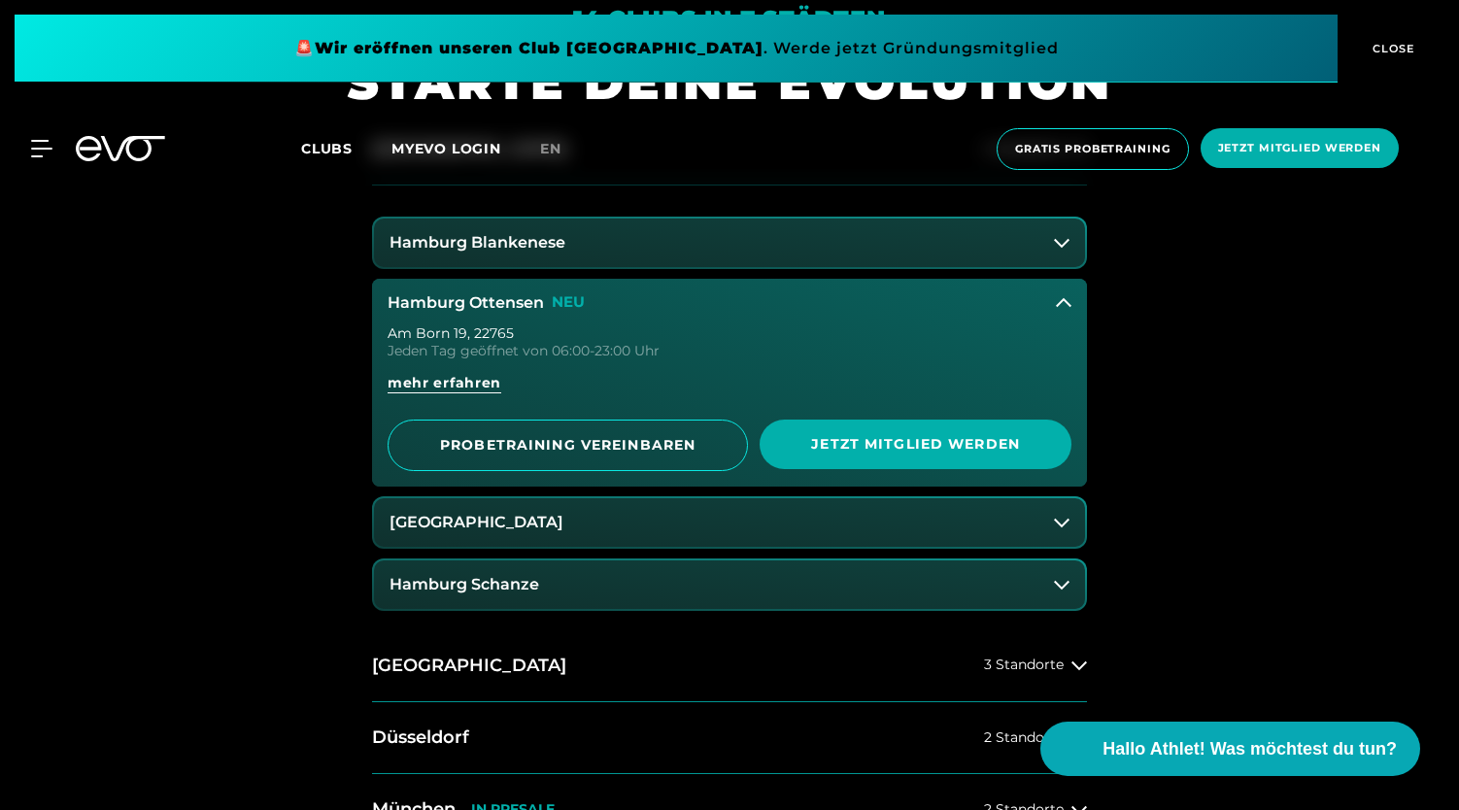
click at [1213, 439] on div "14 Clubs in 7 Städten STARTE DEINE EVOLUTION [GEOGRAPHIC_DATA] 4 Standorte [GEO…" at bounding box center [729, 641] width 1459 height 1410
click at [622, 525] on button "[GEOGRAPHIC_DATA]" at bounding box center [729, 522] width 711 height 49
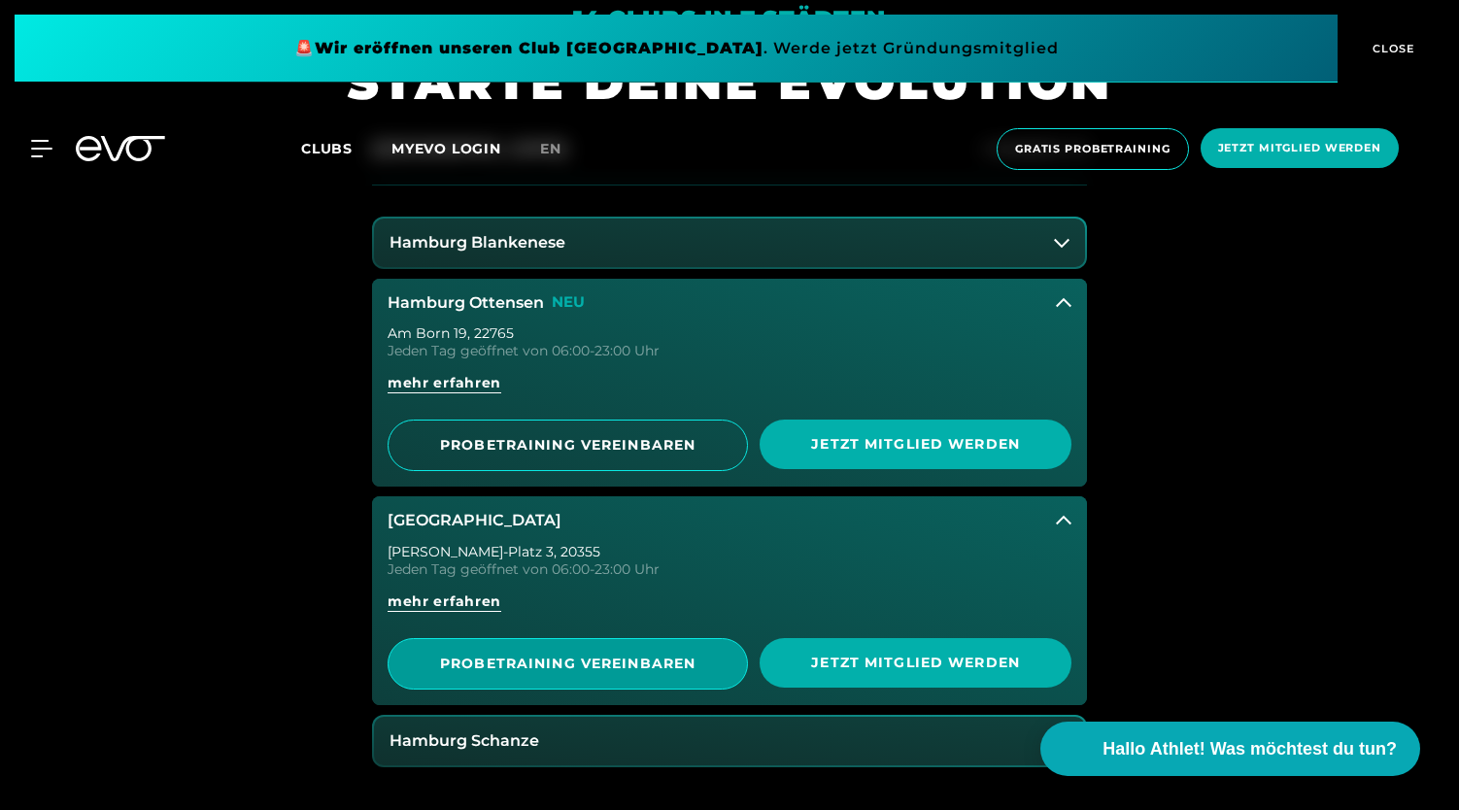
click at [608, 667] on span "PROBETRAINING VEREINBAREN" at bounding box center [567, 664] width 265 height 20
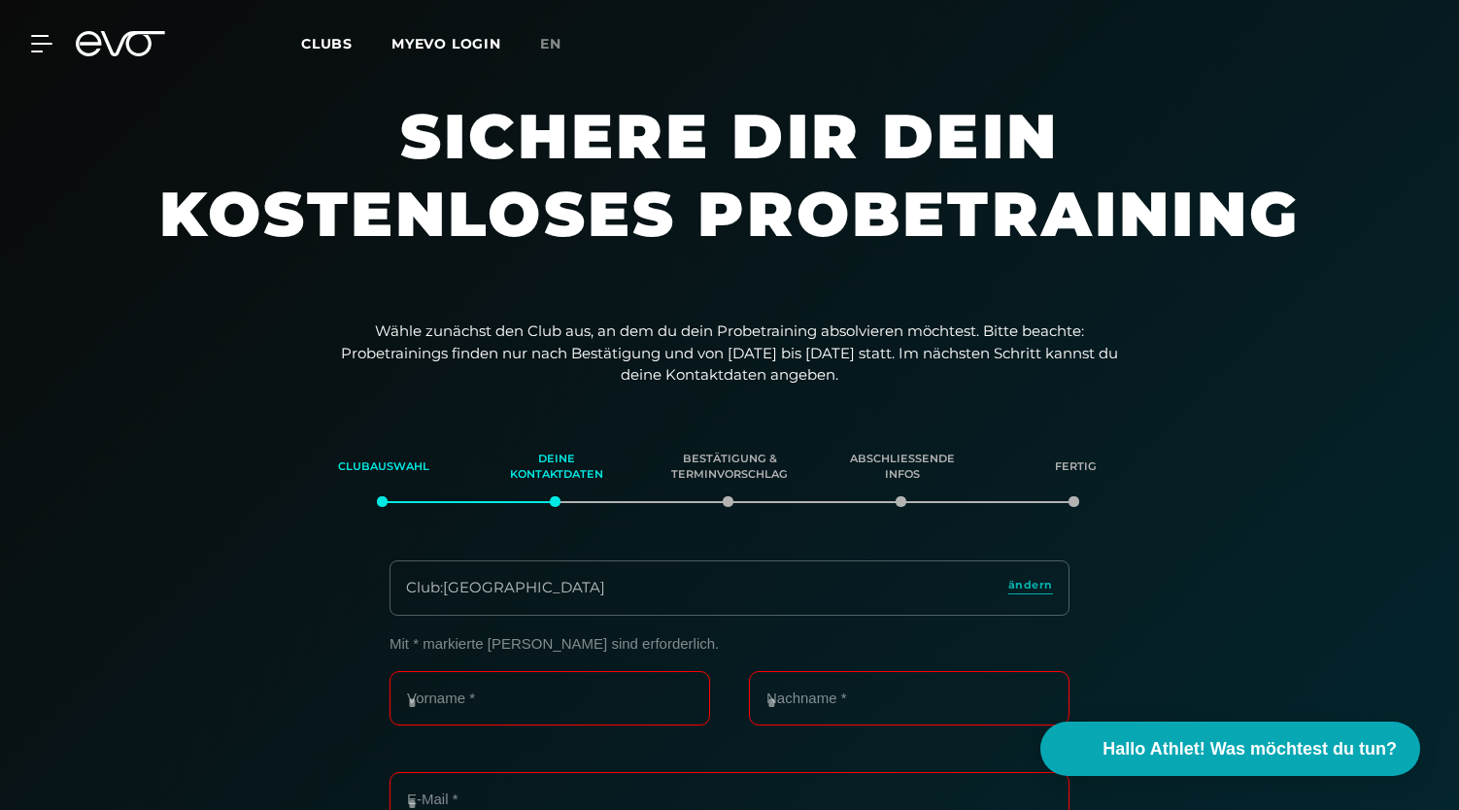
click at [117, 67] on div "MyEVO Login Über EVO Mitgliedschaften Probetraining TAGESPASS EVO Studios [GEOG…" at bounding box center [729, 44] width 1451 height 56
click at [111, 49] on icon at bounding box center [133, 43] width 64 height 25
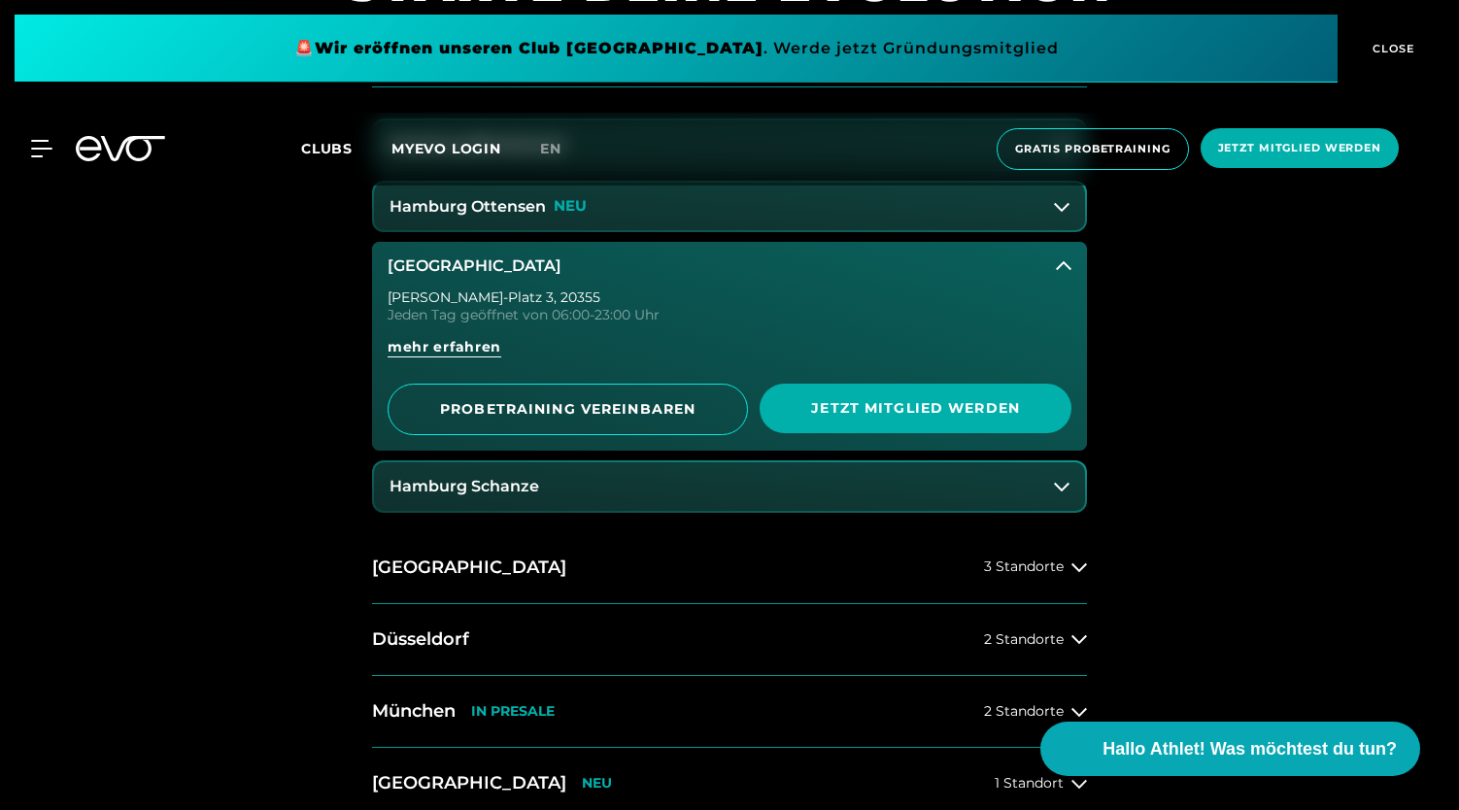
scroll to position [974, 0]
click at [516, 491] on h3 "Hamburg Schanze" at bounding box center [465, 484] width 150 height 17
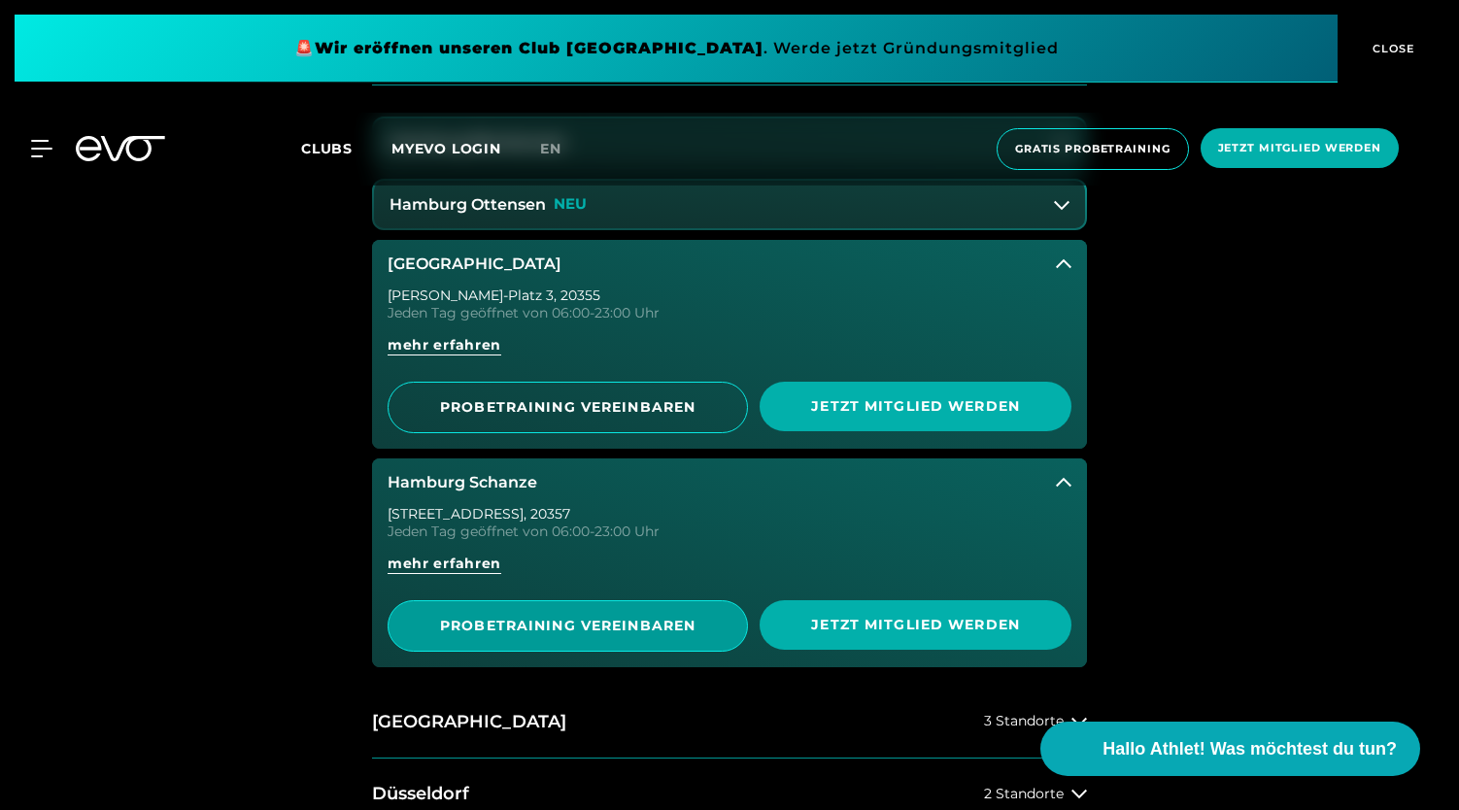
click at [629, 617] on span "PROBETRAINING VEREINBAREN" at bounding box center [567, 626] width 265 height 20
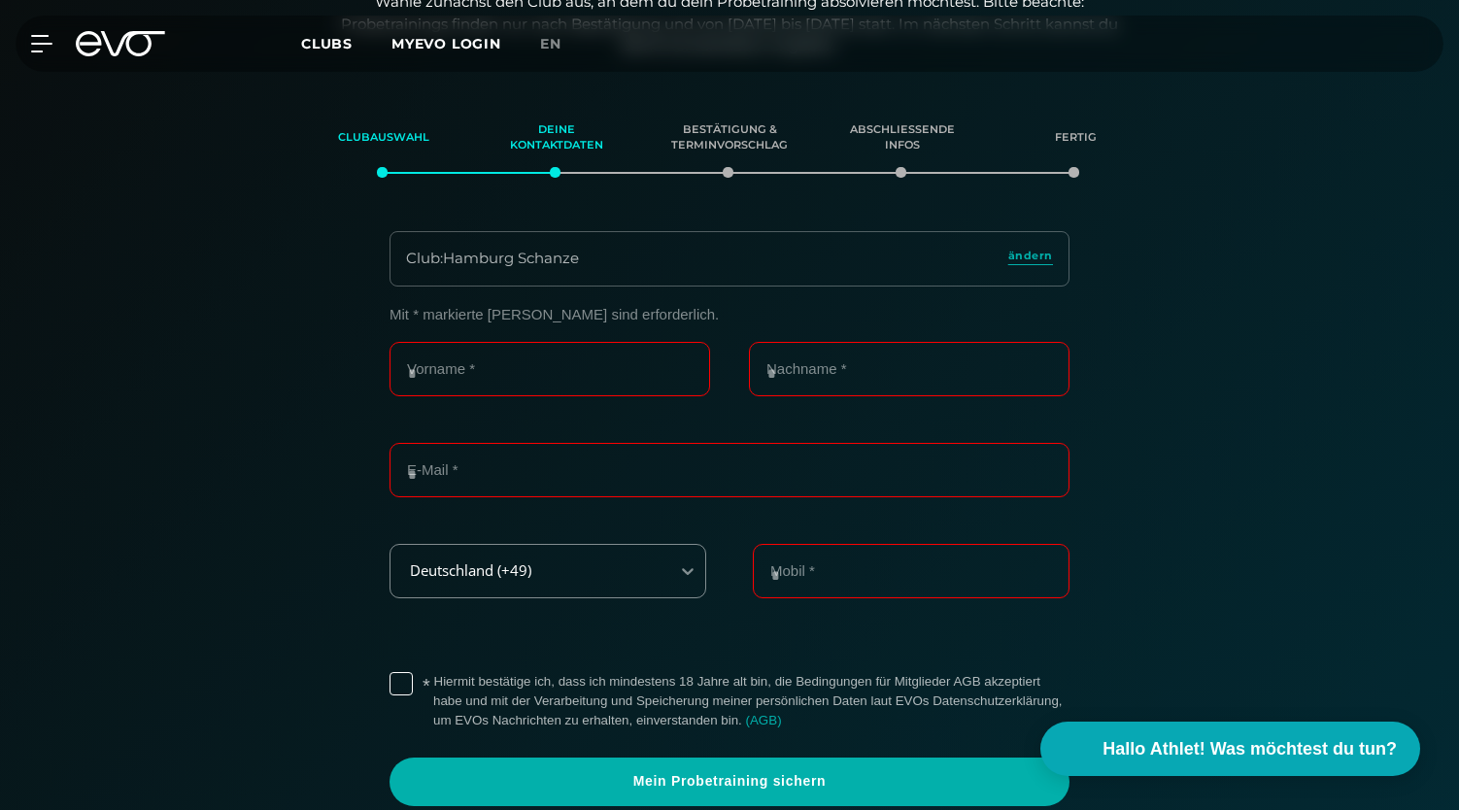
scroll to position [333, 0]
